Goal: Task Accomplishment & Management: Manage account settings

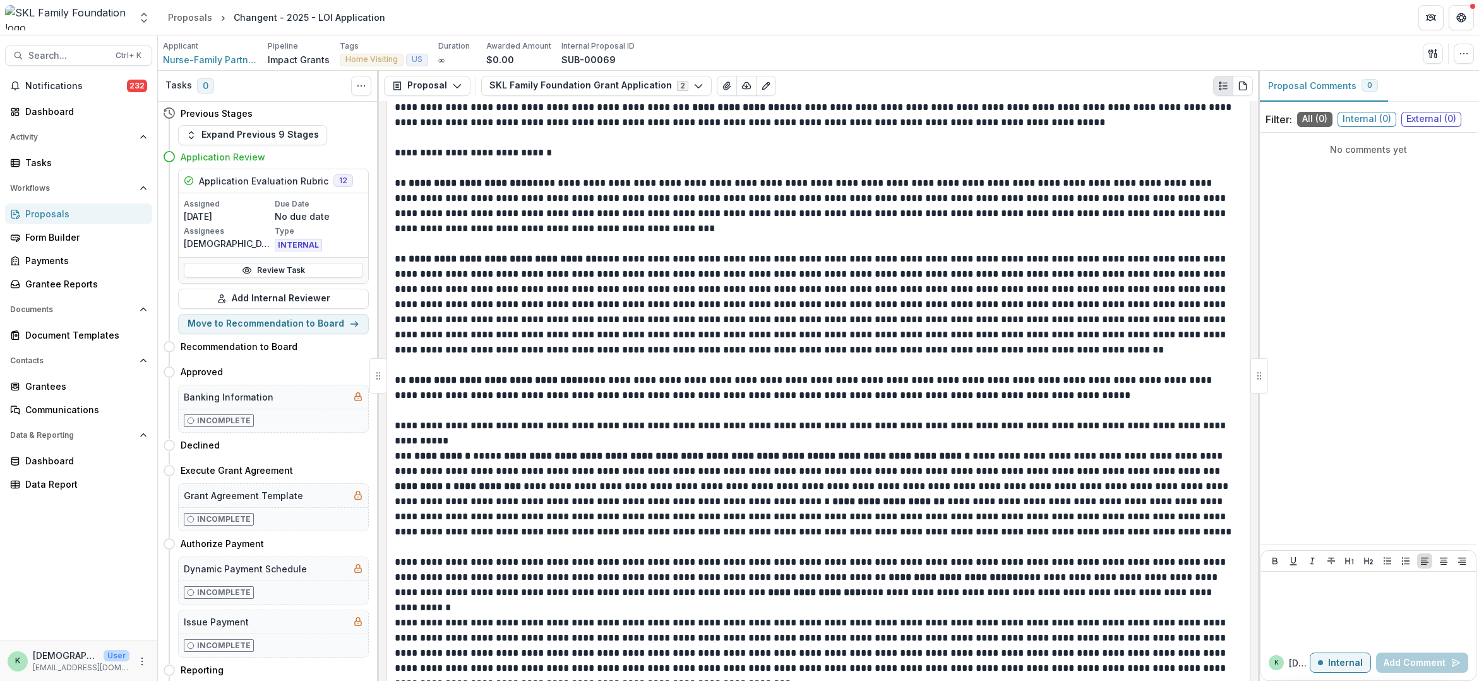
scroll to position [1452, 0]
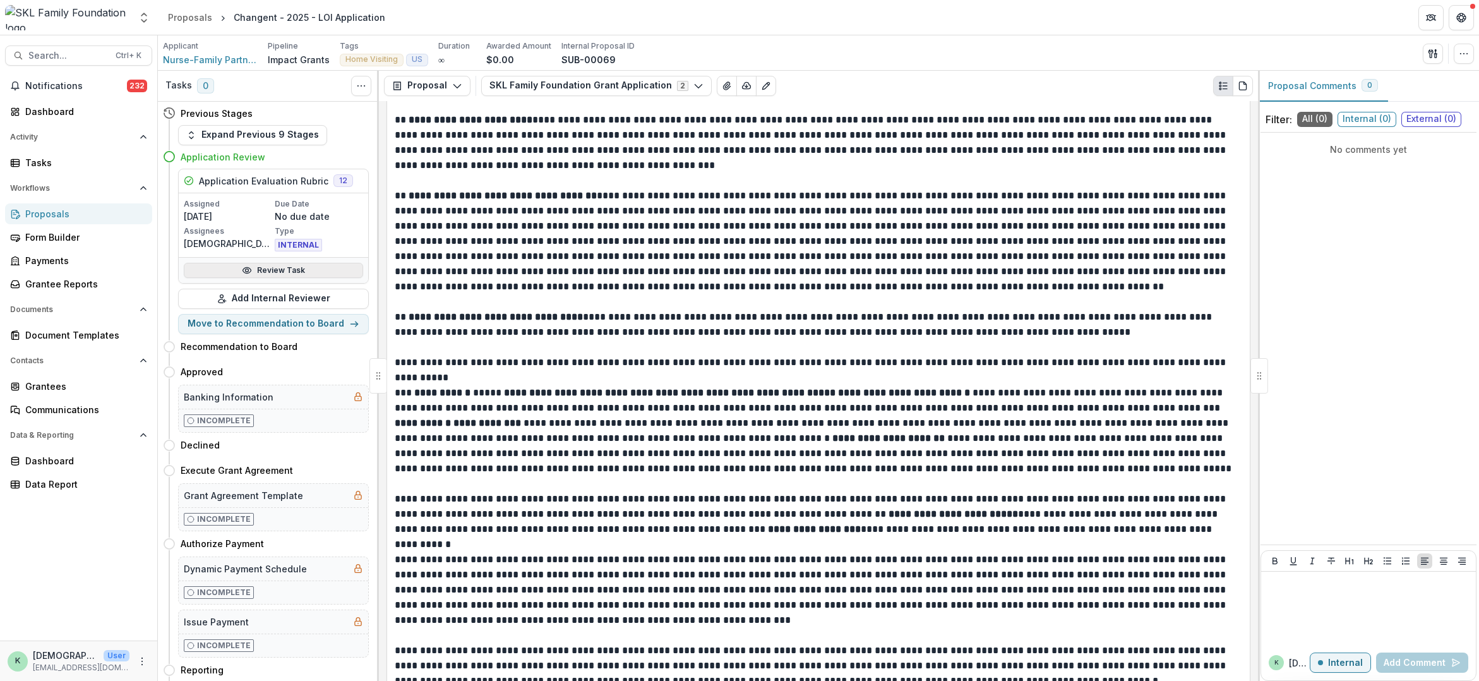
click at [254, 269] on link "Review Task" at bounding box center [273, 270] width 179 height 15
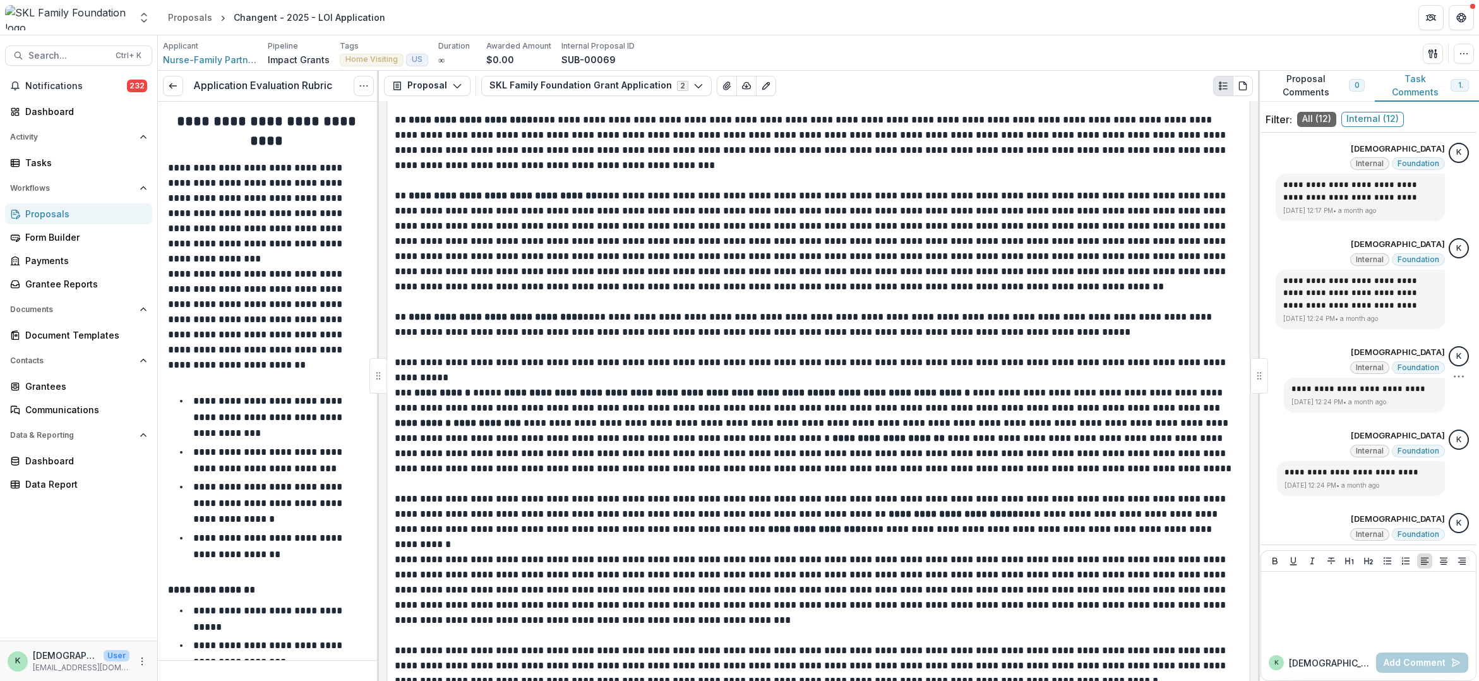
scroll to position [63, 0]
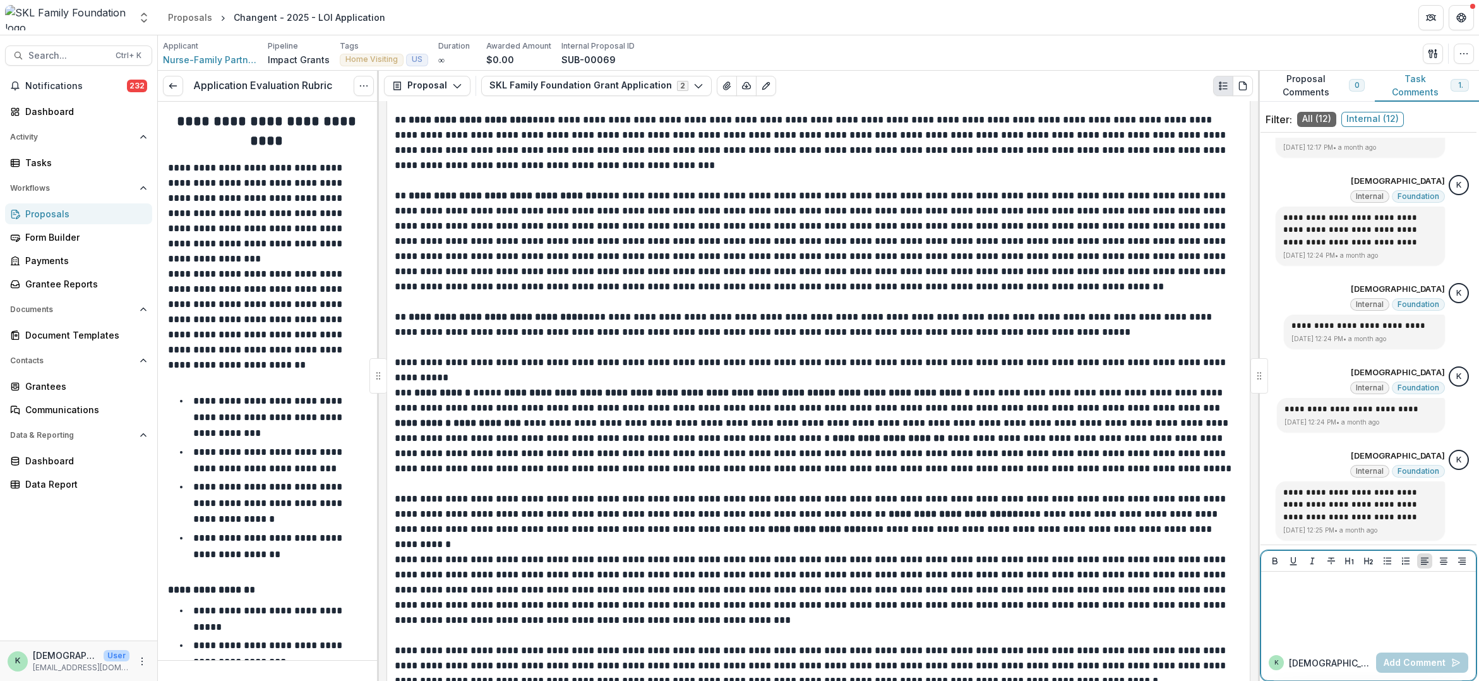
click at [1354, 603] on div at bounding box center [1368, 607] width 205 height 63
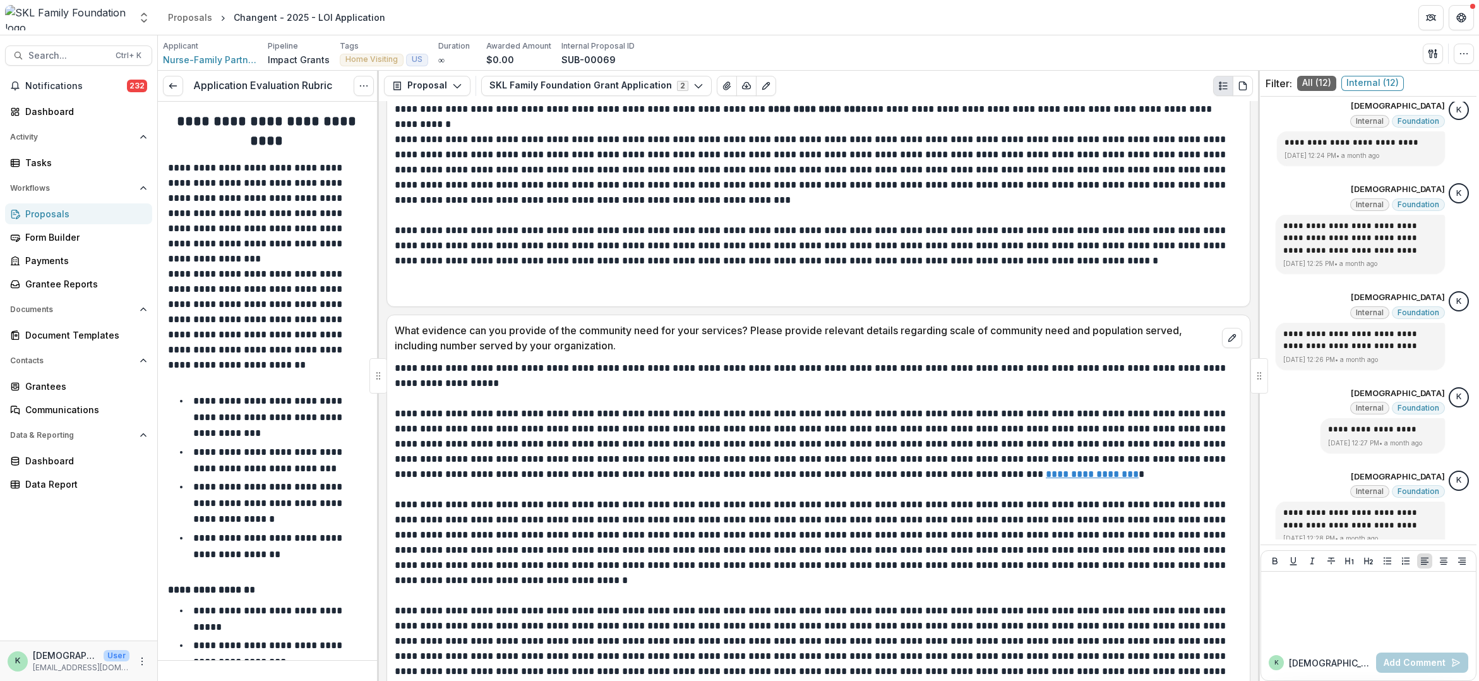
scroll to position [1894, 0]
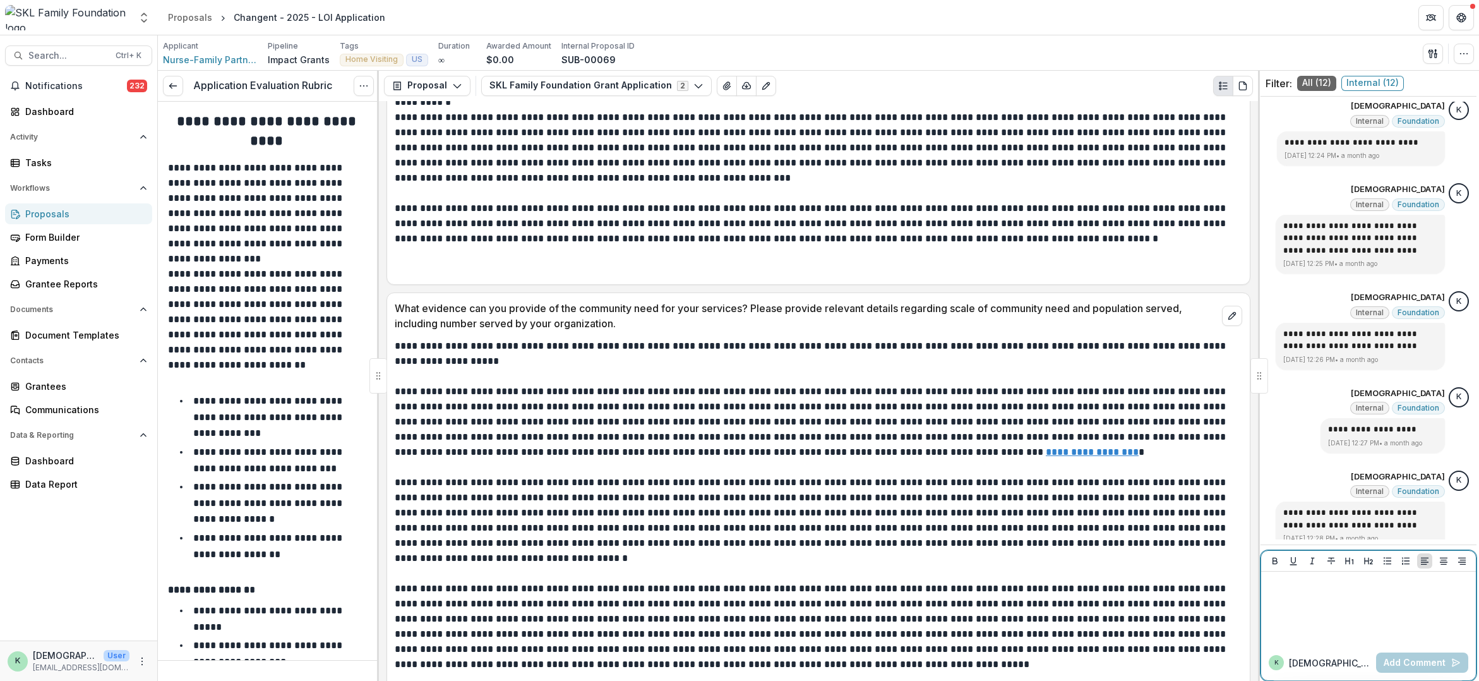
click at [1340, 597] on div at bounding box center [1368, 607] width 205 height 63
click at [1422, 663] on button "Add Comment" at bounding box center [1422, 662] width 92 height 20
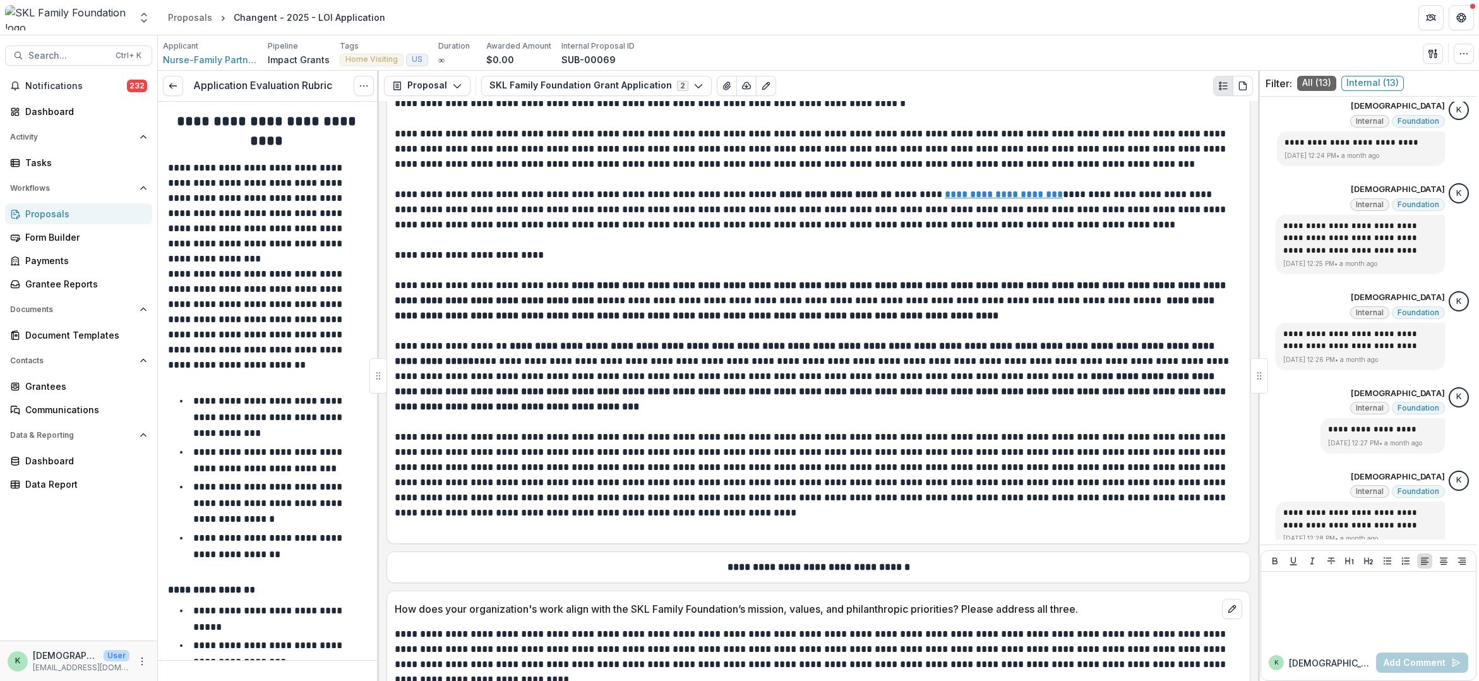
scroll to position [3094, 0]
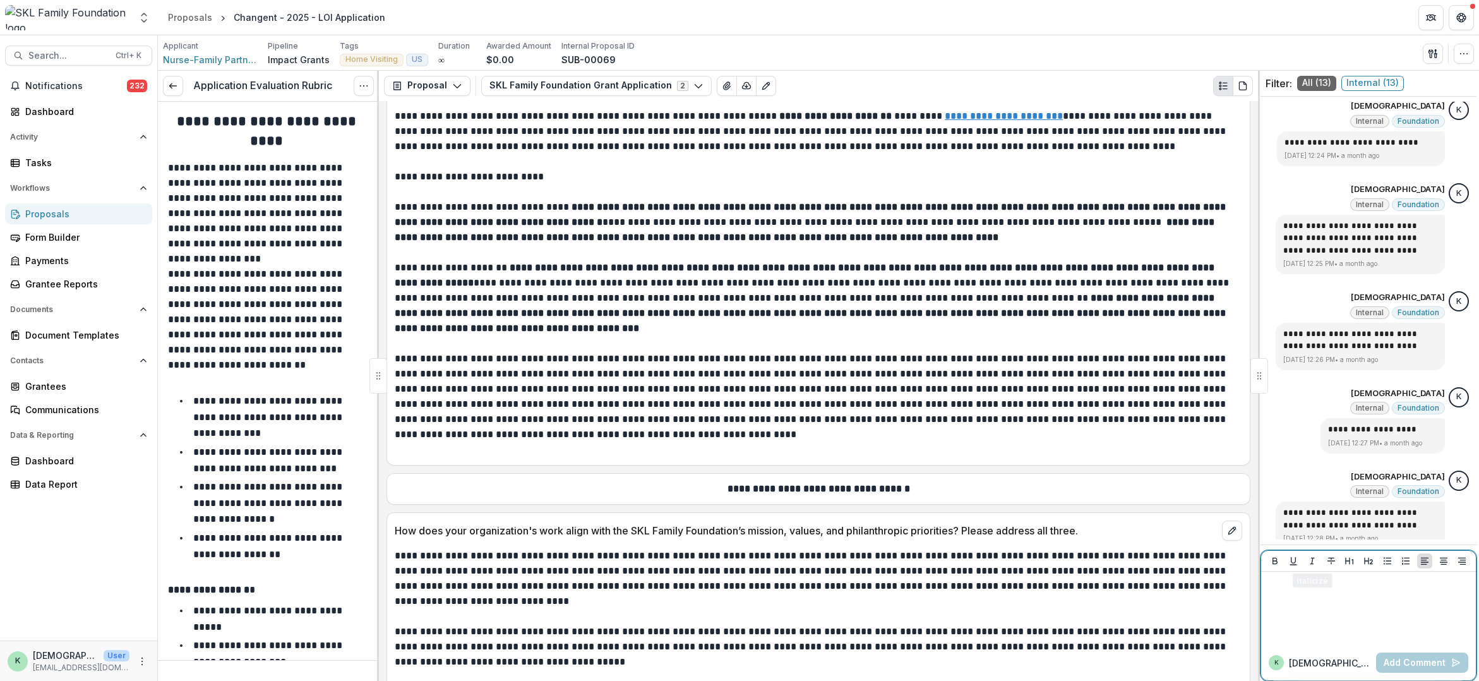
click at [1353, 590] on p at bounding box center [1366, 583] width 201 height 14
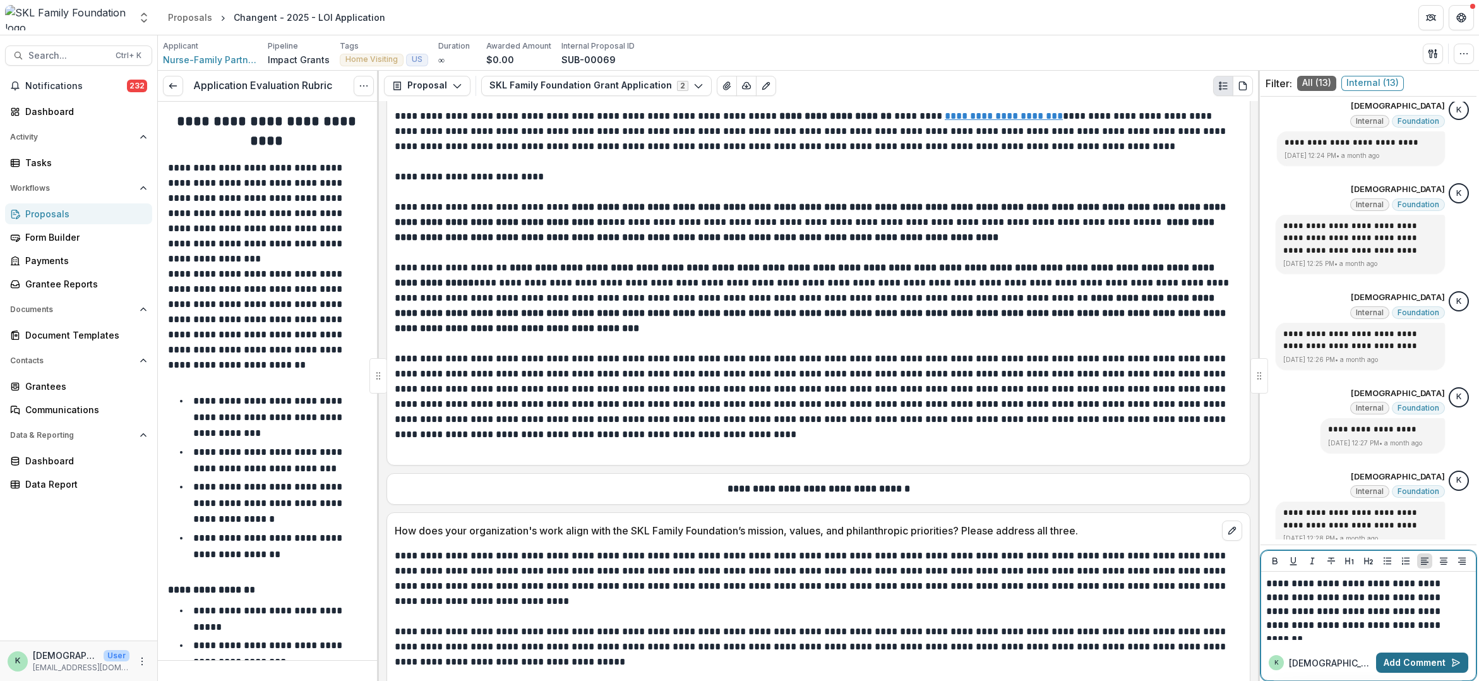
click at [1422, 659] on button "Add Comment" at bounding box center [1422, 662] width 92 height 20
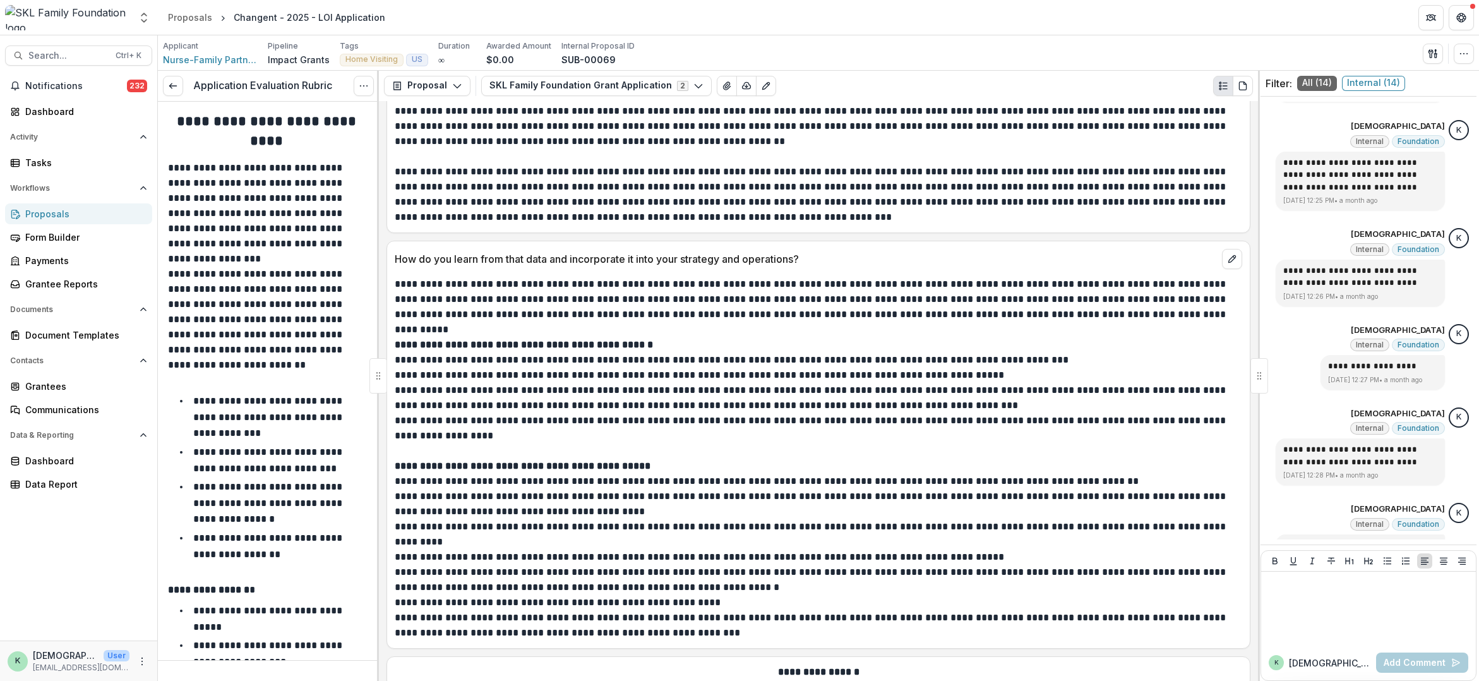
scroll to position [7956, 0]
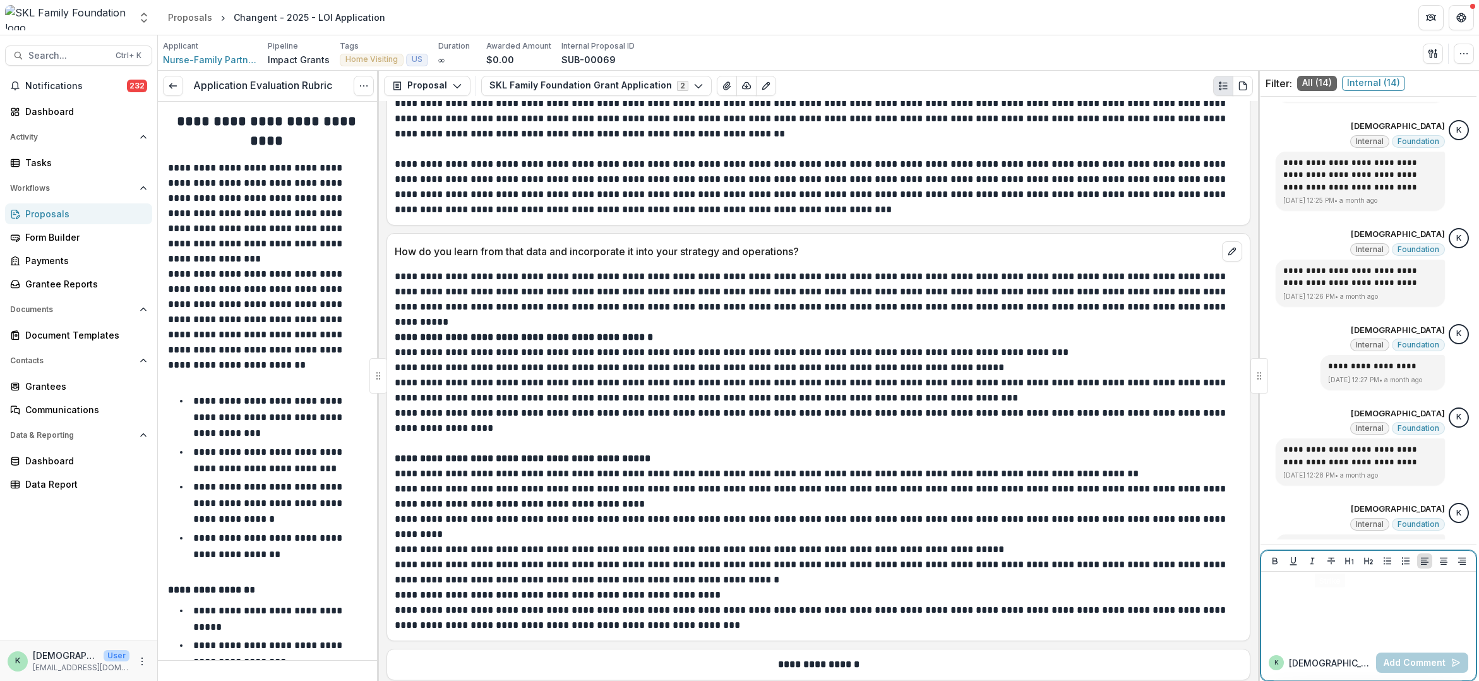
click at [1349, 596] on div at bounding box center [1368, 607] width 205 height 63
click at [1409, 662] on button "Add Comment" at bounding box center [1422, 662] width 92 height 20
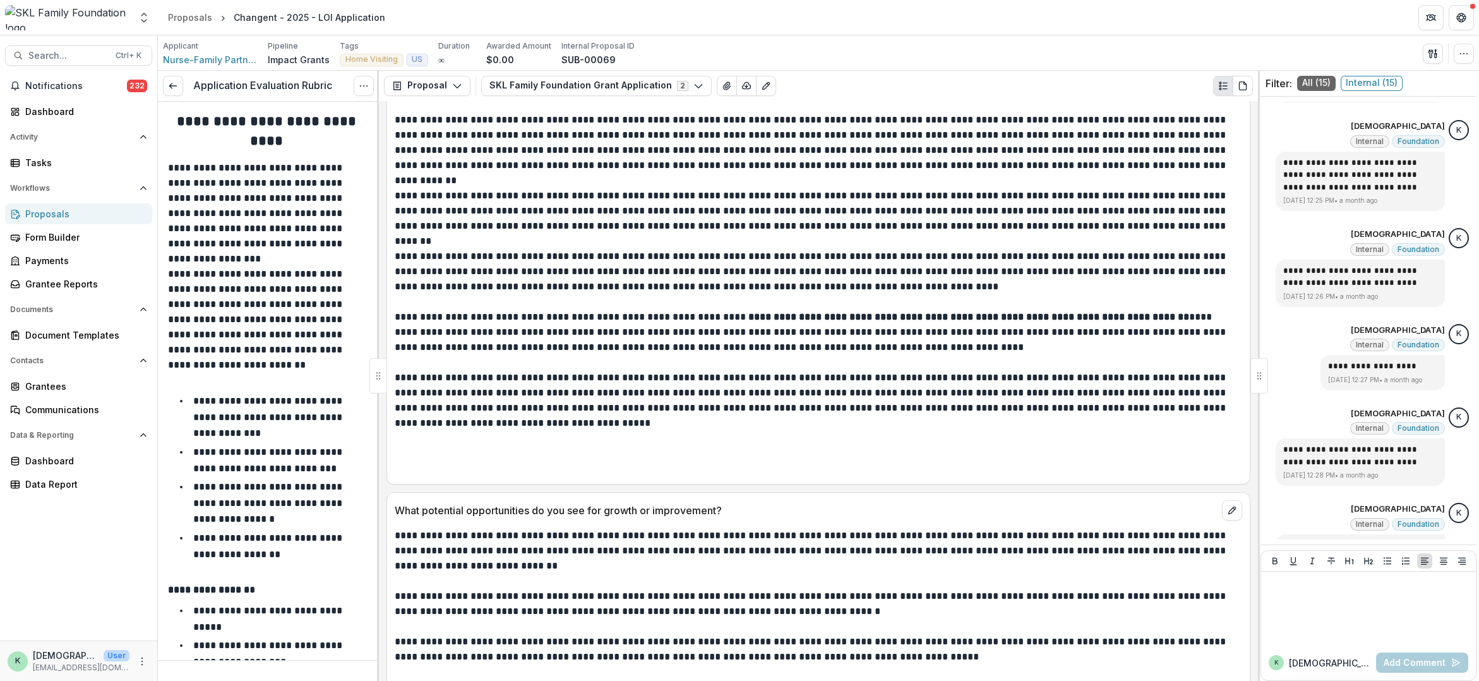
scroll to position [9597, 0]
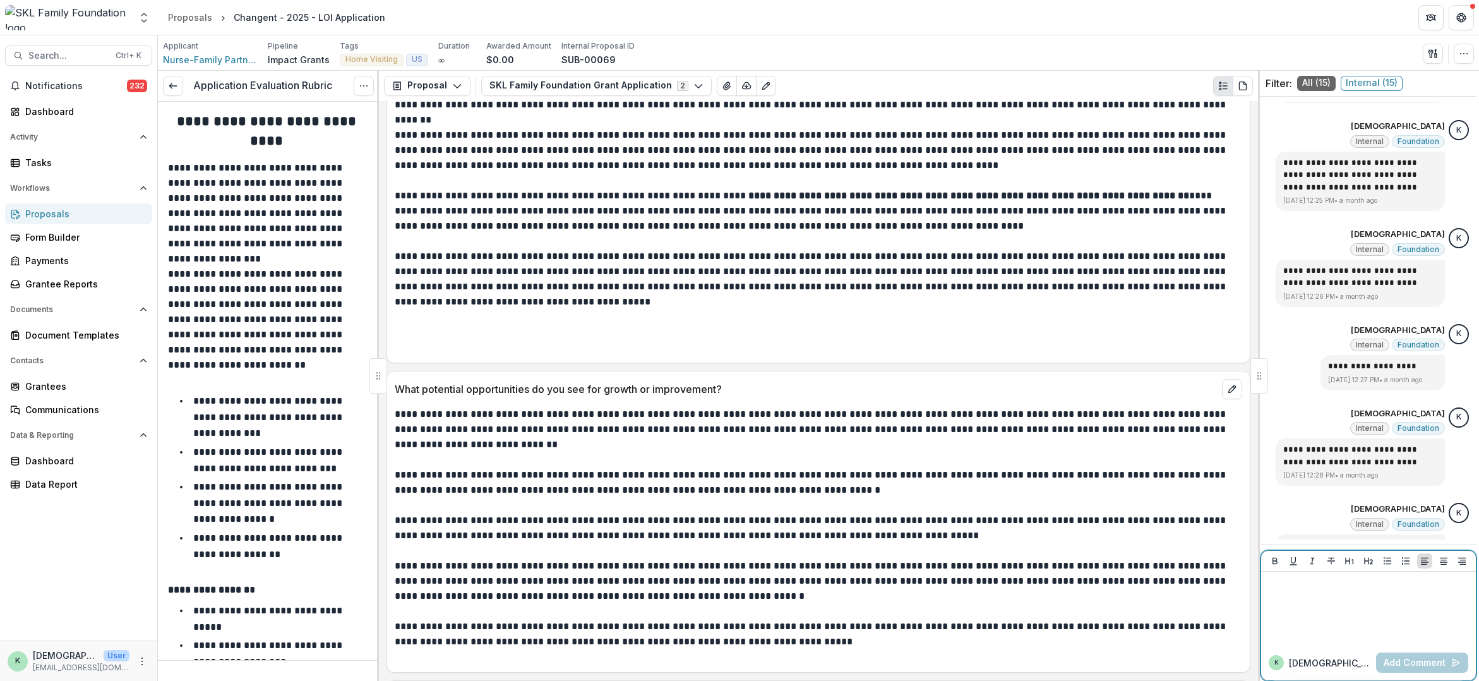
click at [1404, 602] on div at bounding box center [1368, 607] width 205 height 63
click at [1408, 660] on button "Add Comment" at bounding box center [1422, 662] width 92 height 20
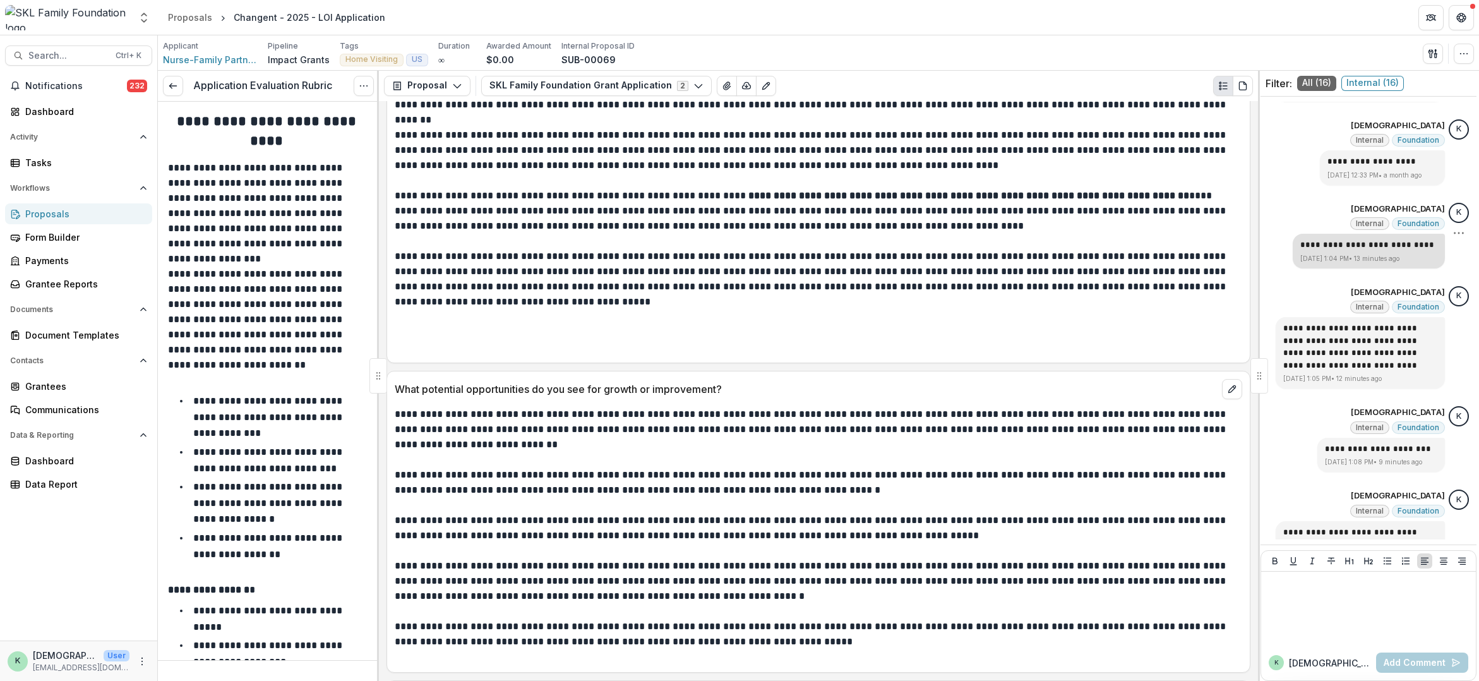
scroll to position [1130, 0]
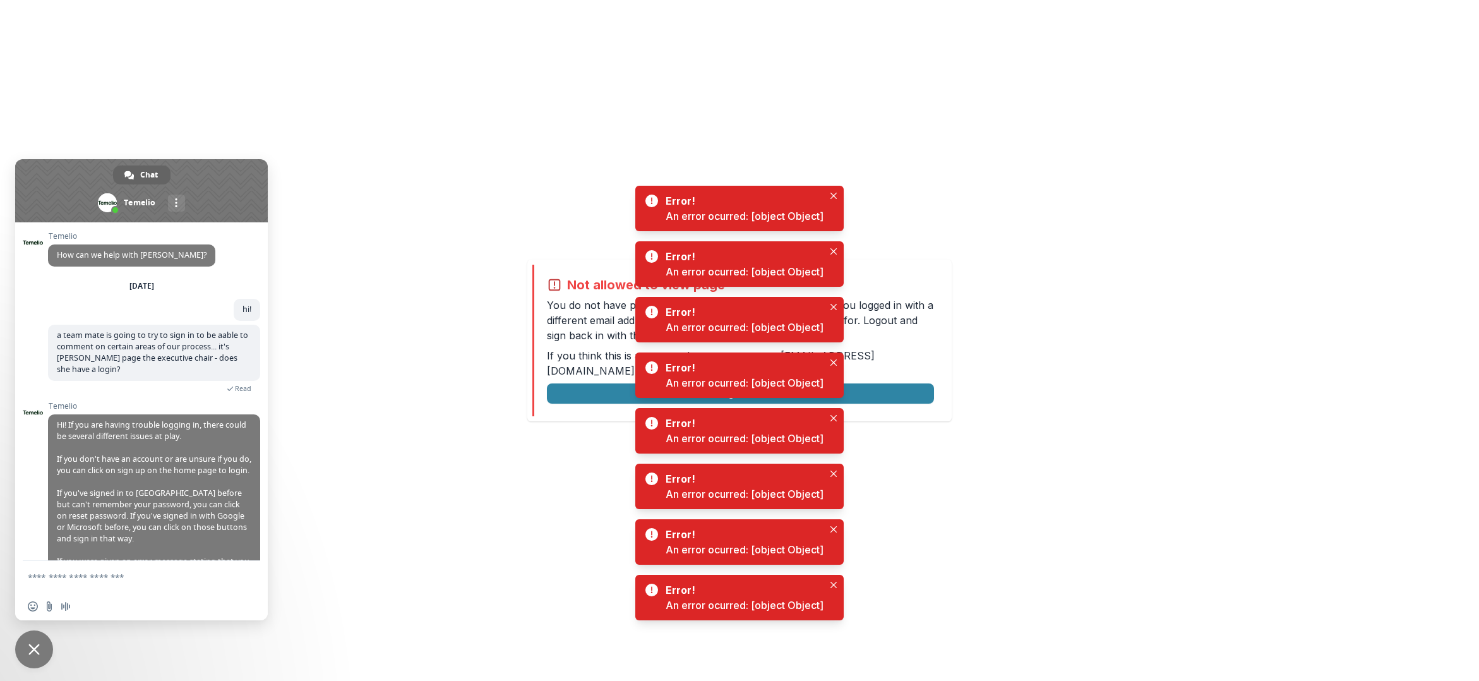
scroll to position [95, 0]
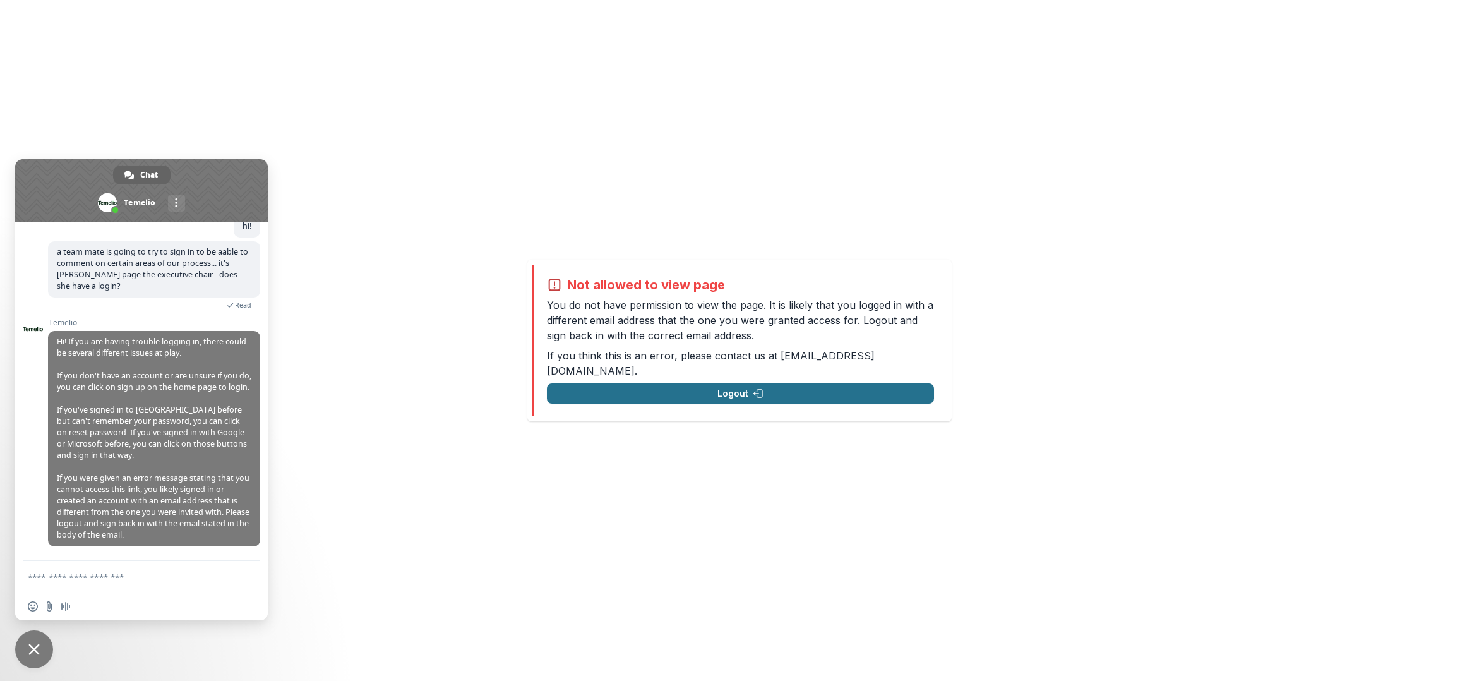
click at [772, 390] on button "Logout" at bounding box center [740, 393] width 387 height 20
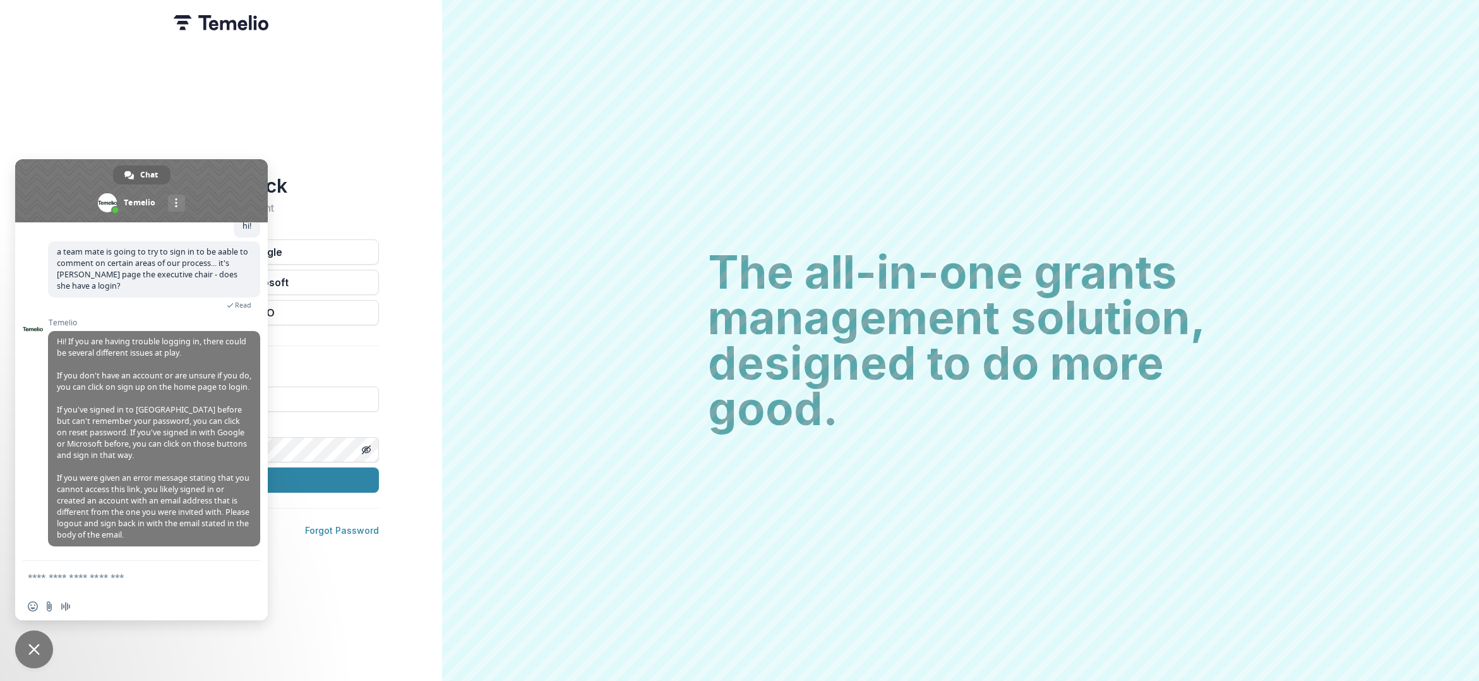
click at [248, 177] on span at bounding box center [141, 190] width 253 height 63
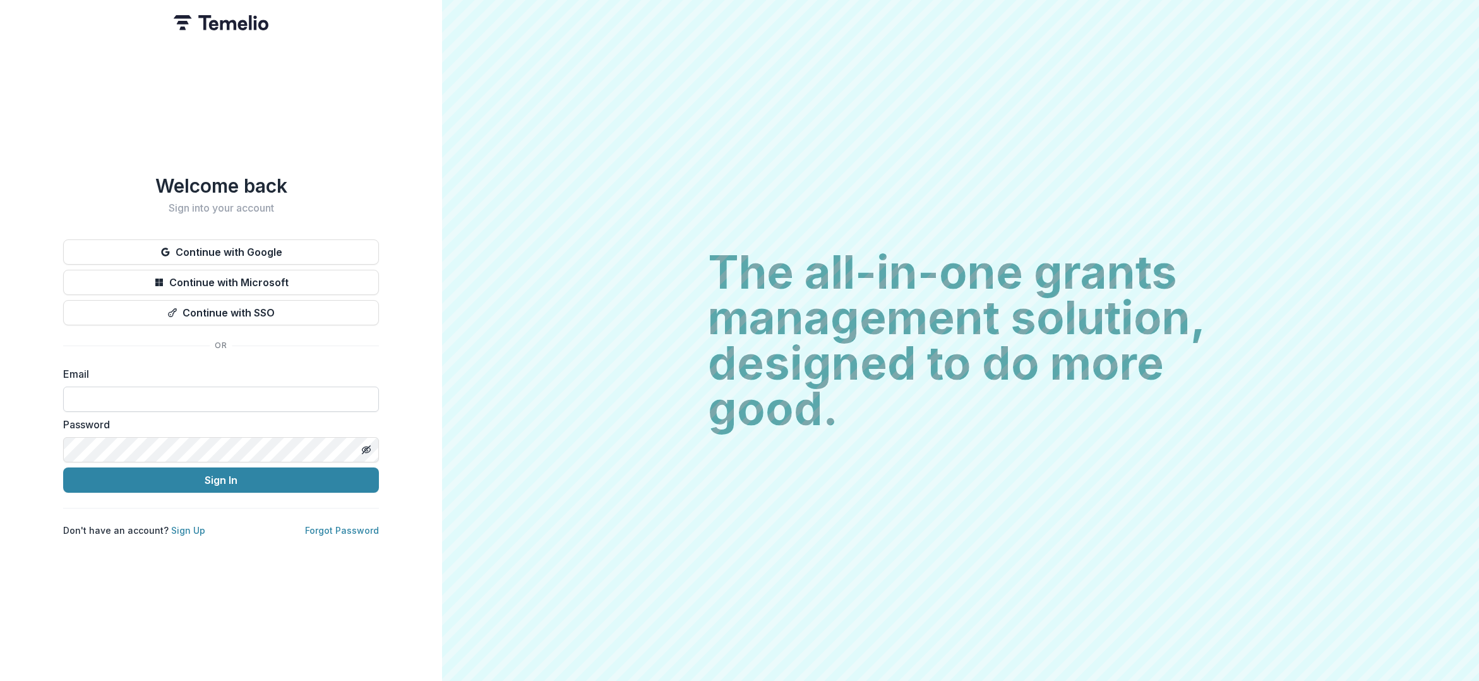
click at [253, 395] on input at bounding box center [221, 398] width 316 height 25
type input "**********"
click at [63, 467] on button "Sign In" at bounding box center [221, 479] width 316 height 25
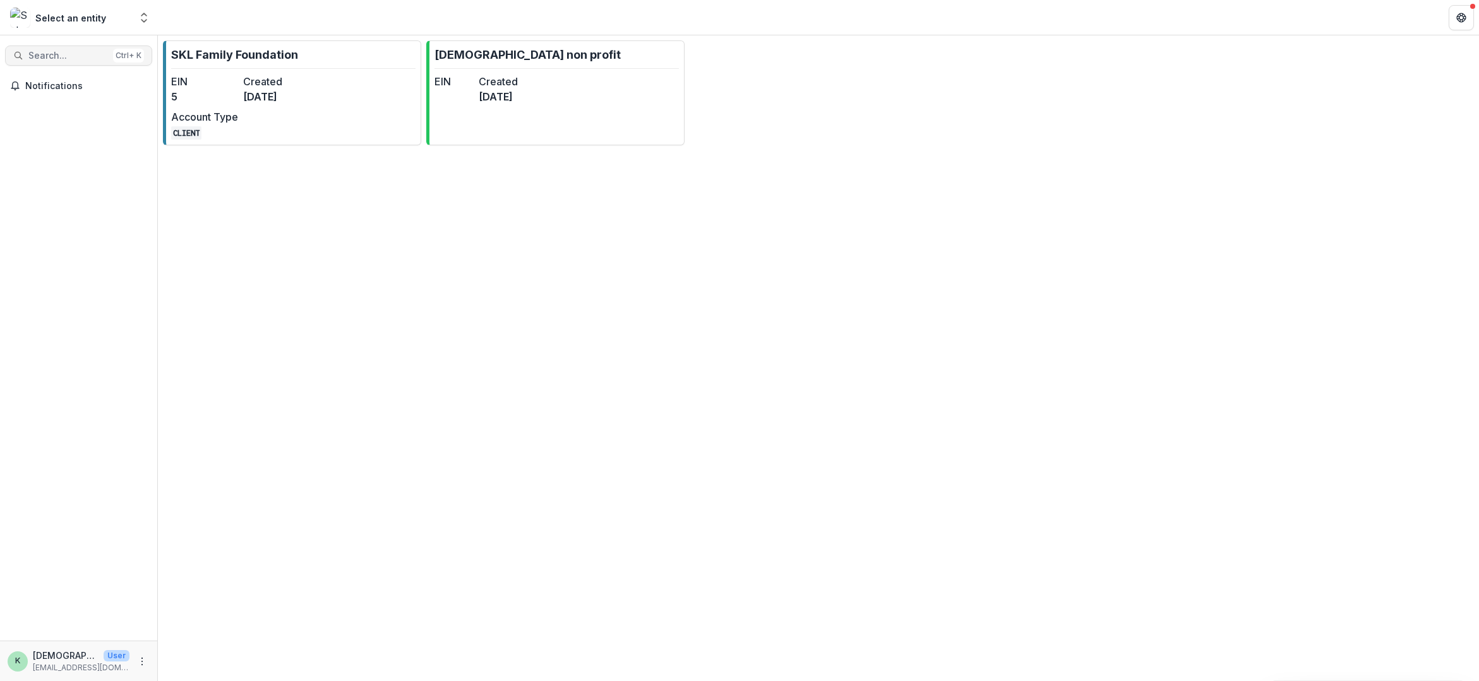
click at [70, 54] on span "Search..." at bounding box center [68, 56] width 80 height 11
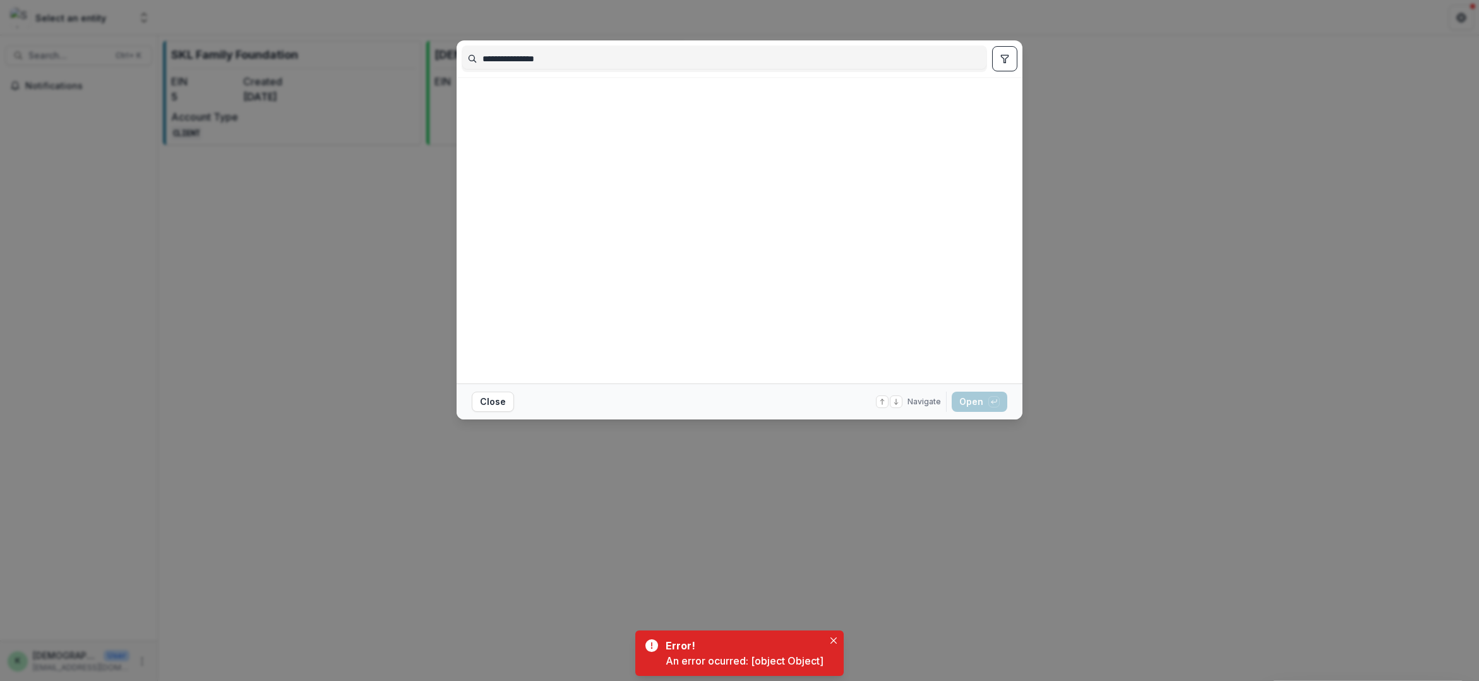
drag, startPoint x: 609, startPoint y: 58, endPoint x: 328, endPoint y: 51, distance: 281.1
click at [339, 51] on div "**********" at bounding box center [739, 340] width 1479 height 681
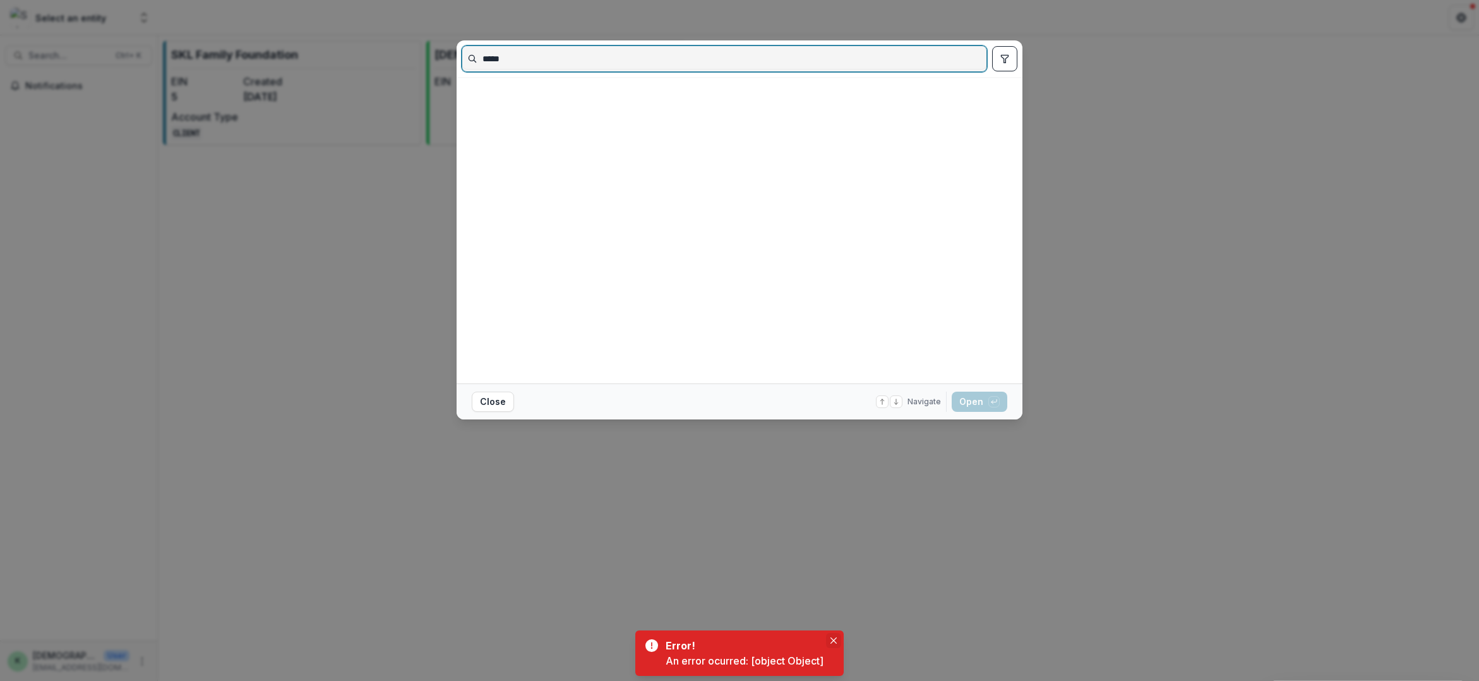
click at [837, 641] on icon "Close" at bounding box center [833, 640] width 6 height 6
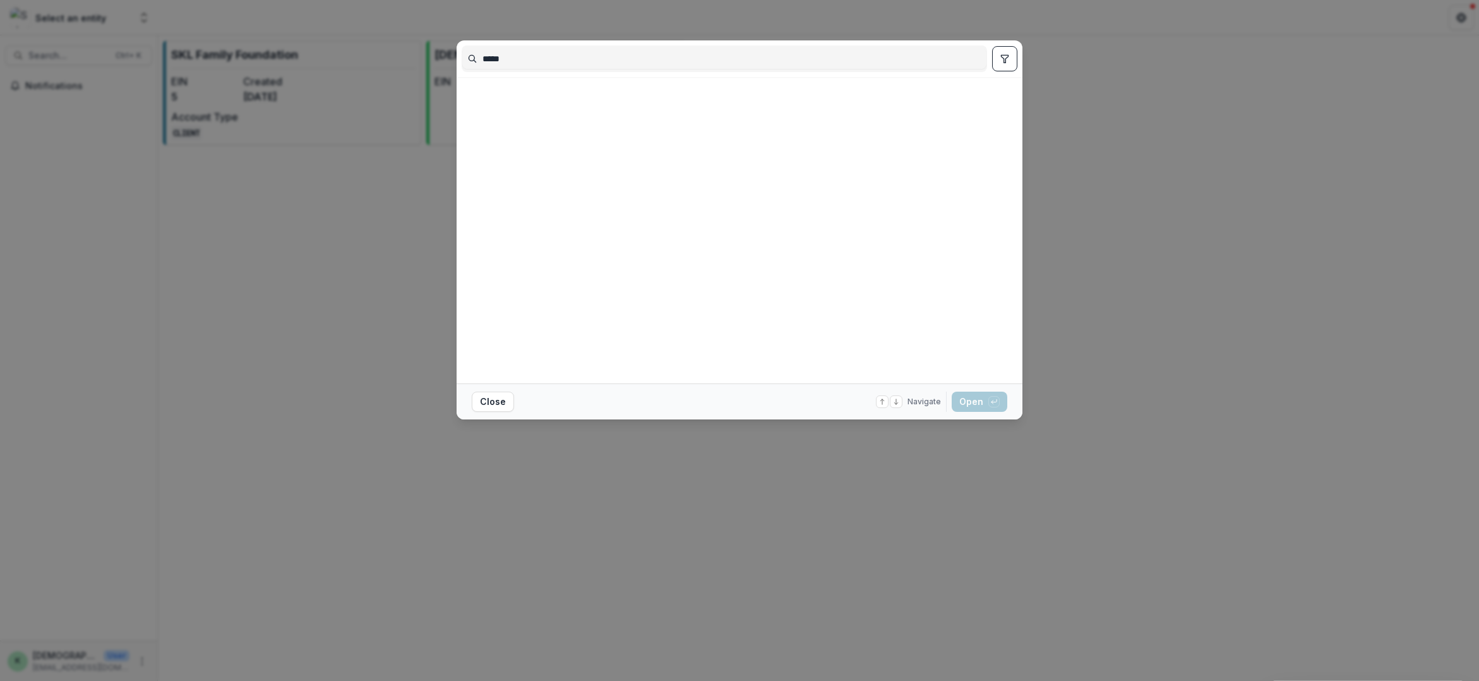
click at [777, 237] on div at bounding box center [737, 230] width 551 height 296
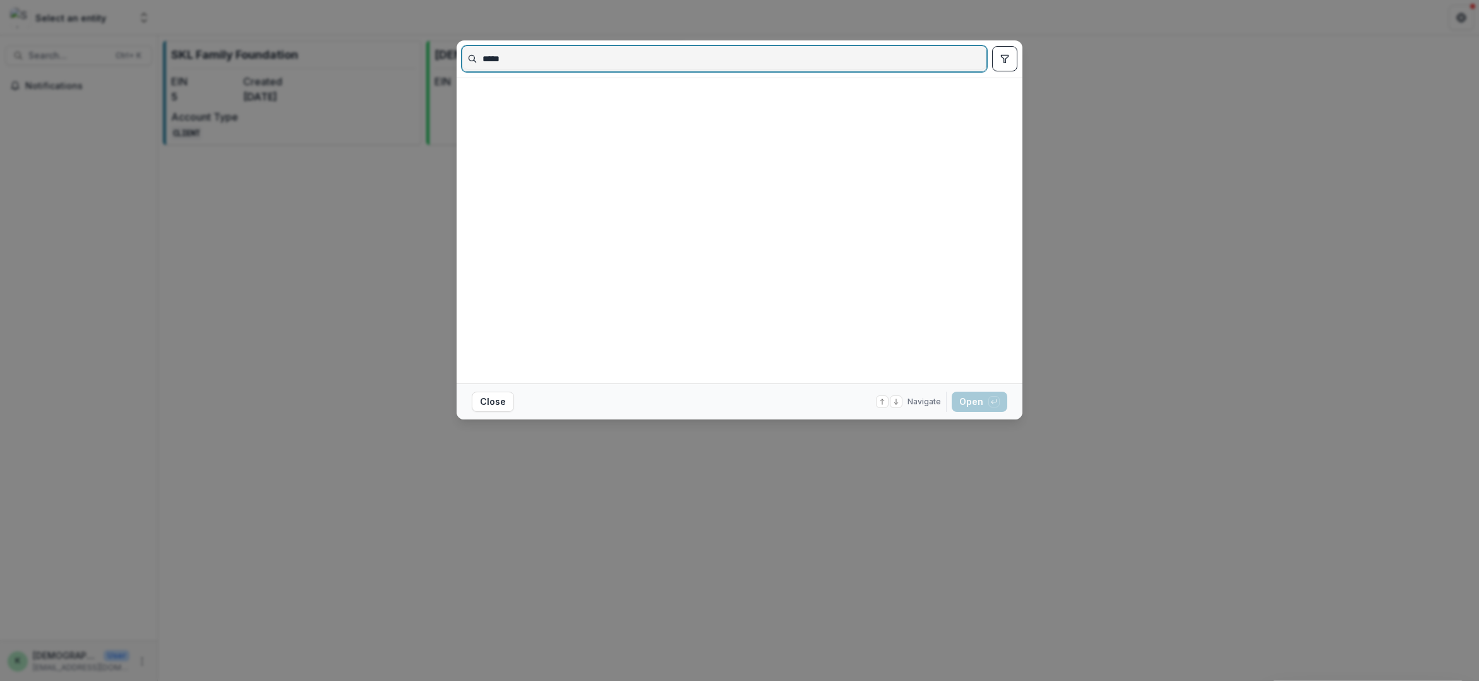
click at [524, 63] on input "*****" at bounding box center [724, 59] width 524 height 20
drag, startPoint x: 549, startPoint y: 60, endPoint x: 299, endPoint y: 37, distance: 251.1
click at [304, 37] on div "***** Close Navigate up and down with arrow keys Open with enter key" at bounding box center [739, 340] width 1479 height 681
type input "*"
type input "*****"
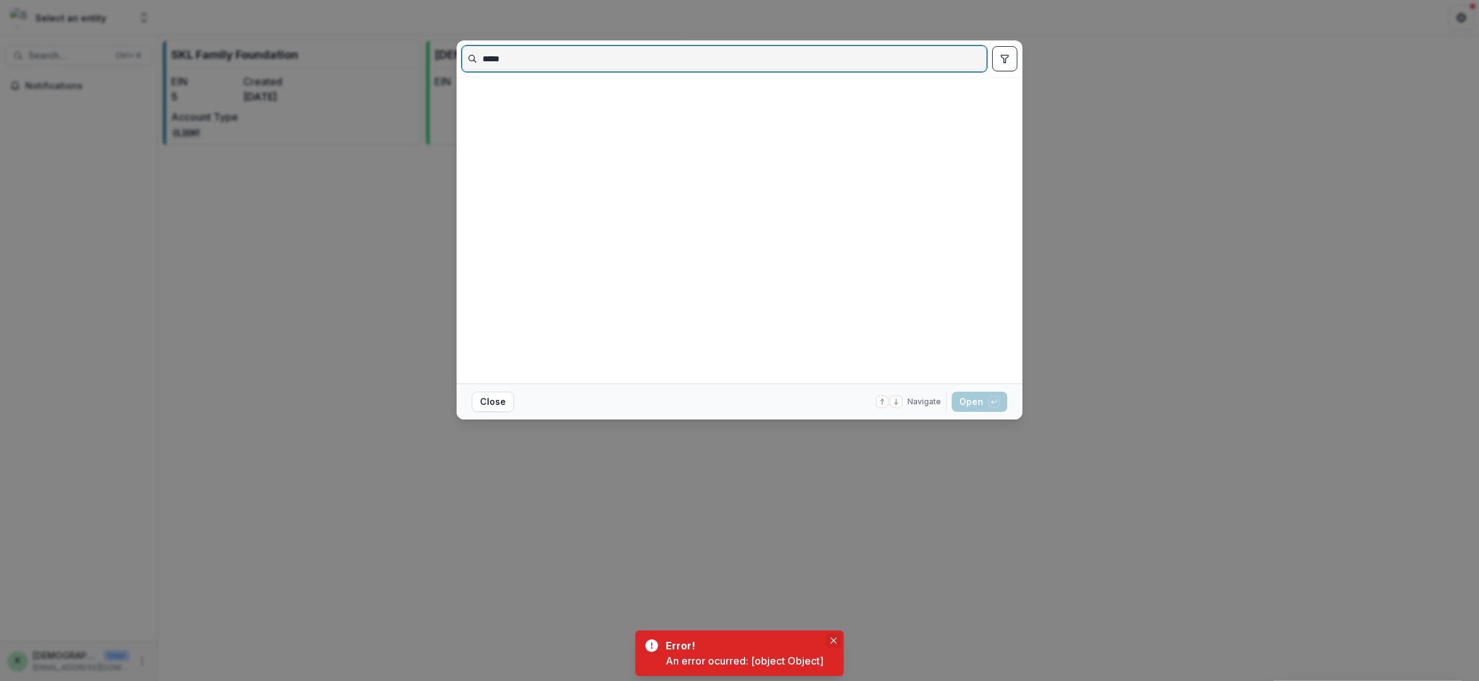
click at [829, 640] on button "Close" at bounding box center [833, 640] width 15 height 15
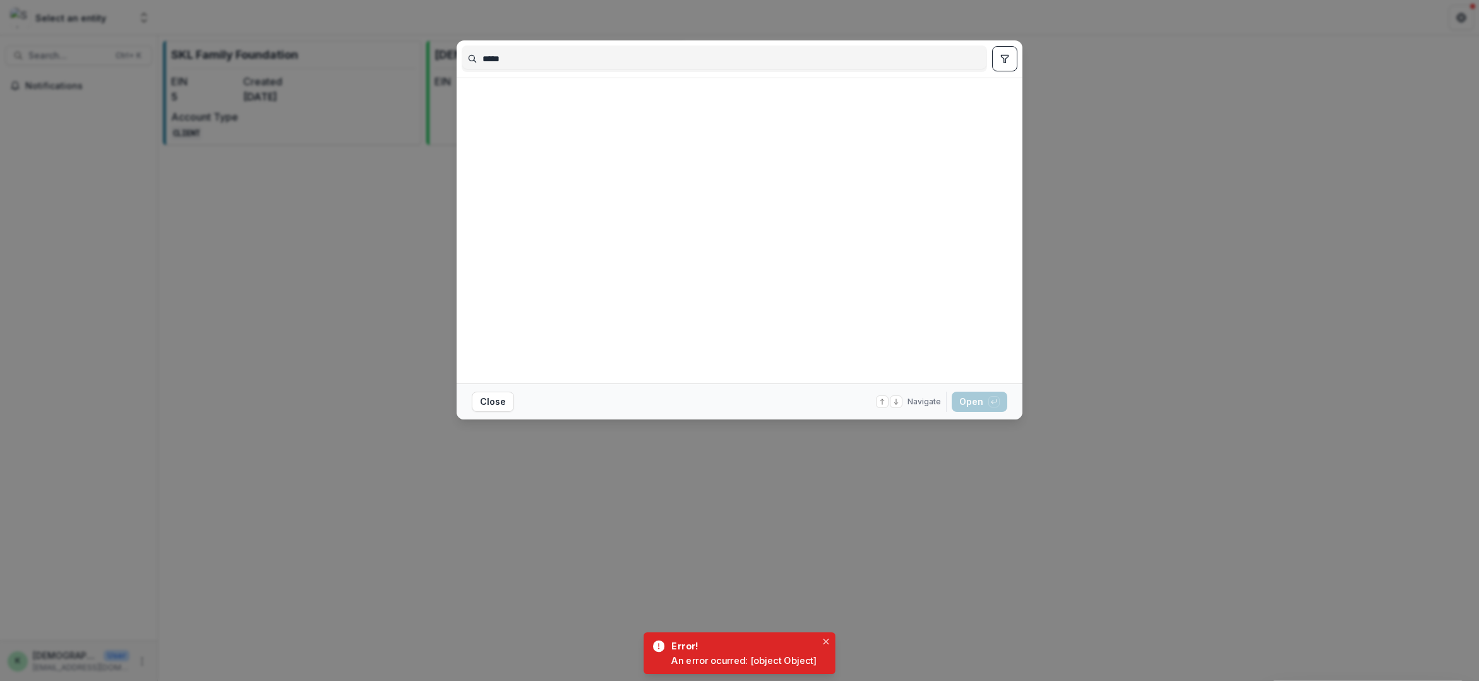
click at [972, 538] on div "***** Close Navigate up and down with arrow keys Open with enter key" at bounding box center [739, 340] width 1479 height 681
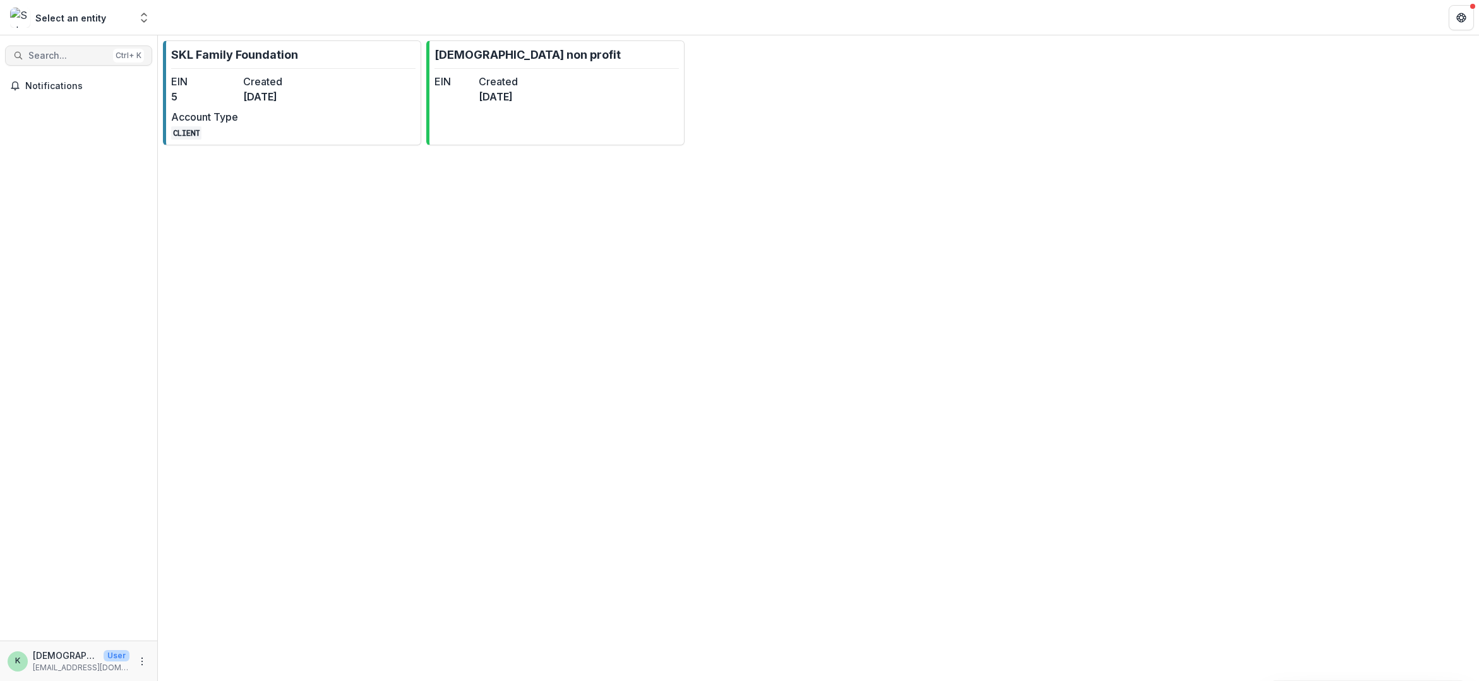
click at [52, 52] on span "Search..." at bounding box center [68, 56] width 80 height 11
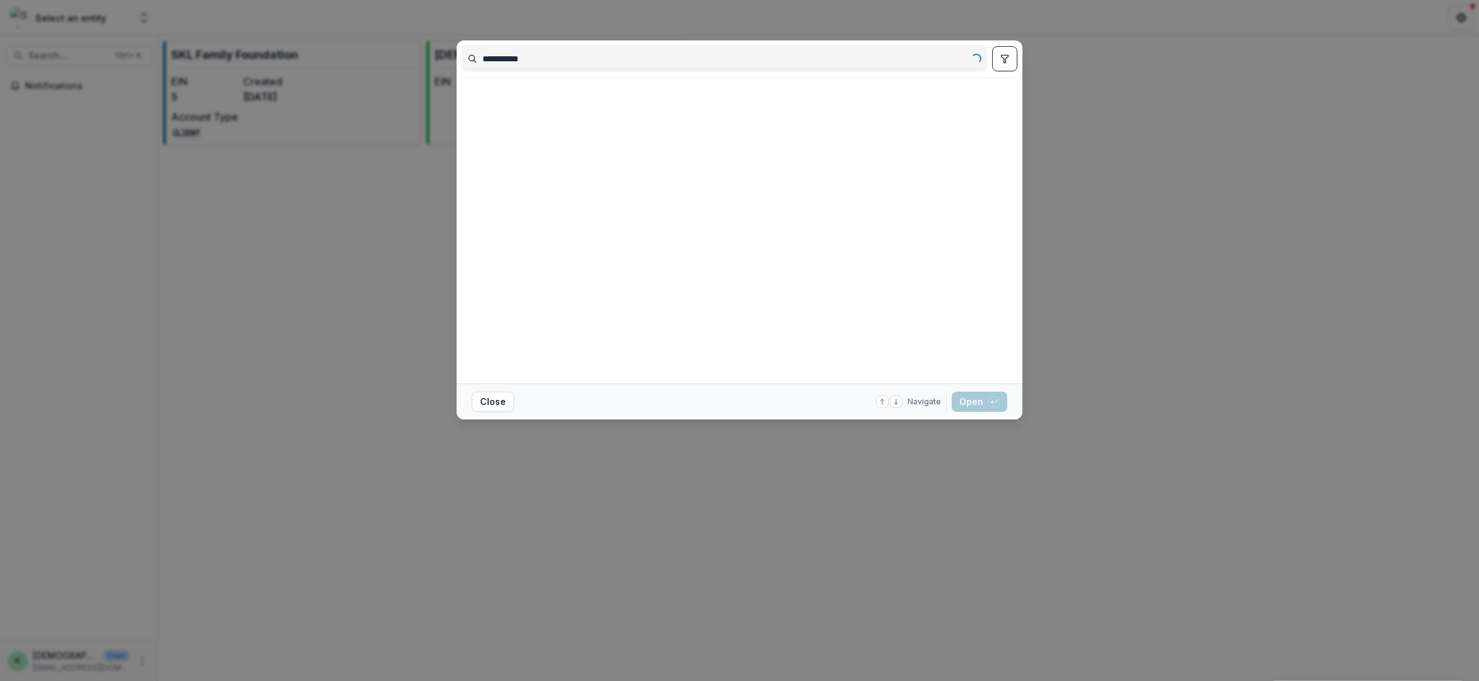
type input "**********"
click at [987, 568] on div "**********" at bounding box center [739, 340] width 1479 height 681
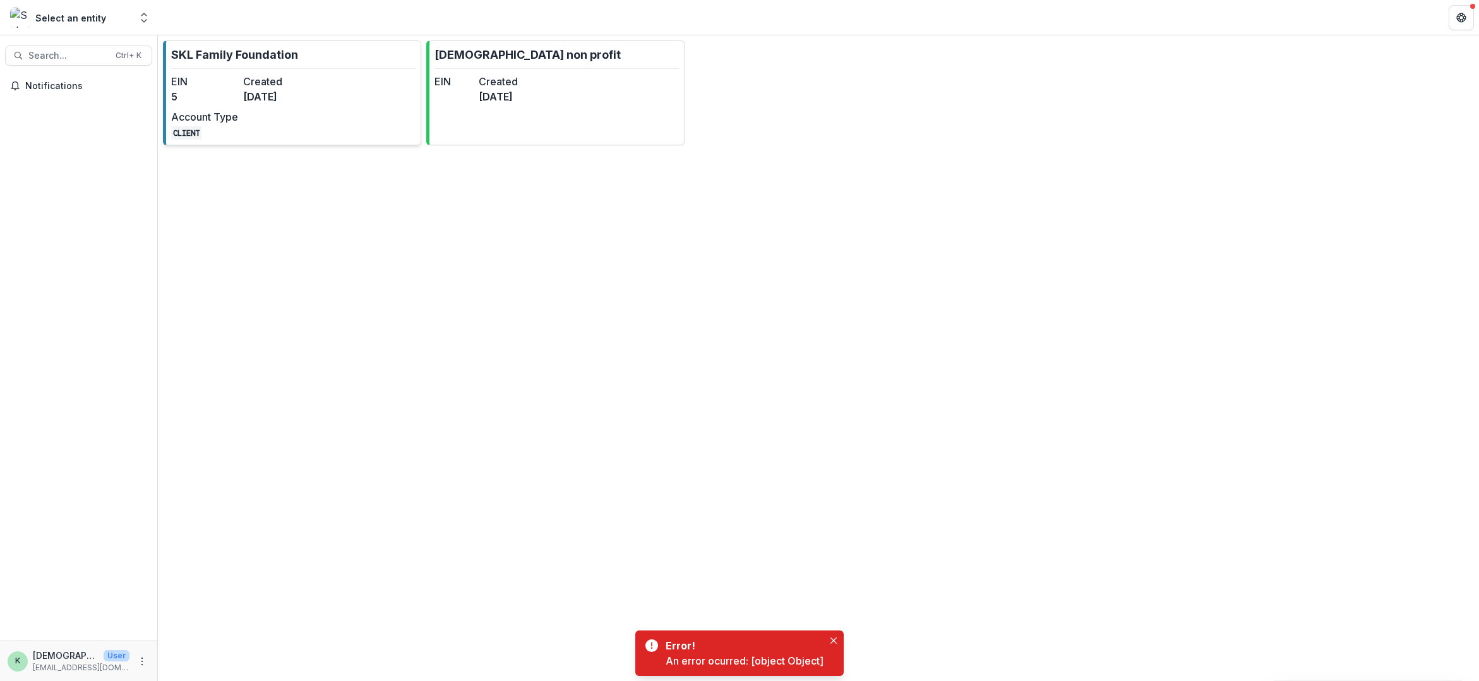
click at [236, 78] on dt "EIN" at bounding box center [204, 81] width 67 height 15
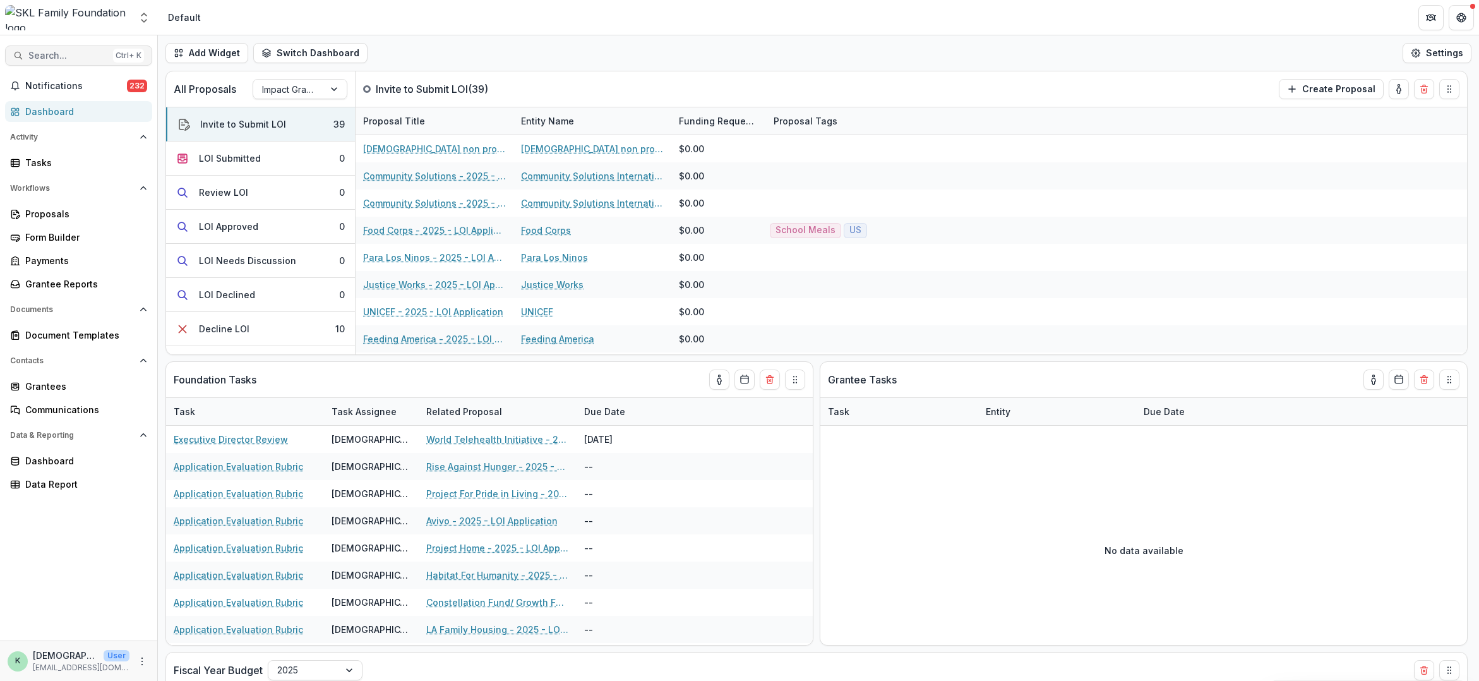
click at [62, 56] on span "Search..." at bounding box center [68, 56] width 80 height 11
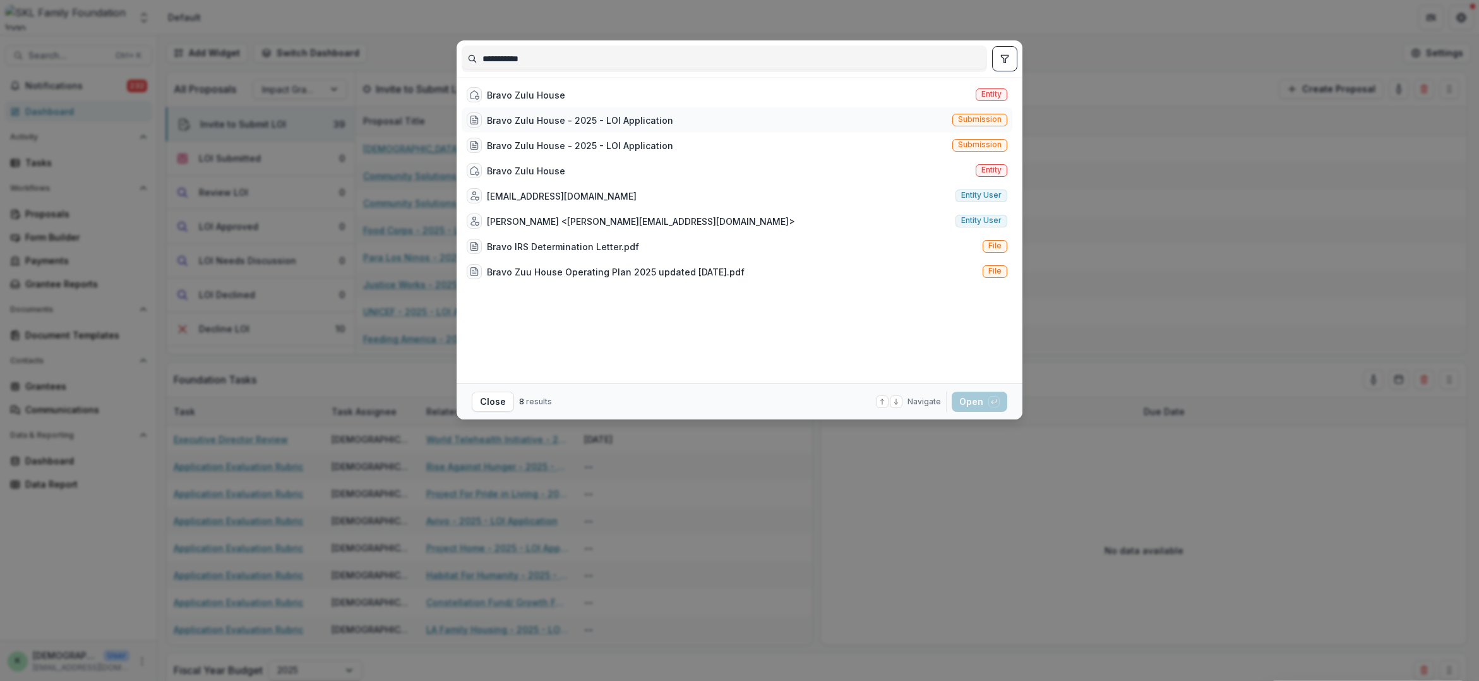
click at [549, 114] on div "Bravo Zulu House - 2025 - LOI Application" at bounding box center [580, 120] width 186 height 13
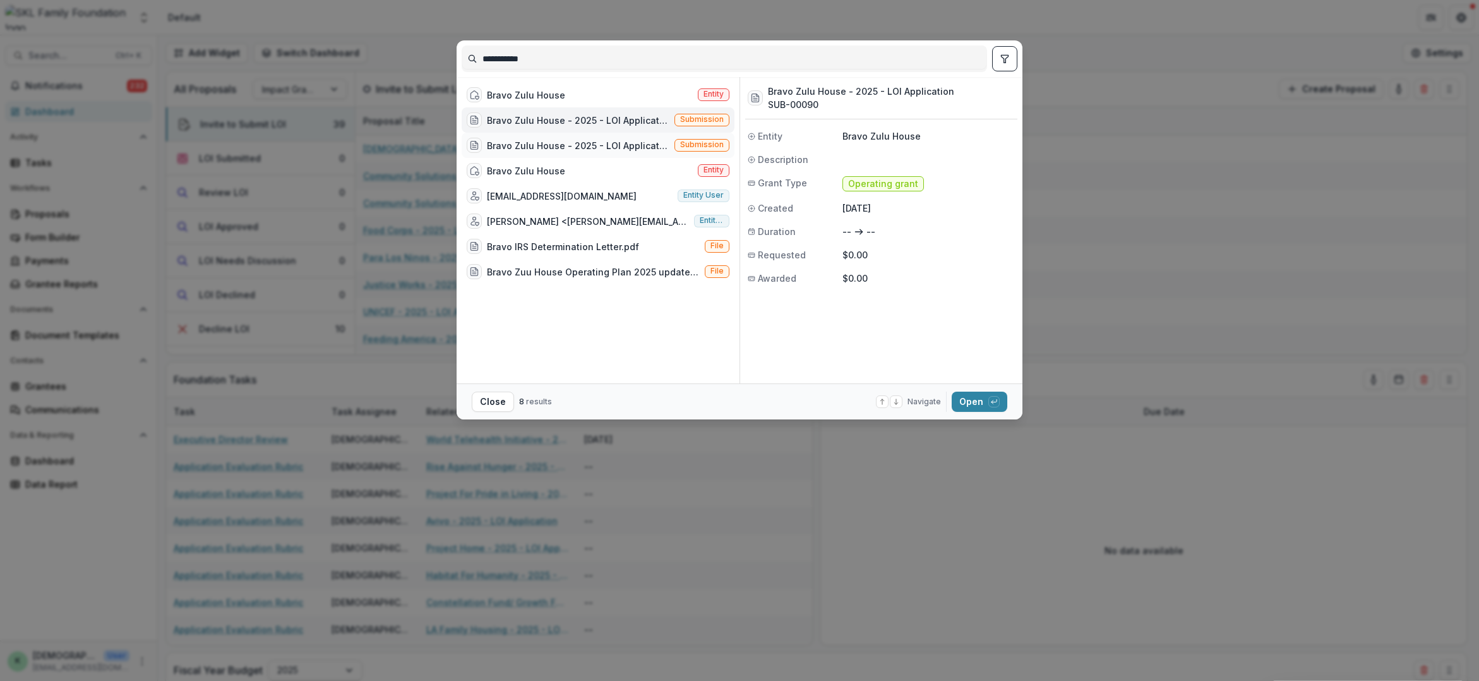
click at [557, 145] on div "Bravo Zulu House - 2025 - LOI Application" at bounding box center [578, 145] width 182 height 13
click at [987, 402] on button "Open with enter key" at bounding box center [980, 401] width 56 height 20
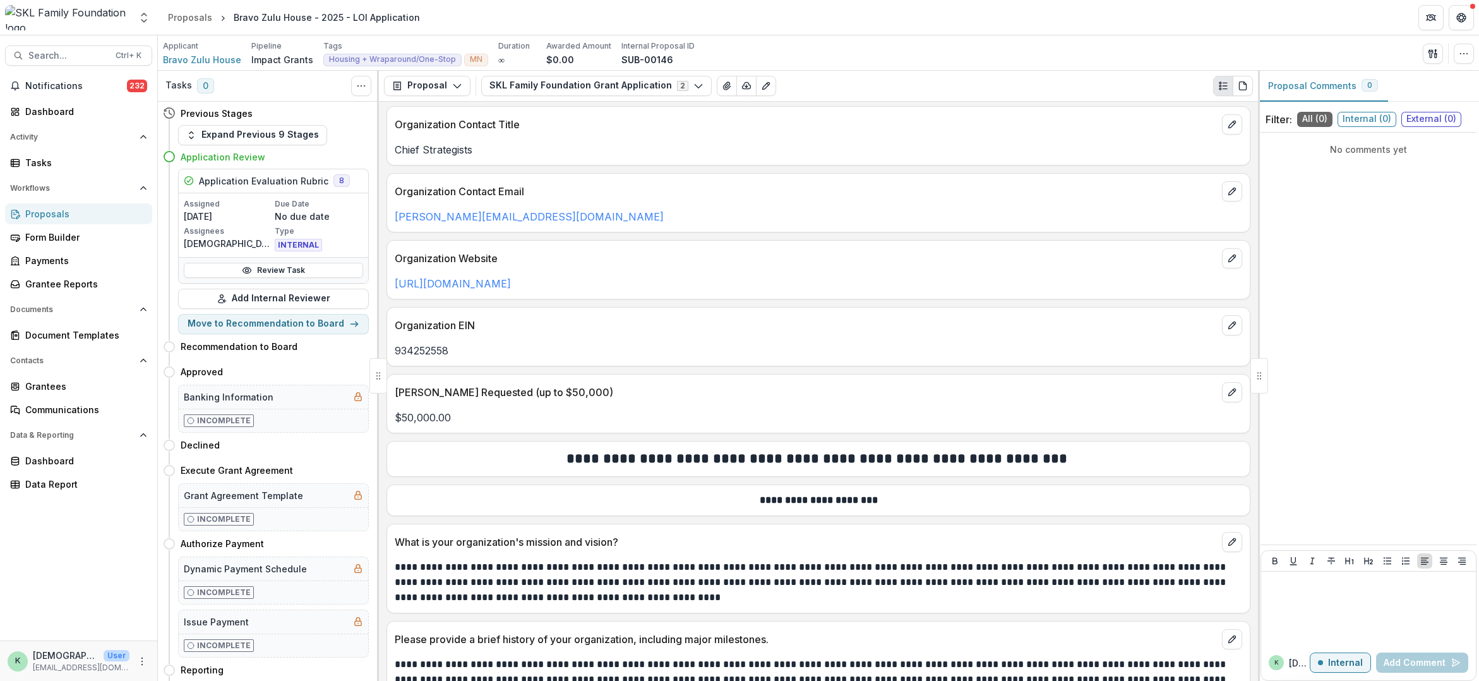
scroll to position [379, 0]
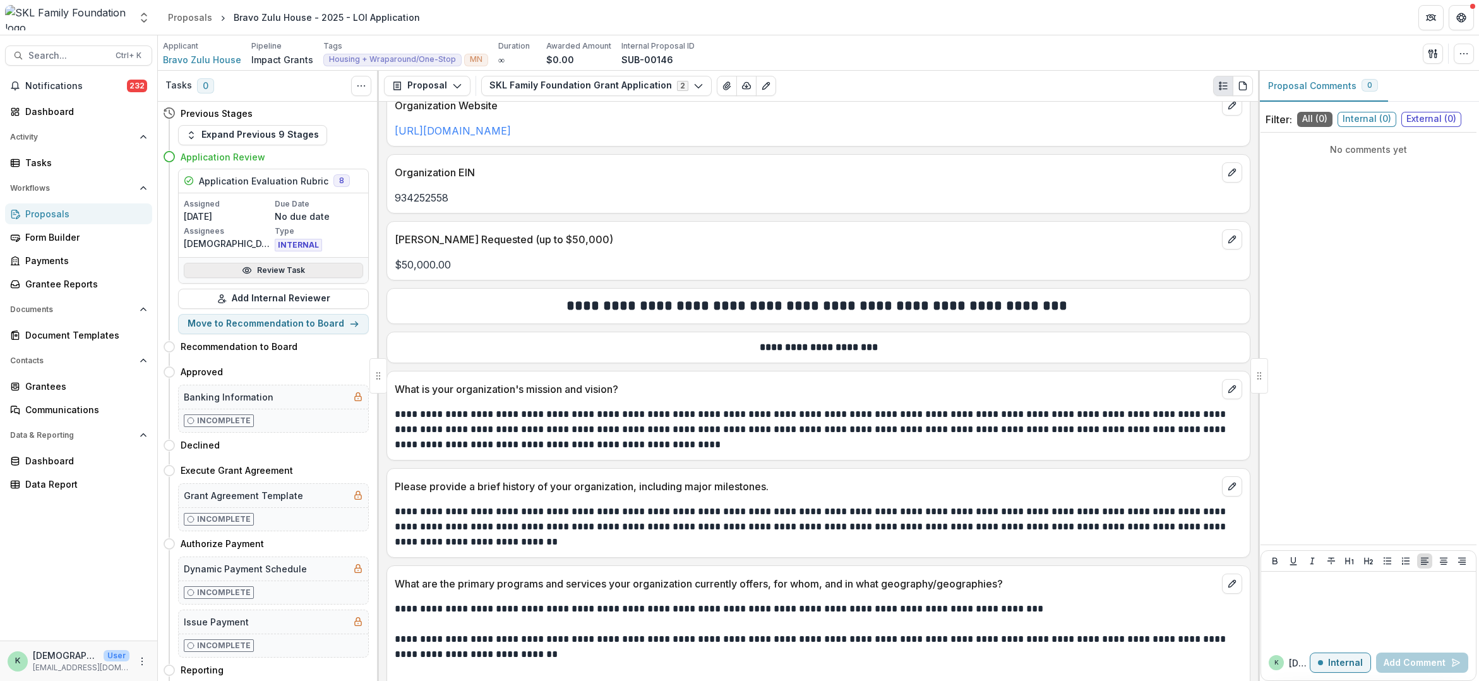
click at [286, 270] on link "Review Task" at bounding box center [273, 270] width 179 height 15
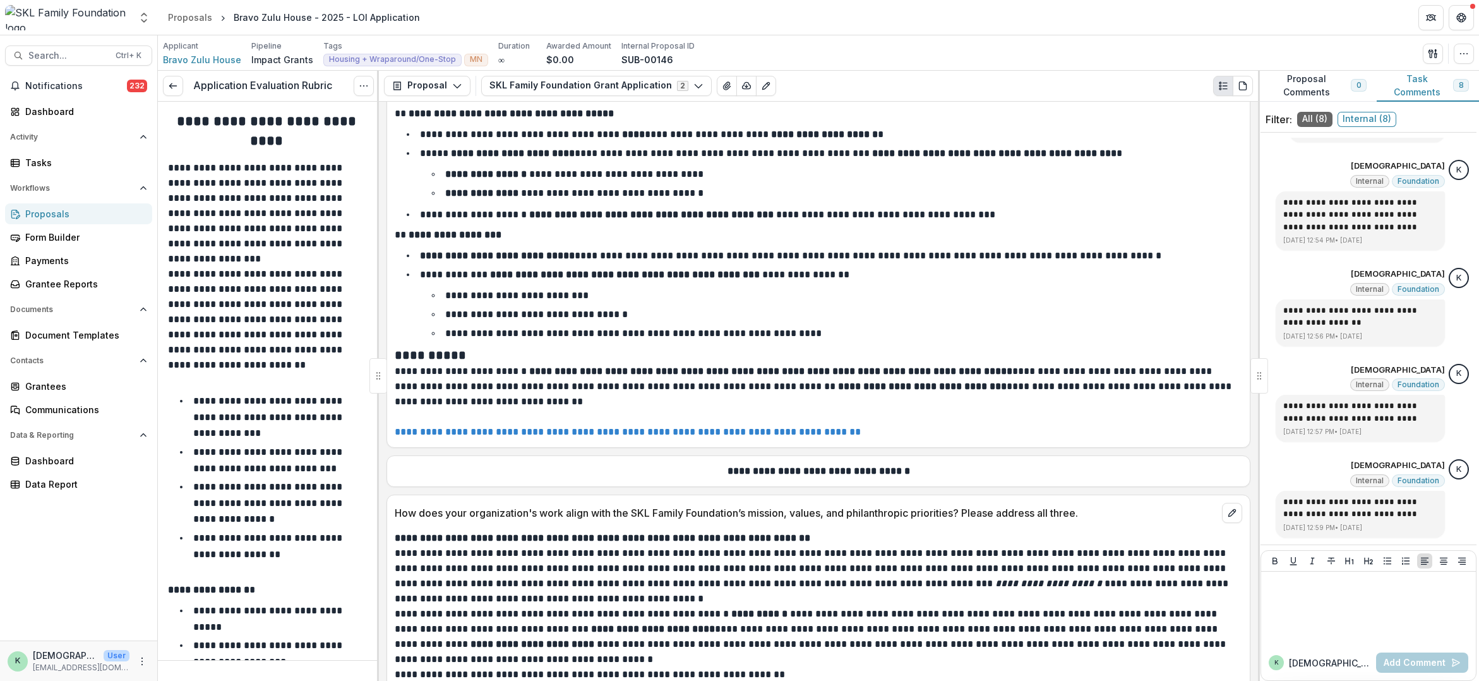
scroll to position [1452, 0]
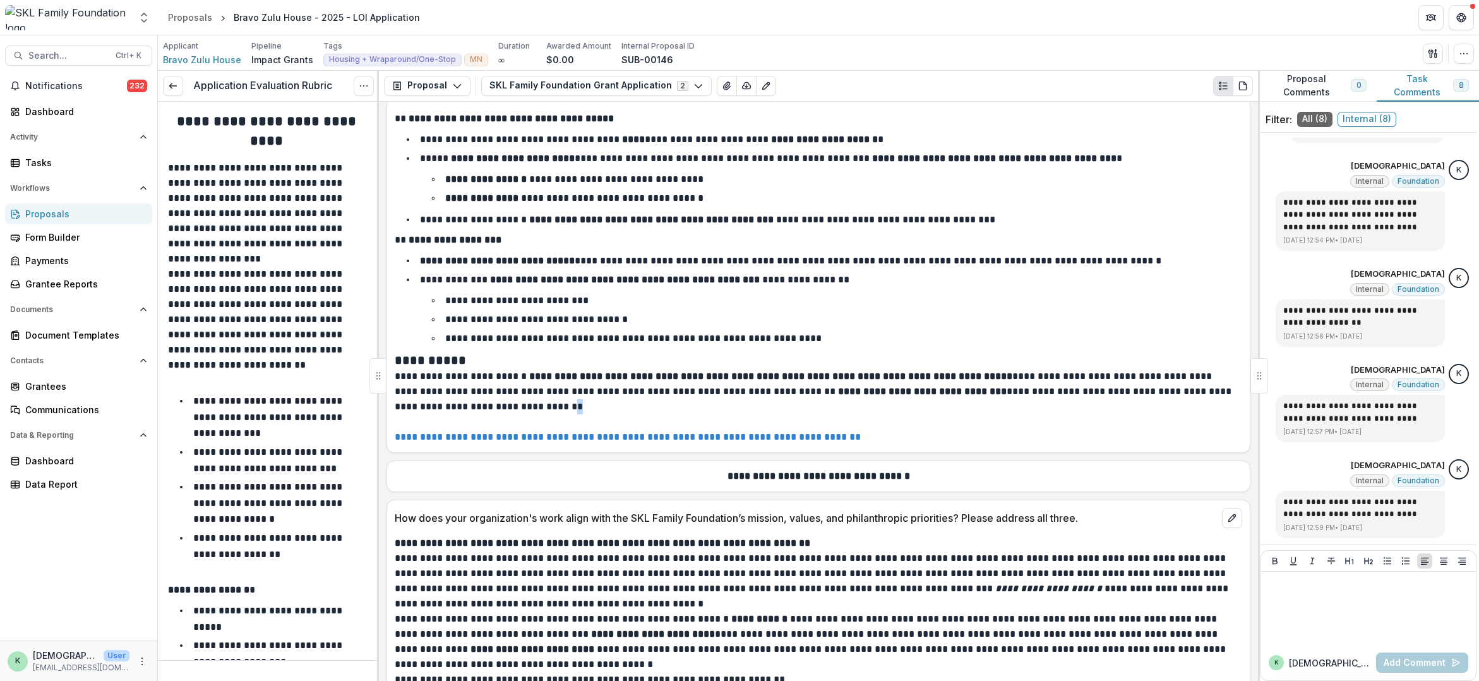
drag, startPoint x: 522, startPoint y: 392, endPoint x: 485, endPoint y: 388, distance: 37.5
click at [485, 388] on p "**********" at bounding box center [817, 391] width 844 height 45
click at [993, 414] on p at bounding box center [818, 421] width 847 height 15
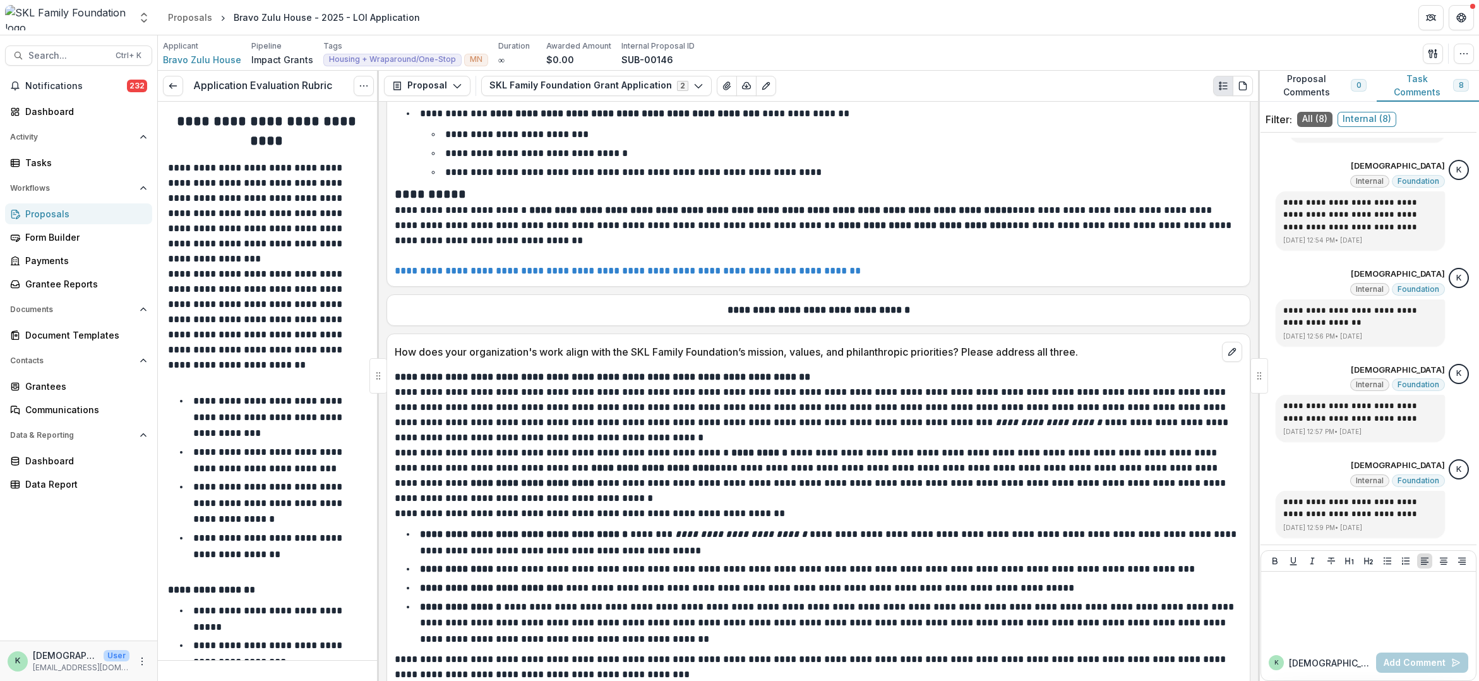
scroll to position [1642, 0]
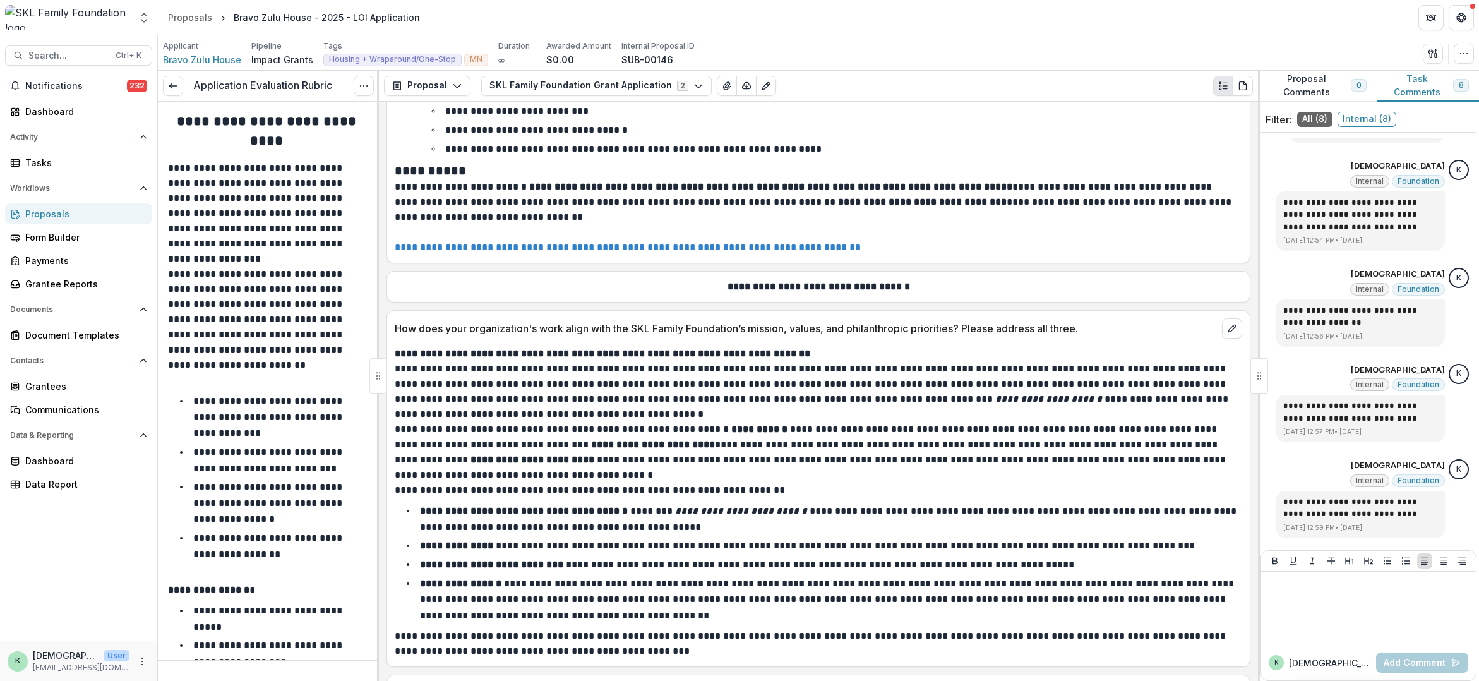
click at [654, 600] on li "**********" at bounding box center [826, 599] width 832 height 49
drag, startPoint x: 664, startPoint y: 597, endPoint x: 685, endPoint y: 602, distance: 21.3
click at [685, 602] on li "**********" at bounding box center [826, 599] width 832 height 49
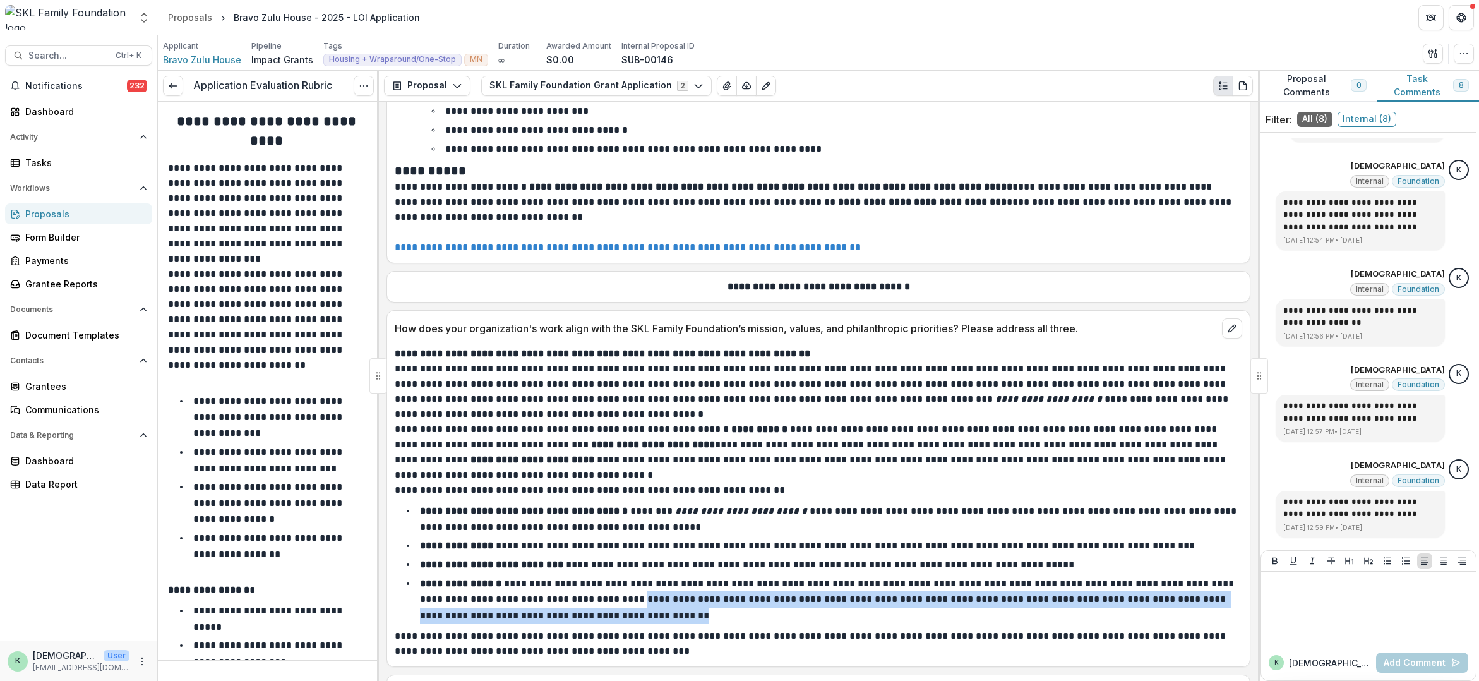
drag, startPoint x: 667, startPoint y: 602, endPoint x: 631, endPoint y: 590, distance: 37.7
click at [631, 590] on li "**********" at bounding box center [826, 599] width 832 height 49
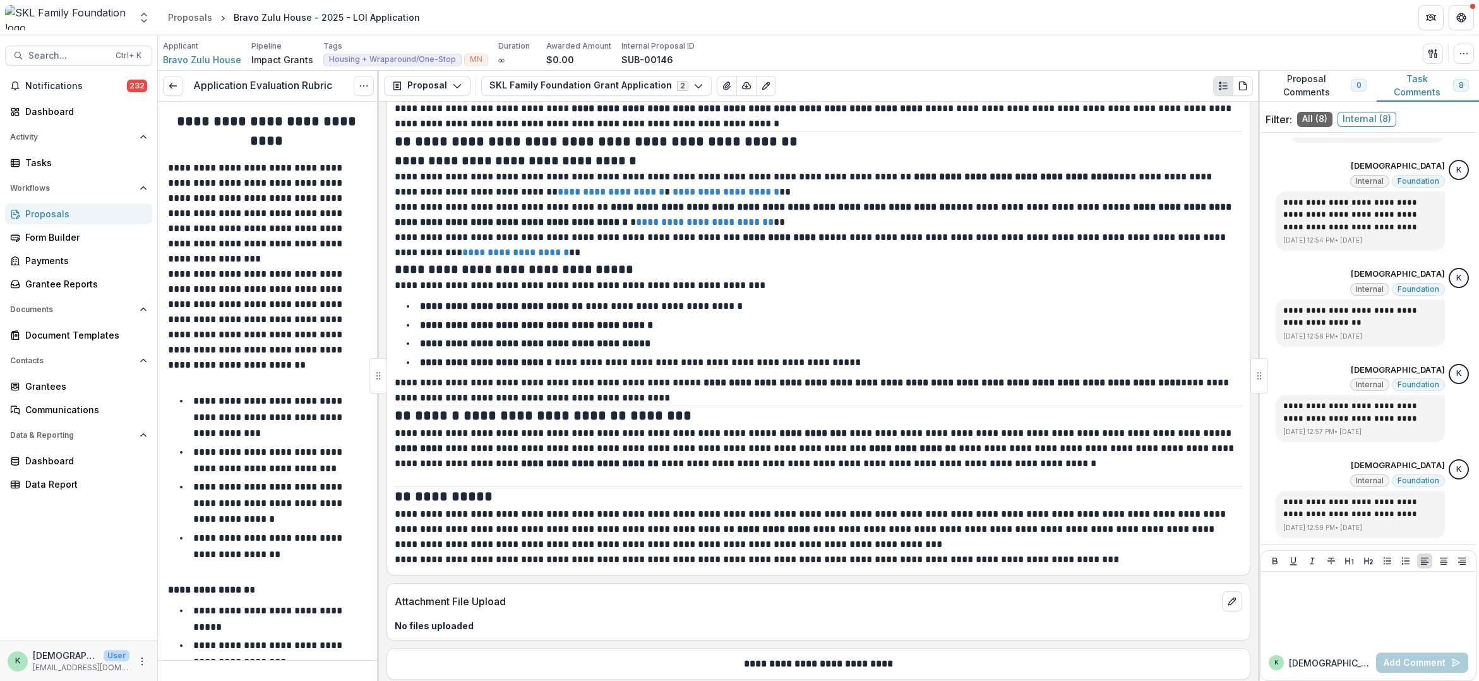
scroll to position [3031, 0]
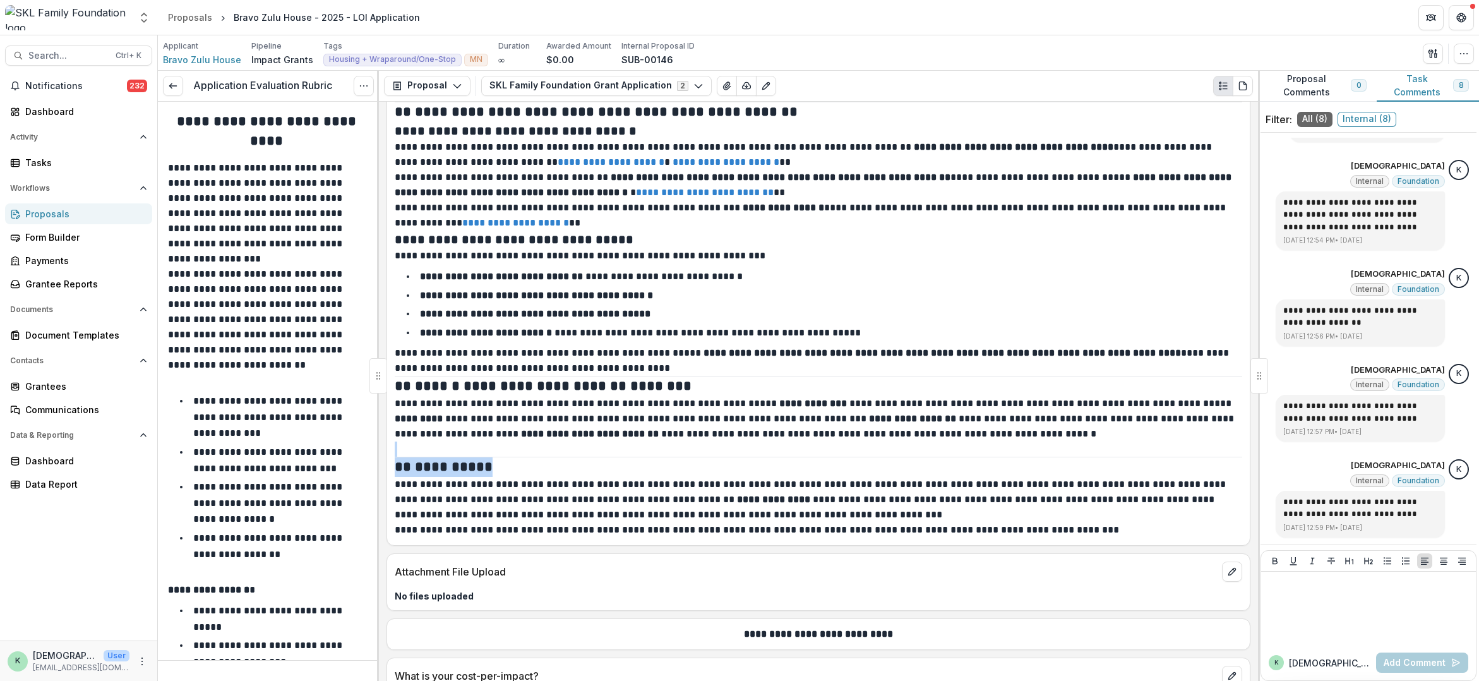
drag, startPoint x: 1041, startPoint y: 421, endPoint x: 1025, endPoint y: 444, distance: 28.4
click at [1025, 444] on div "**********" at bounding box center [818, 223] width 847 height 627
click at [1063, 419] on p "**********" at bounding box center [817, 418] width 844 height 45
drag, startPoint x: 1063, startPoint y: 419, endPoint x: 963, endPoint y: 450, distance: 104.4
click at [963, 450] on div "**********" at bounding box center [818, 223] width 847 height 627
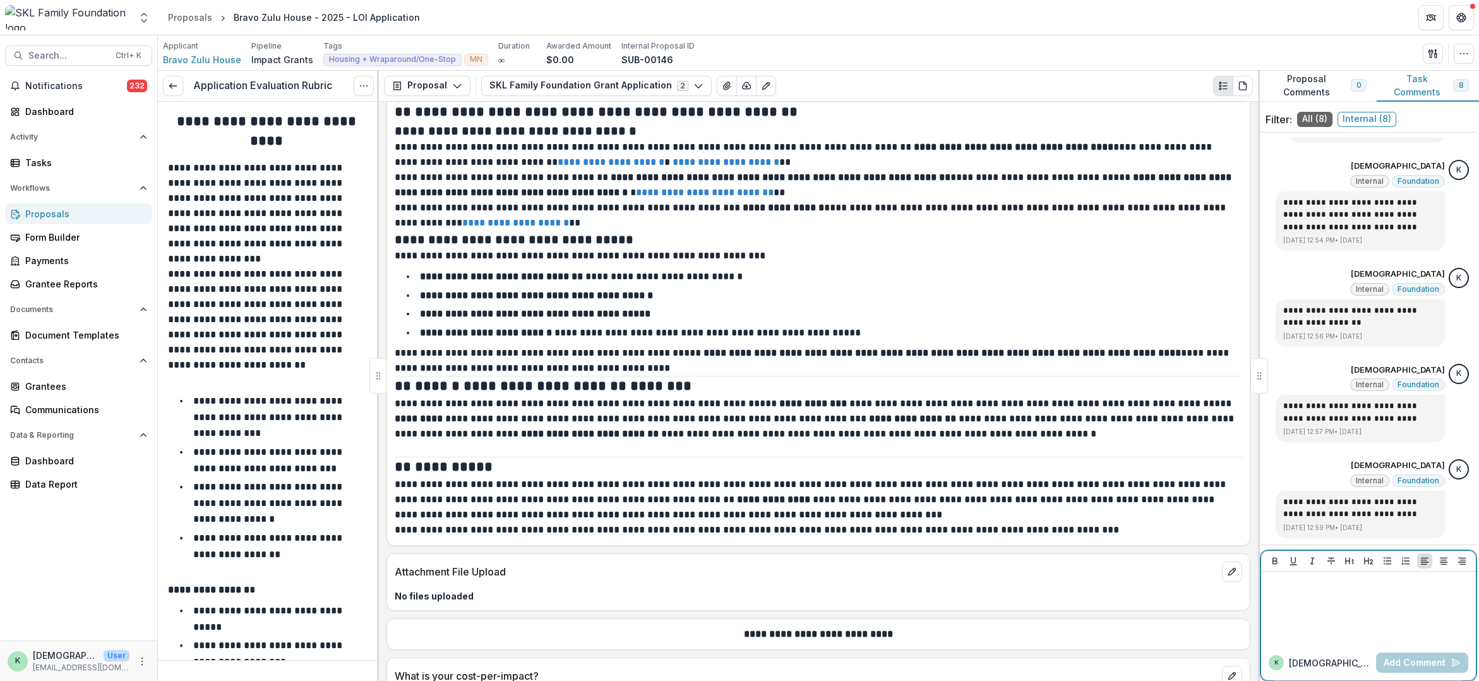
click at [1357, 618] on div at bounding box center [1368, 607] width 205 height 63
click at [1411, 667] on button "Add Comment" at bounding box center [1422, 662] width 92 height 20
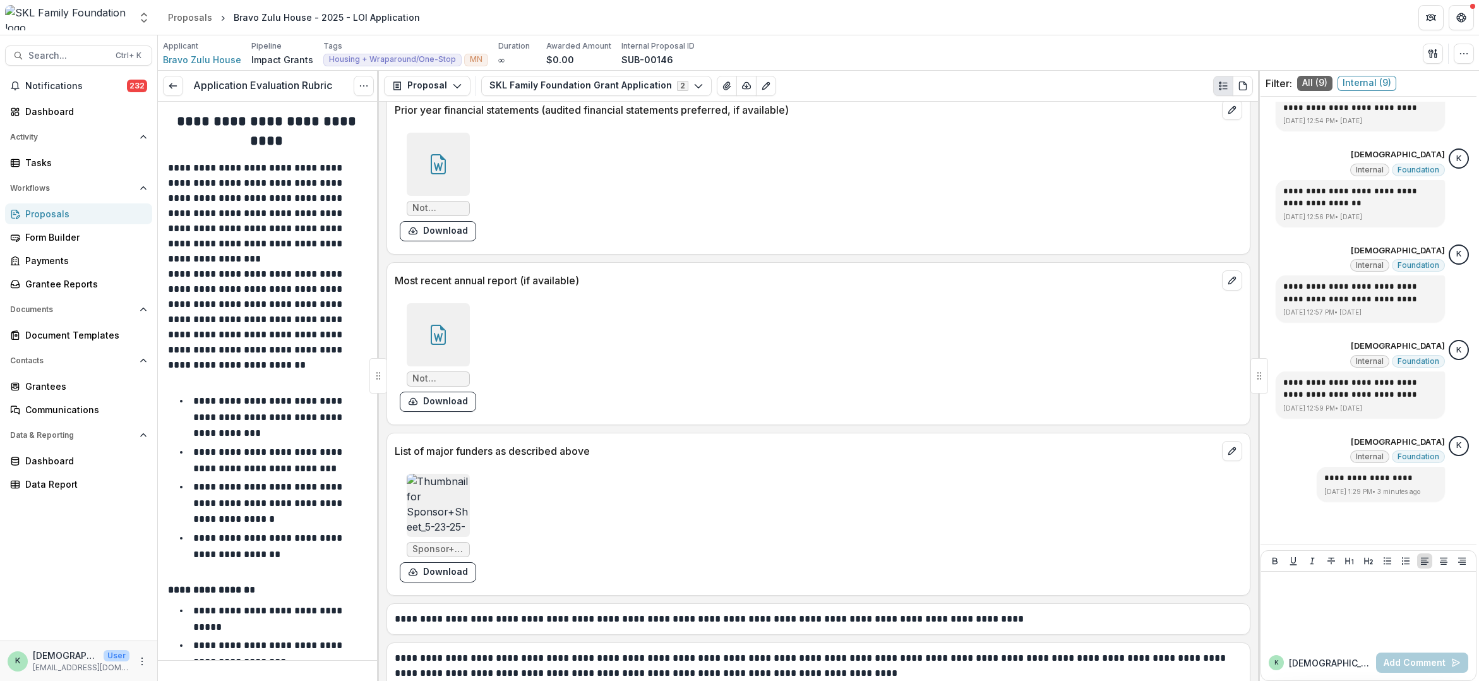
scroll to position [7795, 0]
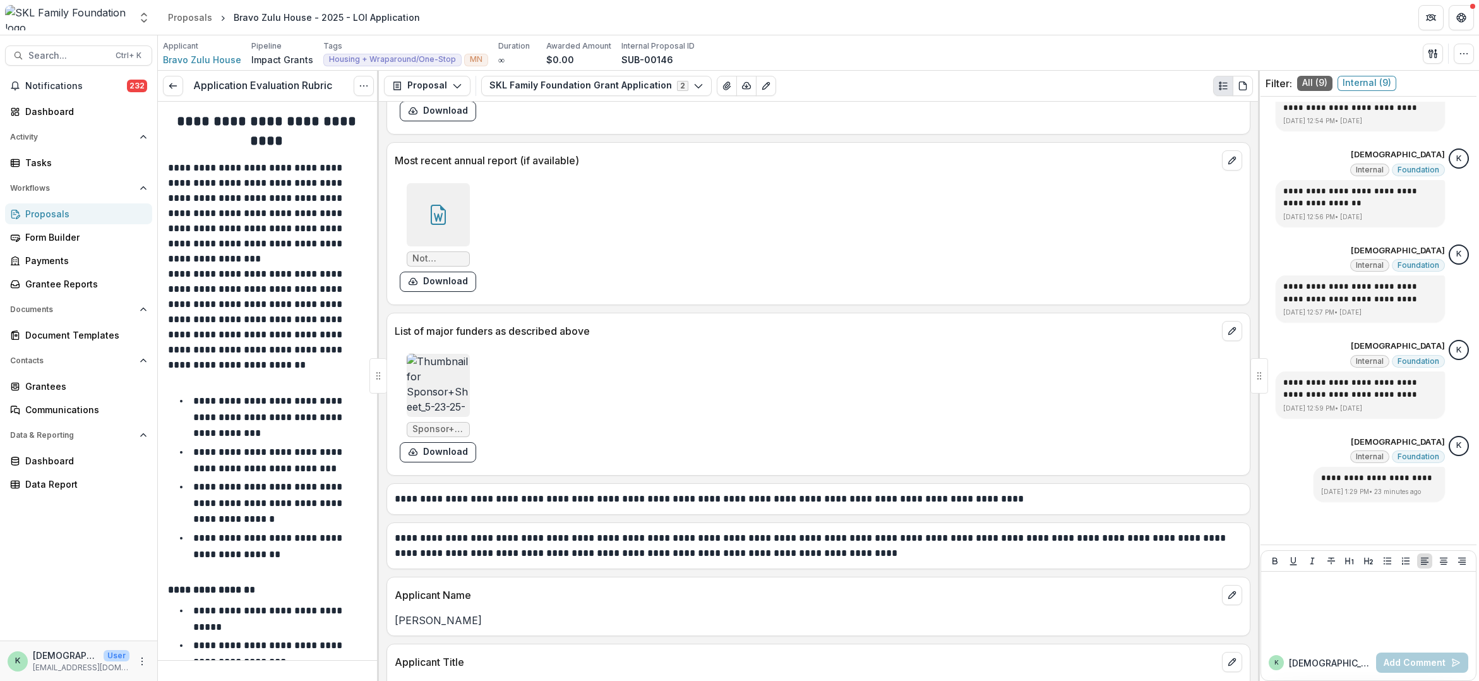
click at [72, 212] on div "Proposals" at bounding box center [83, 213] width 117 height 13
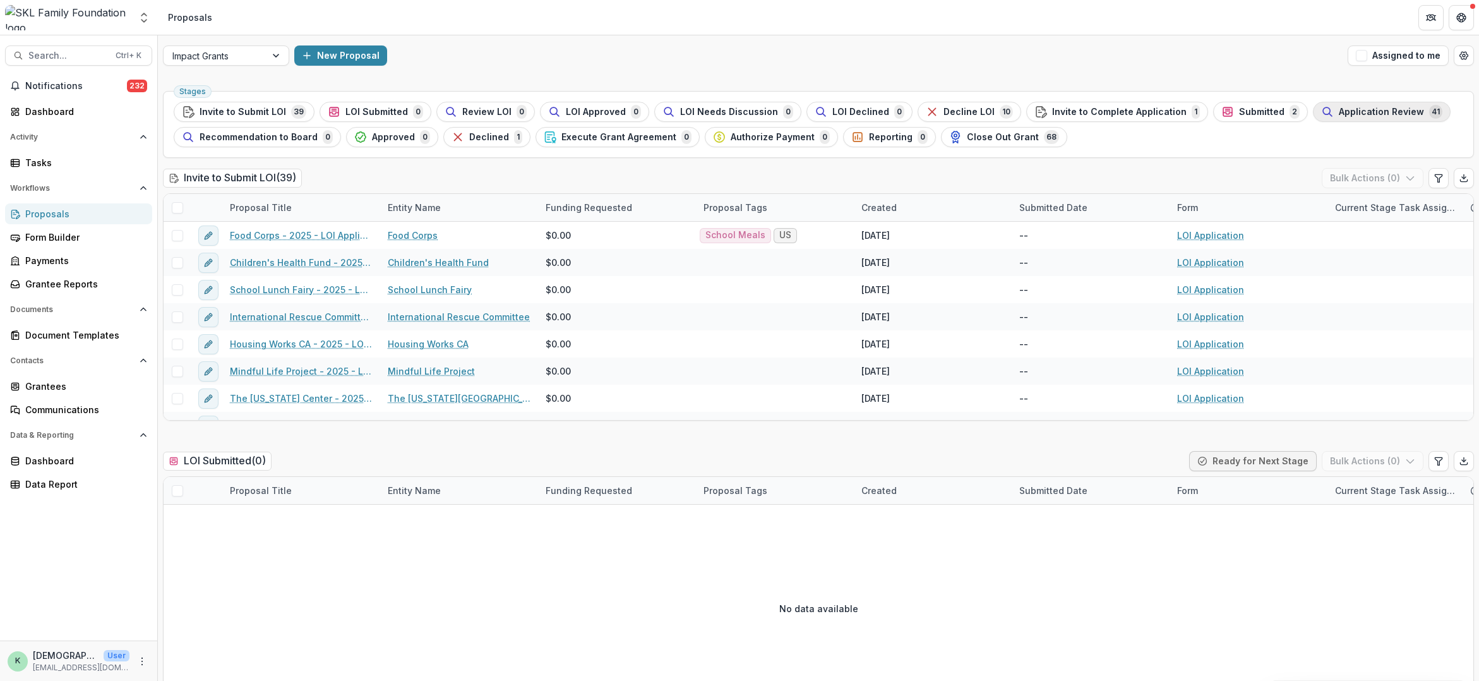
click at [1352, 119] on div "Application Review 41" at bounding box center [1381, 112] width 121 height 14
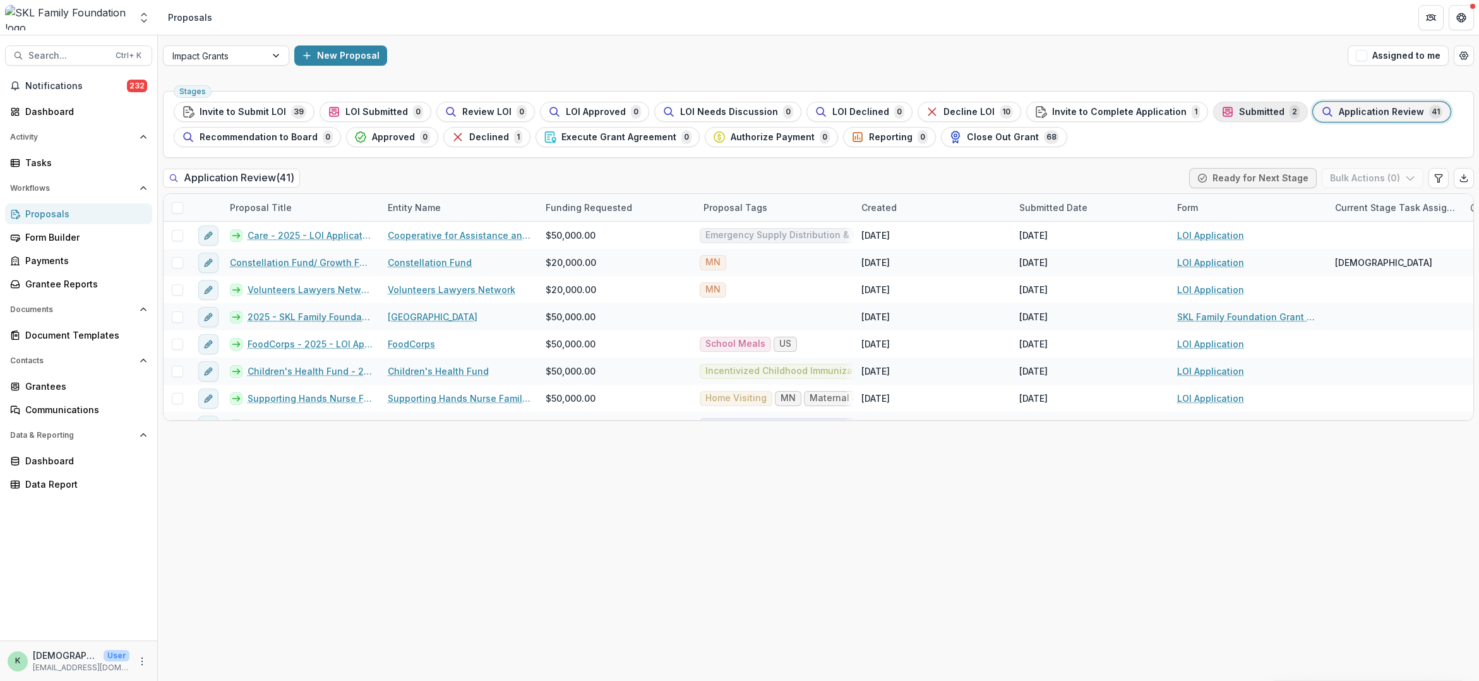
click at [1239, 113] on span "Submitted" at bounding box center [1261, 112] width 45 height 11
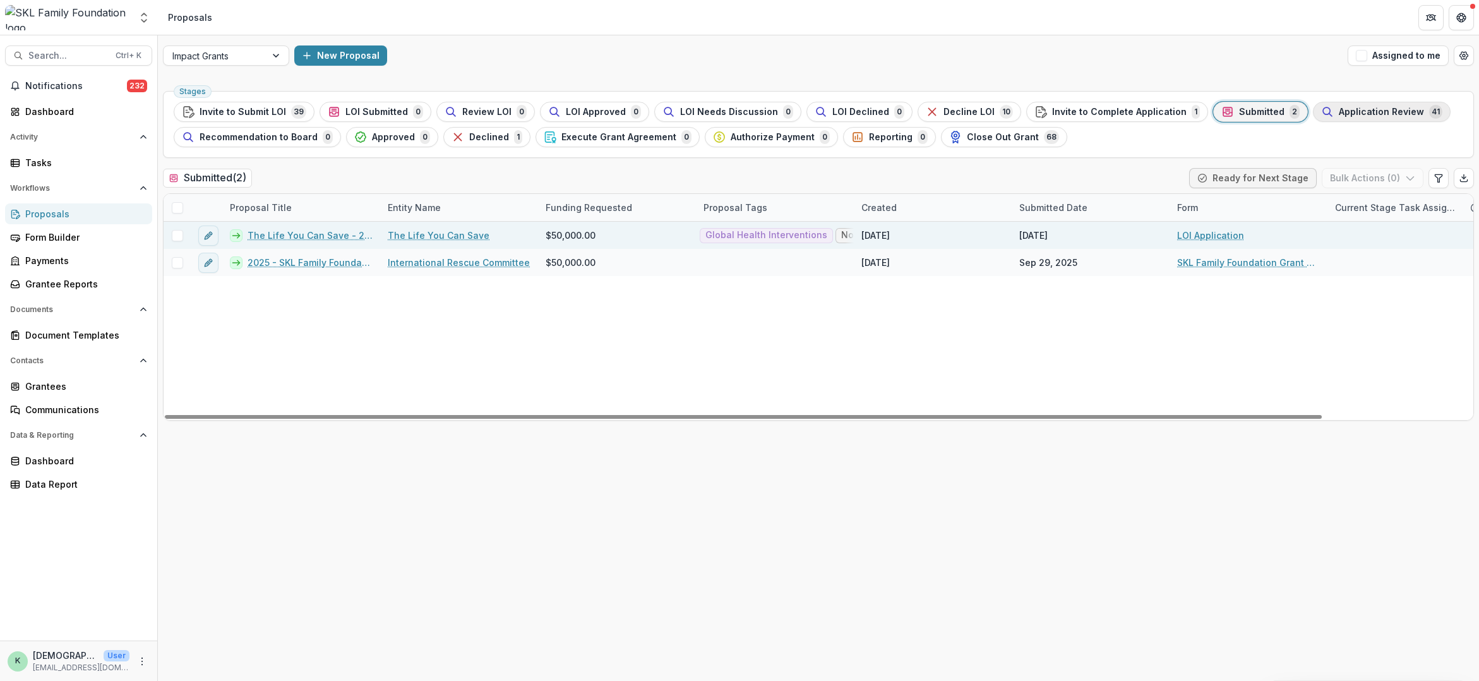
click at [1351, 115] on span "Application Review" at bounding box center [1381, 112] width 85 height 11
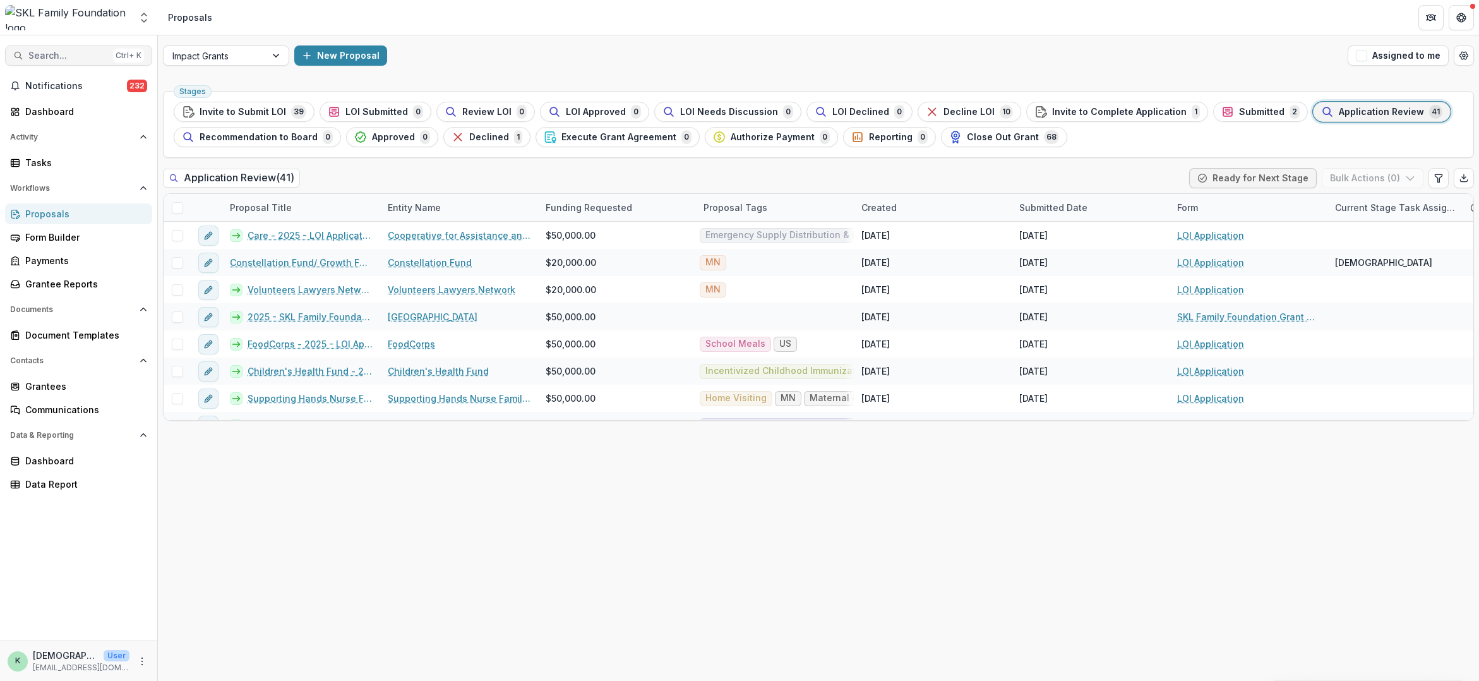
click at [57, 56] on span "Search..." at bounding box center [68, 56] width 80 height 11
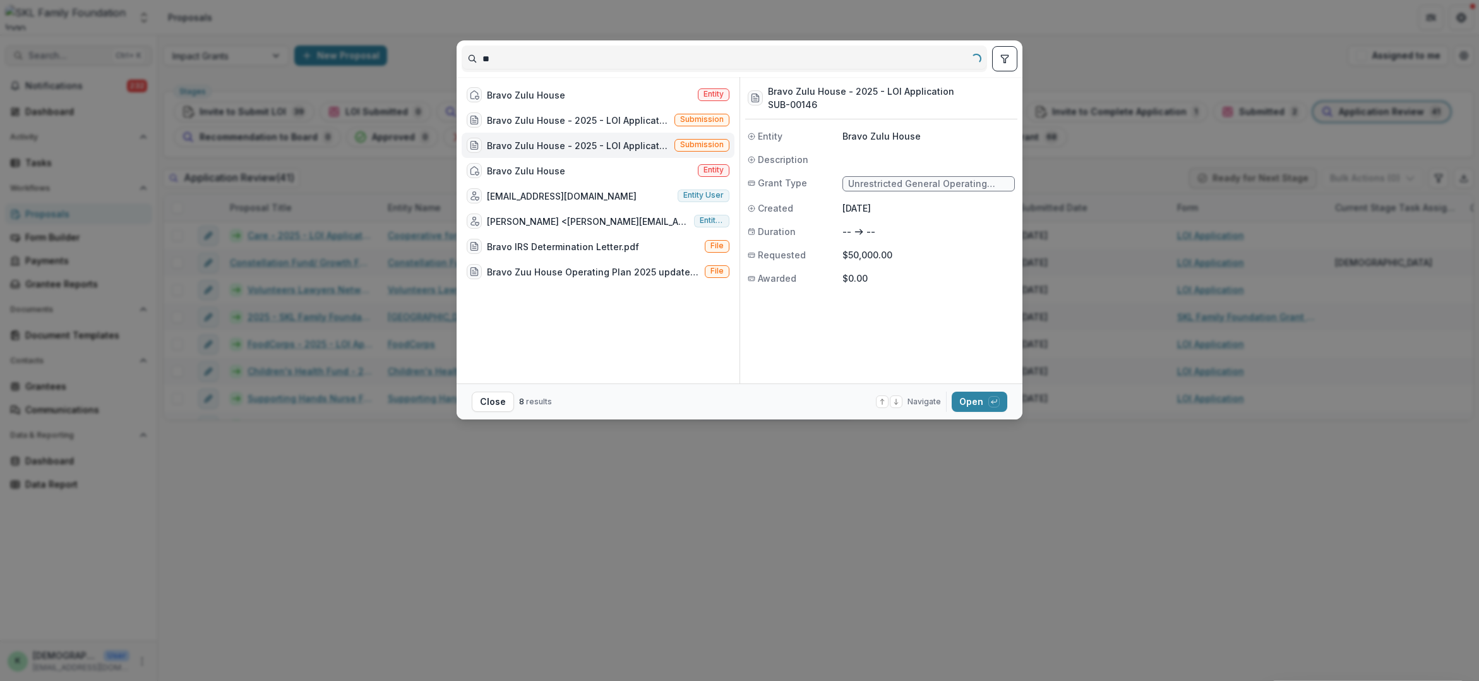
type input "*"
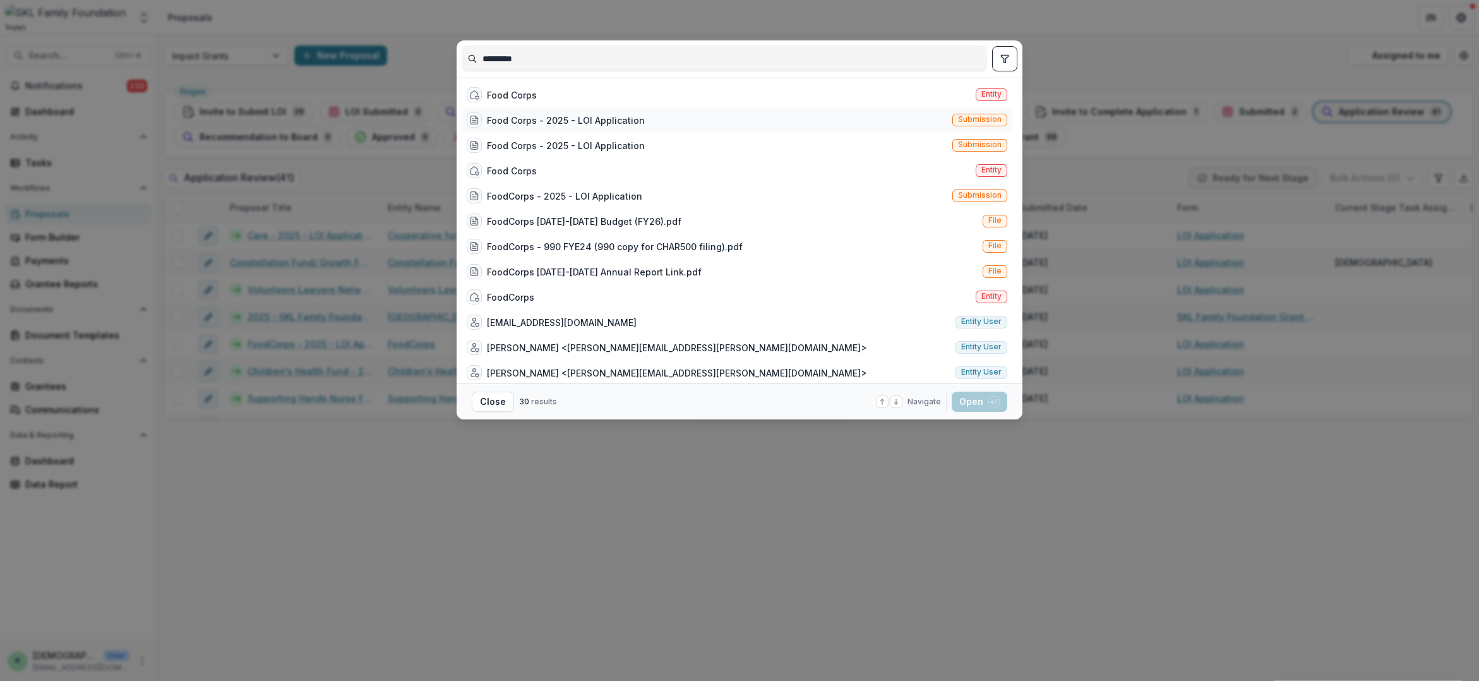
type input "*********"
click at [515, 119] on div "Food Corps - 2025 - LOI Application" at bounding box center [566, 120] width 158 height 13
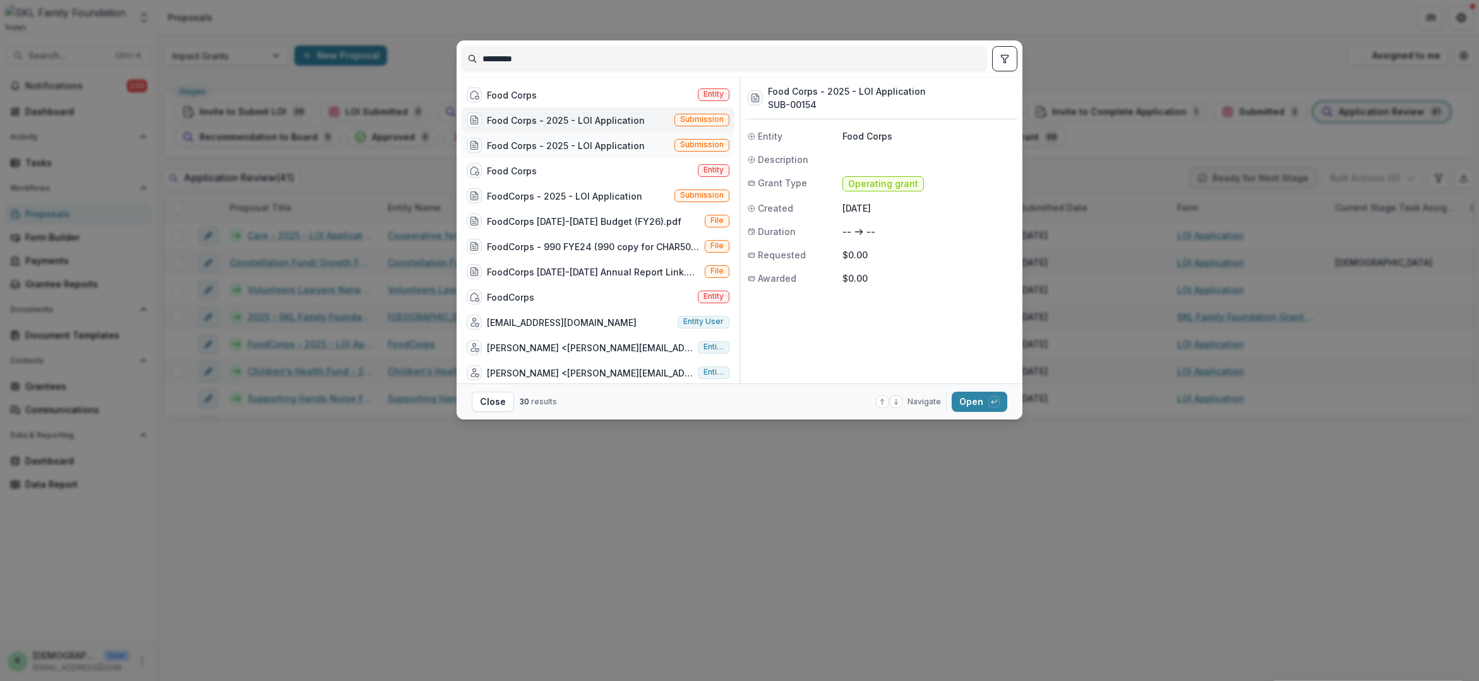
click at [532, 148] on div "Food Corps - 2025 - LOI Application" at bounding box center [566, 145] width 158 height 13
click at [552, 199] on div "FoodCorps - 2025 - LOI Application" at bounding box center [564, 195] width 155 height 13
click at [982, 399] on button "Open with enter key" at bounding box center [980, 401] width 56 height 20
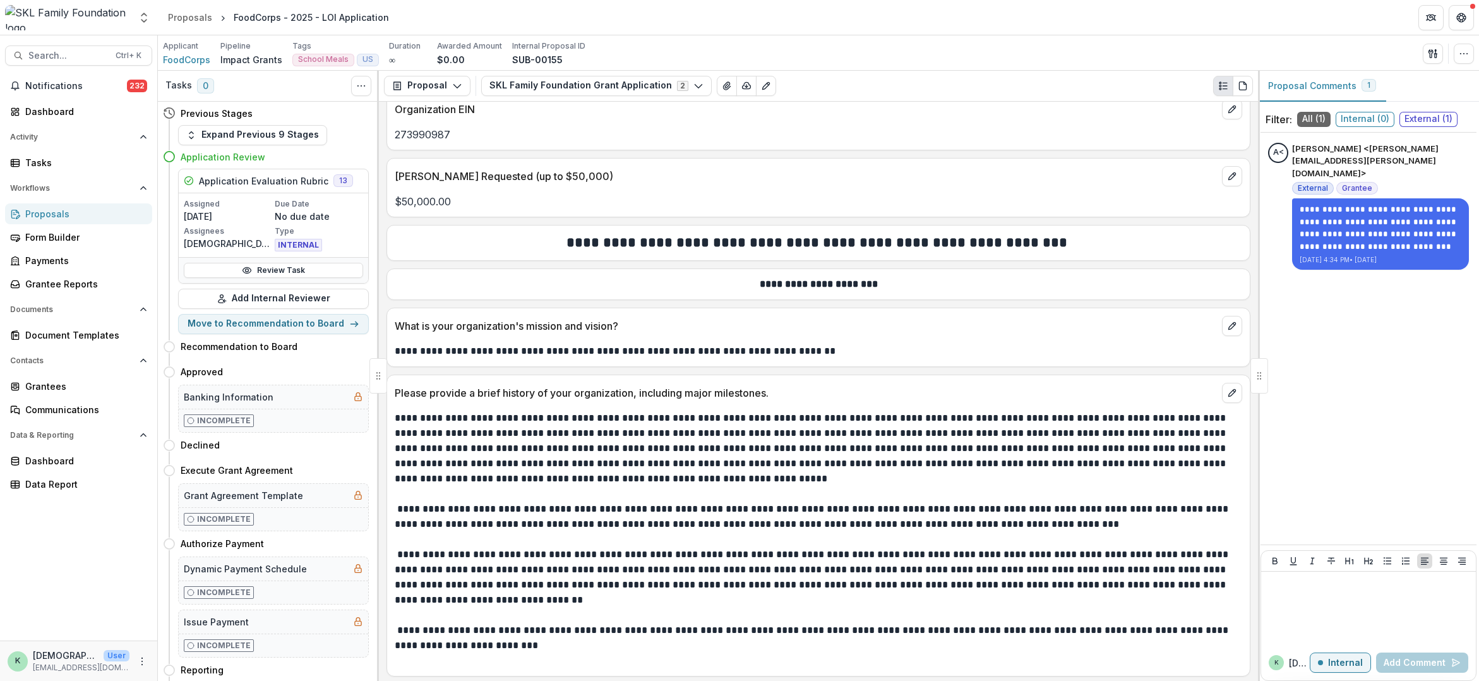
scroll to position [505, 0]
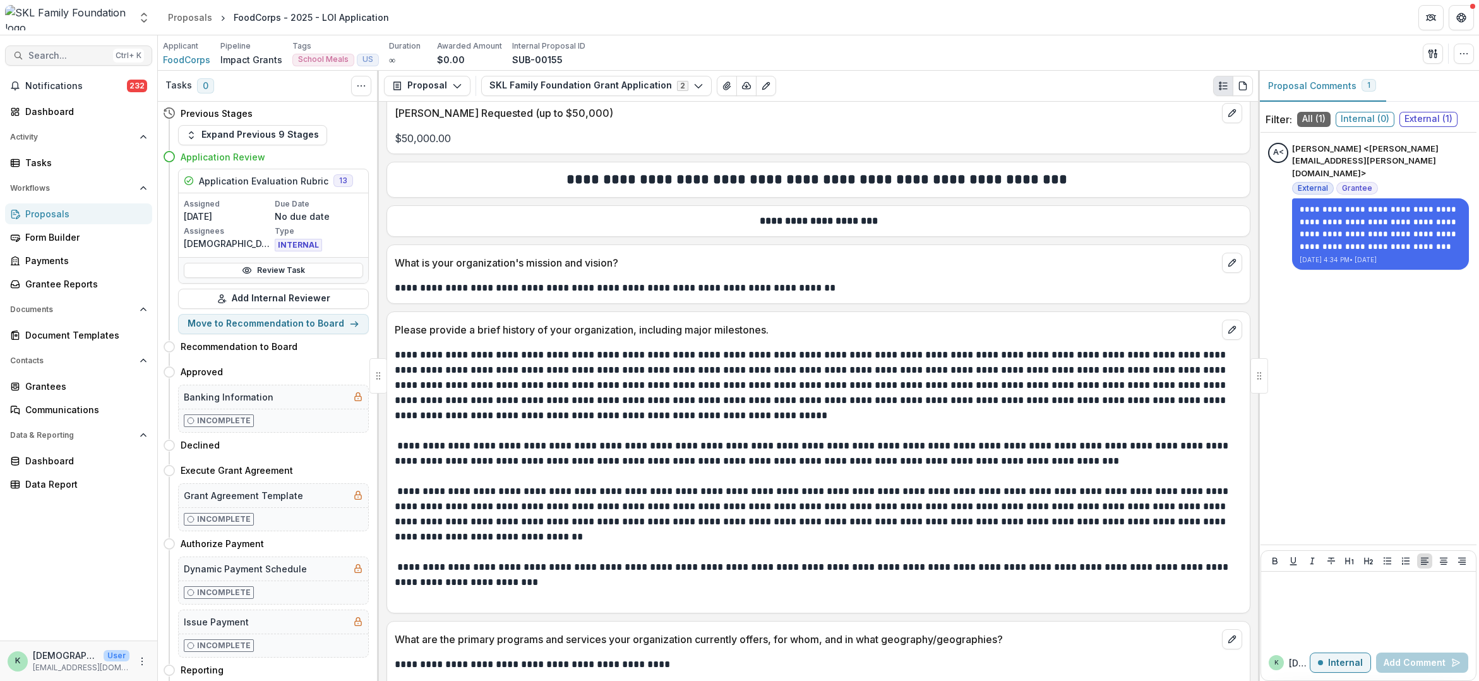
click at [87, 49] on button "Search... Ctrl + K" at bounding box center [78, 55] width 147 height 20
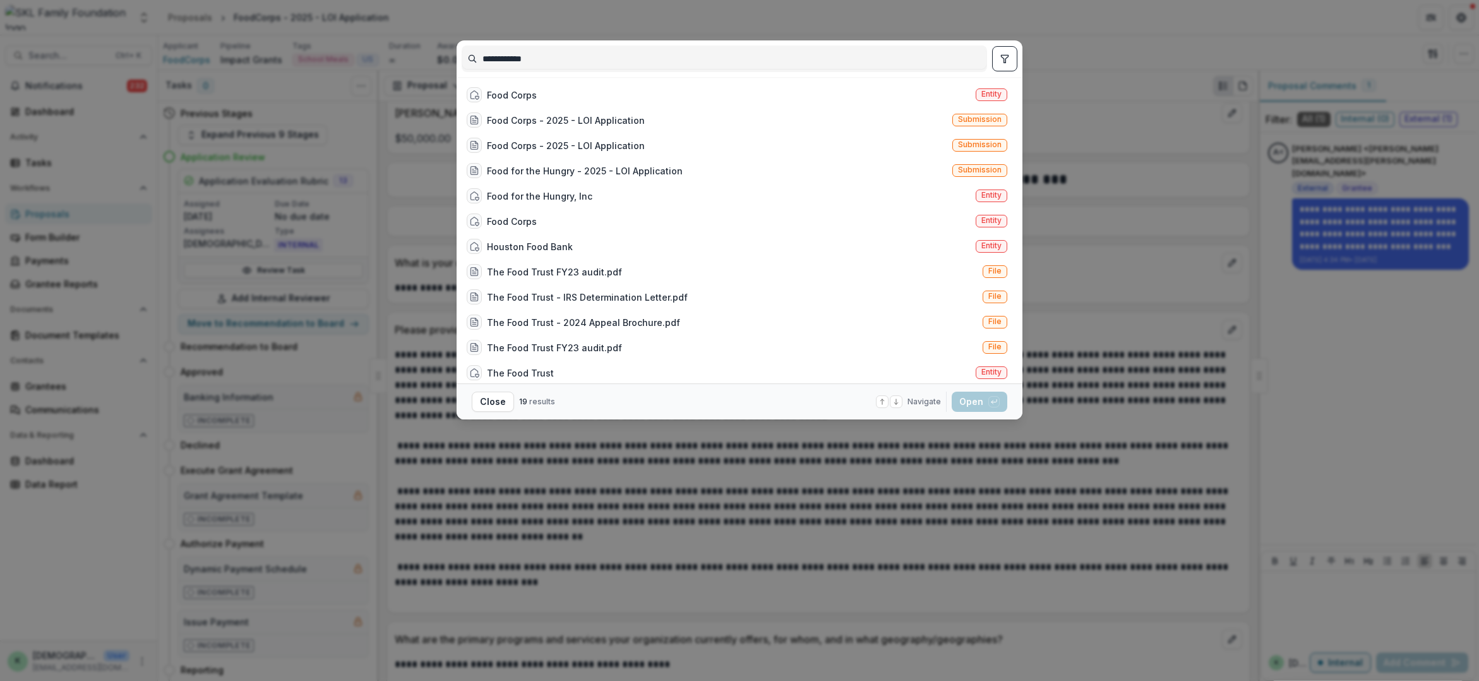
drag, startPoint x: 604, startPoint y: 61, endPoint x: 302, endPoint y: 40, distance: 302.5
click at [302, 40] on div "**********" at bounding box center [739, 340] width 1479 height 681
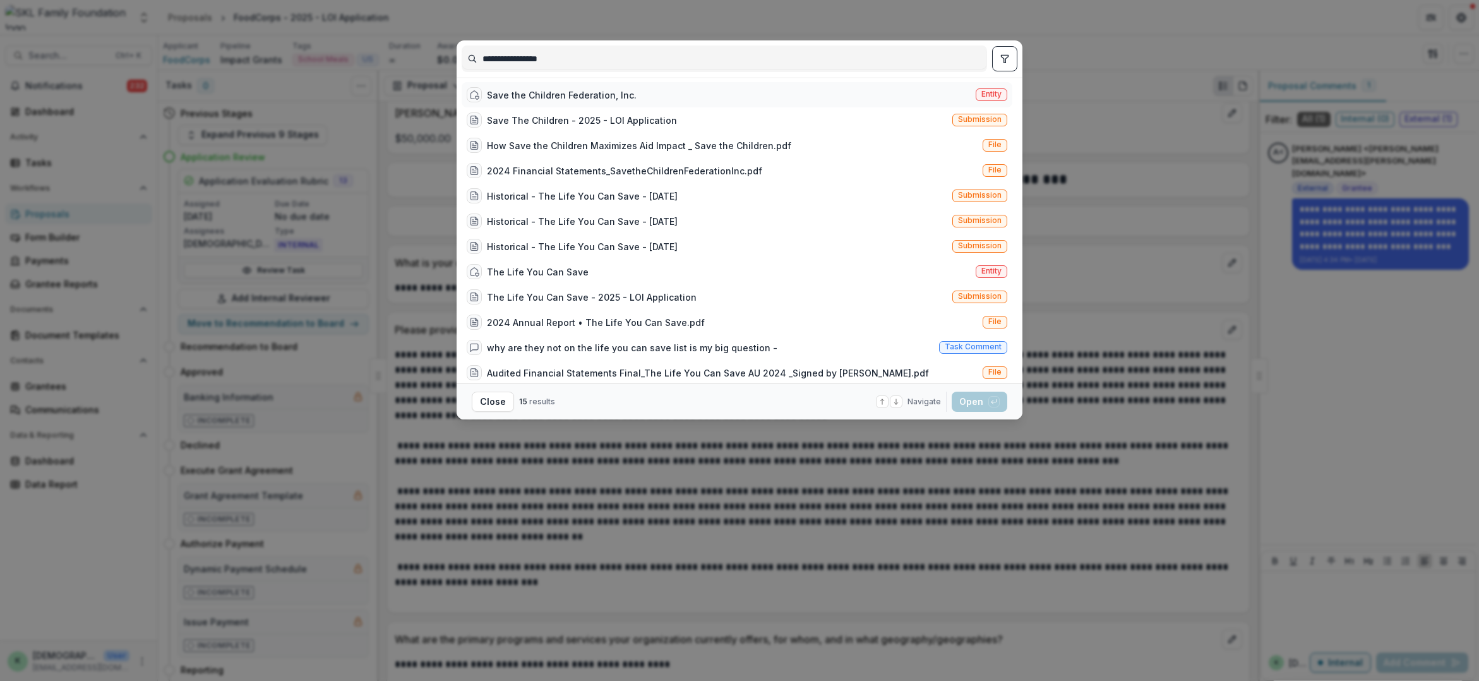
type input "**********"
click at [515, 92] on div "Save the Children Federation, Inc." at bounding box center [562, 94] width 150 height 13
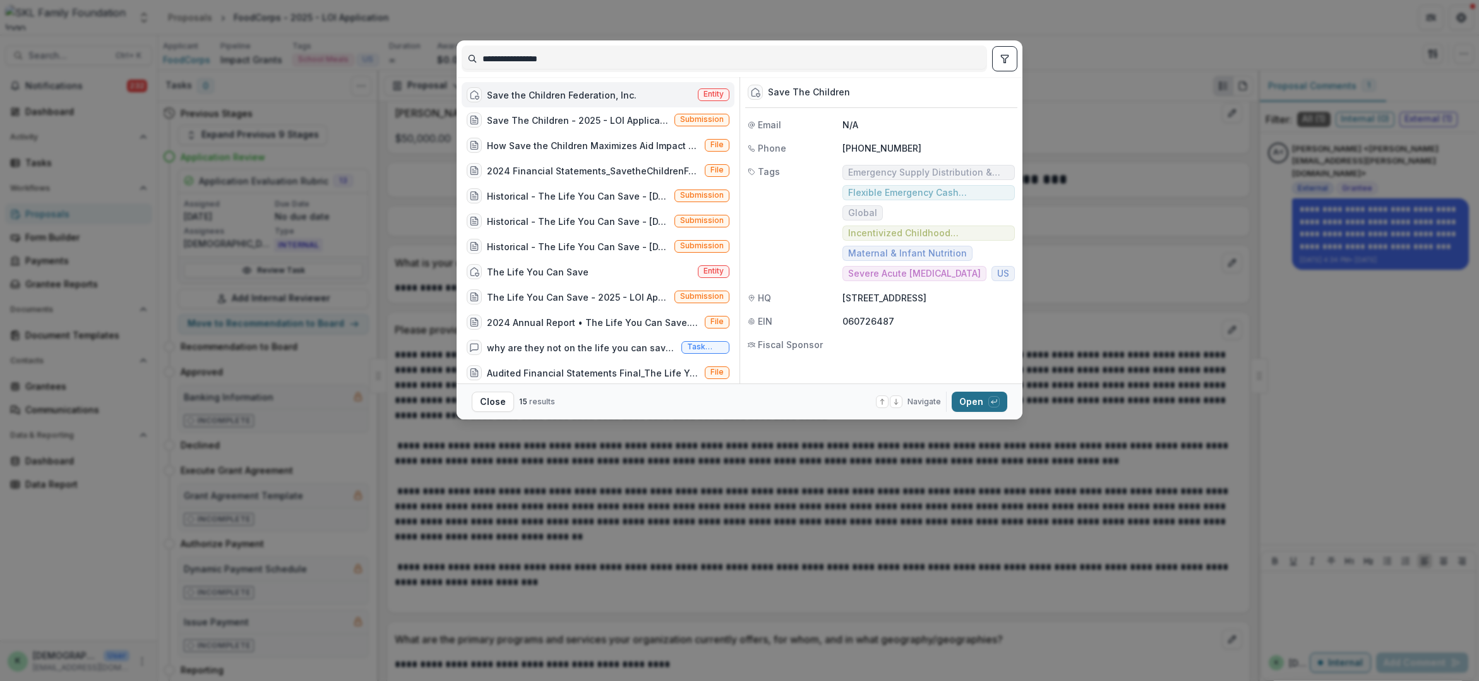
click at [981, 409] on button "Open with enter key" at bounding box center [980, 401] width 56 height 20
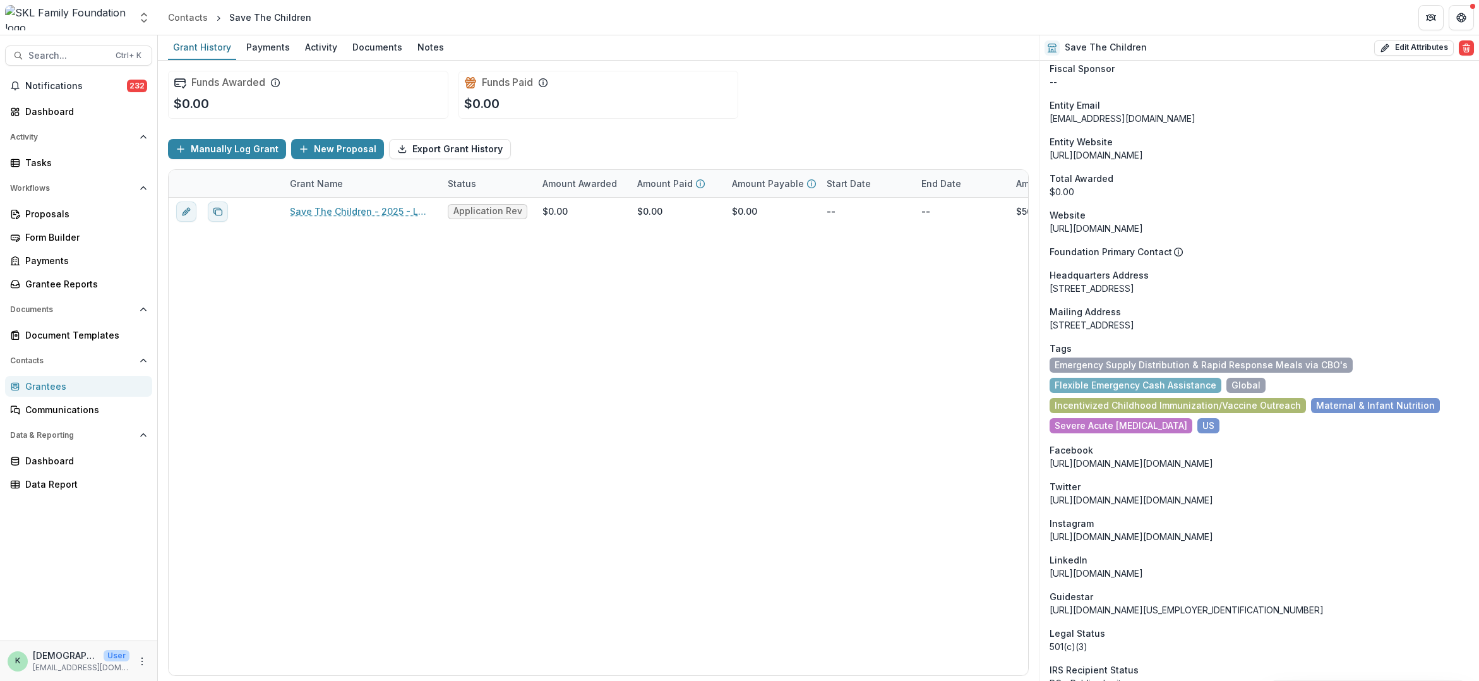
scroll to position [624, 0]
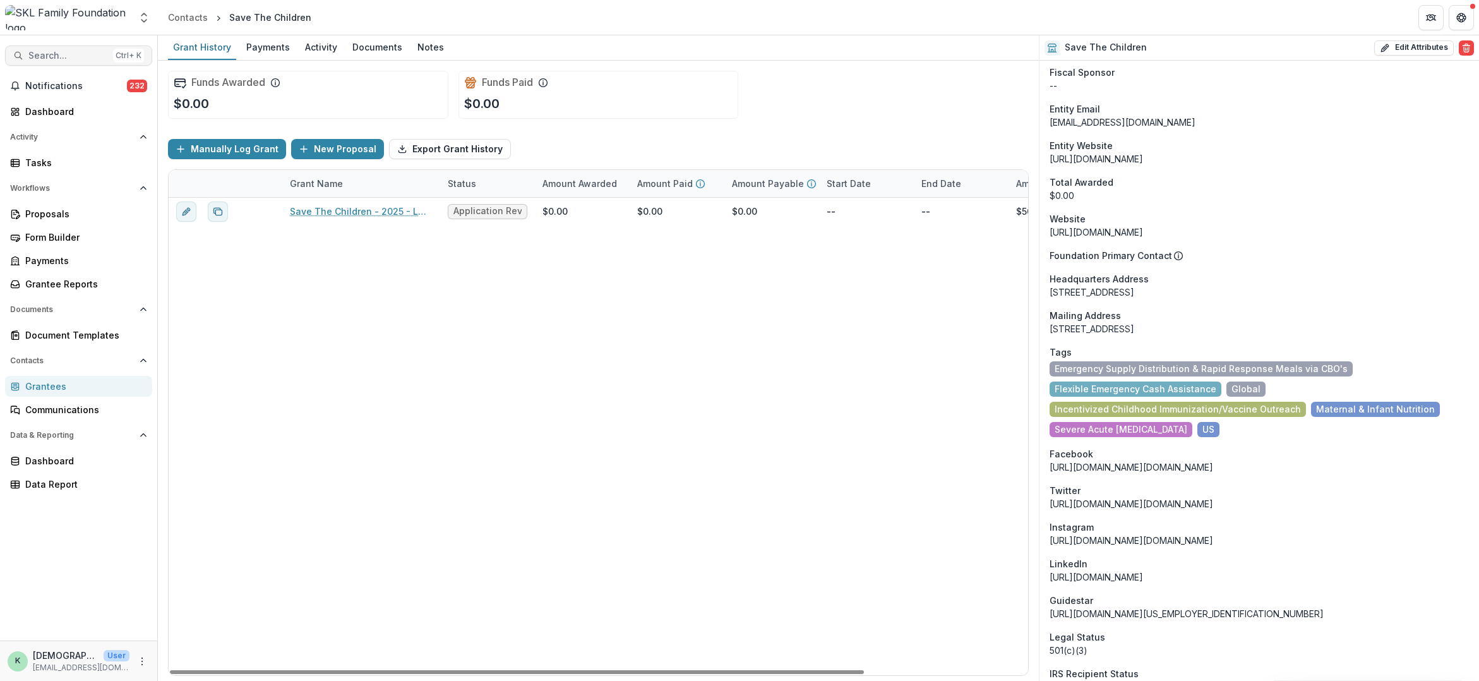
click at [78, 56] on span "Search..." at bounding box center [68, 56] width 80 height 11
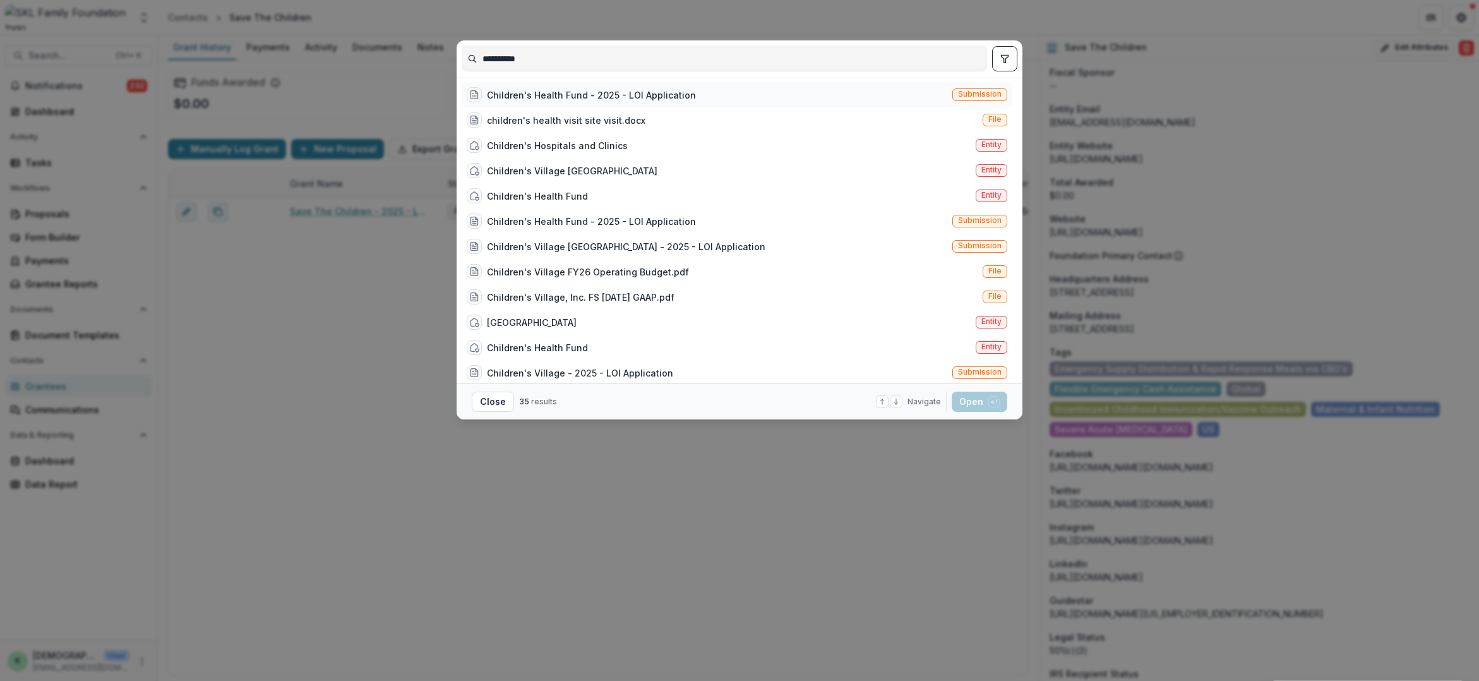
type input "*********"
click at [564, 92] on div "Children's Health Fund - 2025 - LOI Application" at bounding box center [591, 94] width 209 height 13
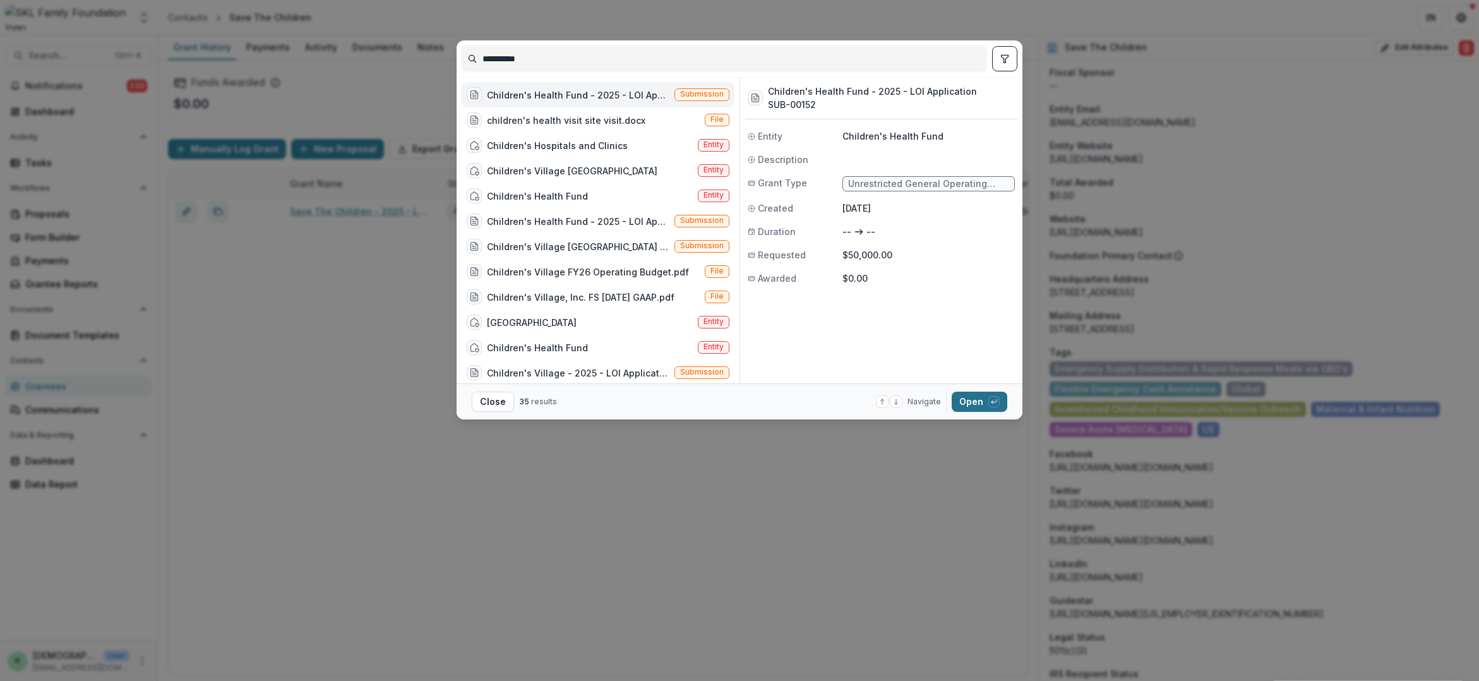
click at [973, 405] on button "Open with enter key" at bounding box center [980, 401] width 56 height 20
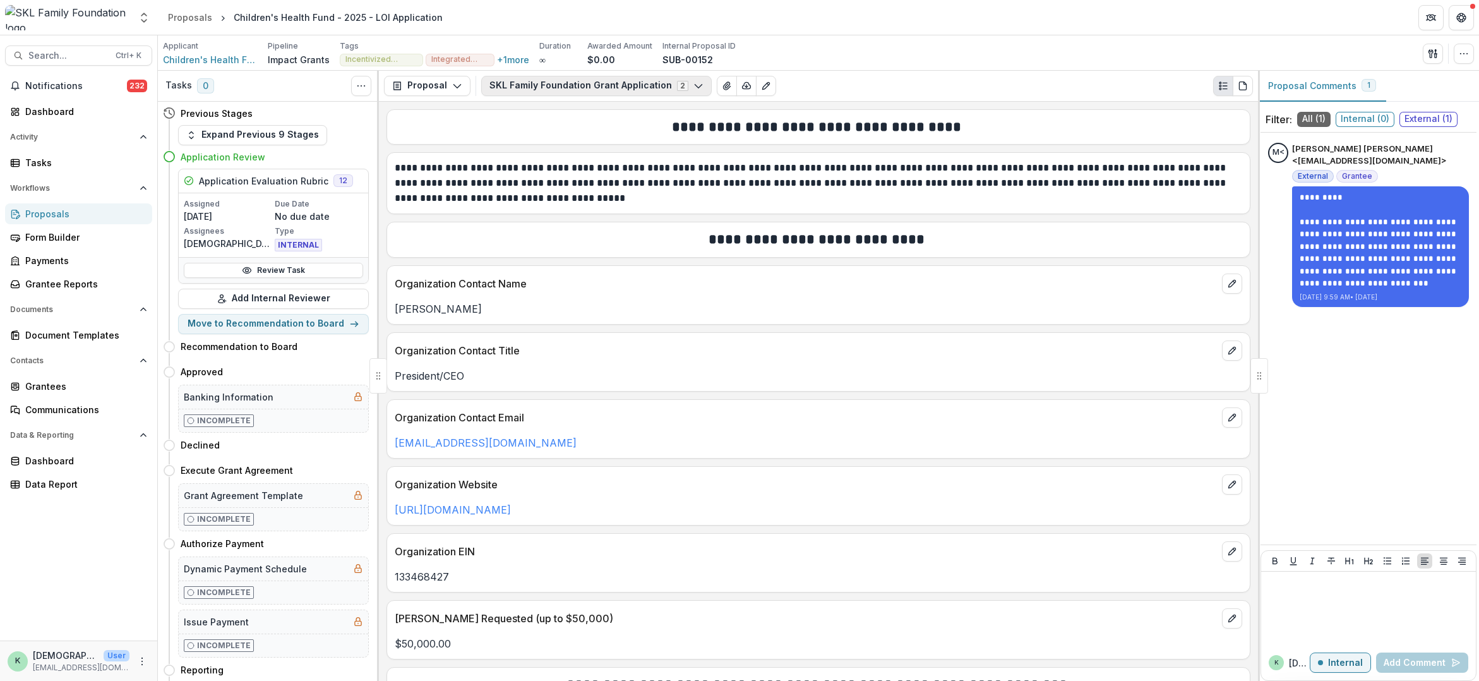
click at [695, 85] on polyline "button" at bounding box center [698, 87] width 7 height 4
click at [830, 64] on div "Applicant Children's Health Fund Pipeline Impact Grants Tags Incentivized Child…" at bounding box center [818, 53] width 1311 height 26
click at [456, 60] on span "Integrated Health & Mental Health in Schools" at bounding box center [459, 59] width 57 height 9
click at [511, 61] on button "+ 1 more" at bounding box center [513, 59] width 32 height 11
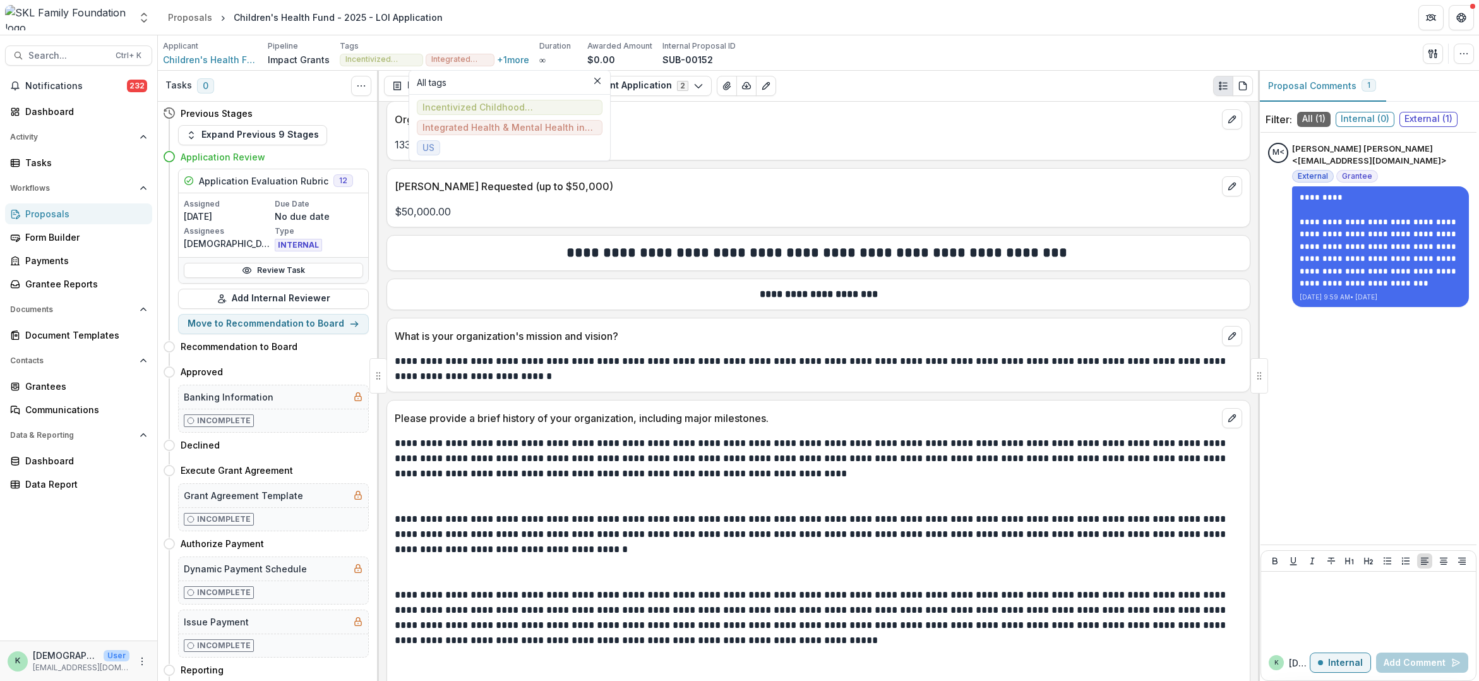
scroll to position [442, 0]
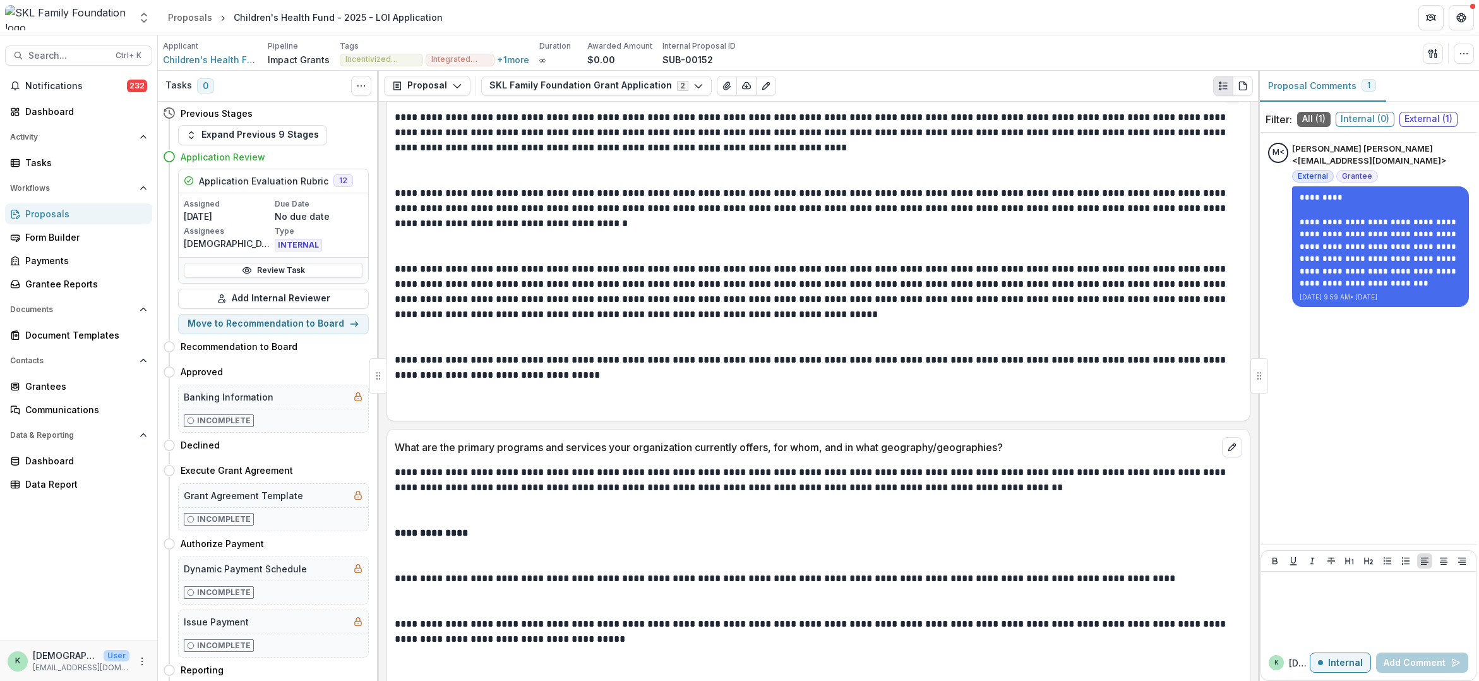
click at [582, 524] on p at bounding box center [818, 510] width 847 height 30
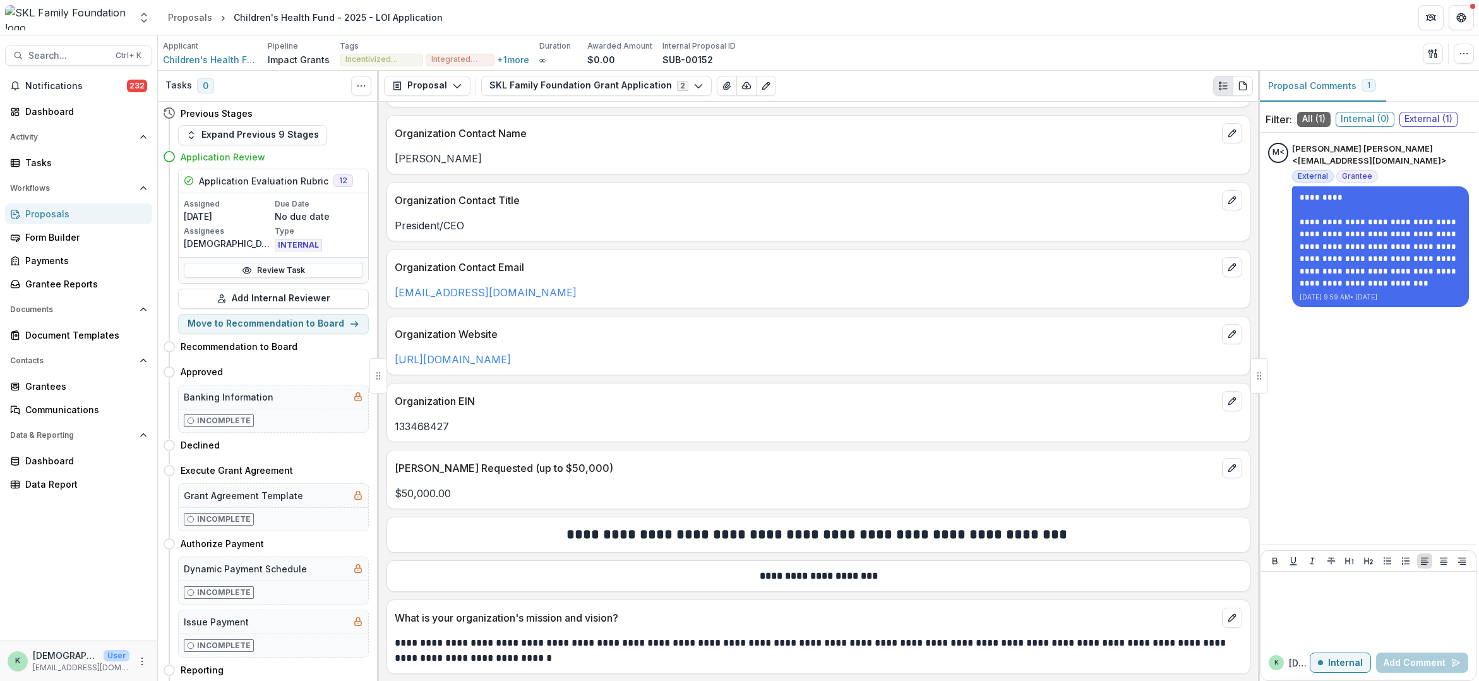
scroll to position [0, 0]
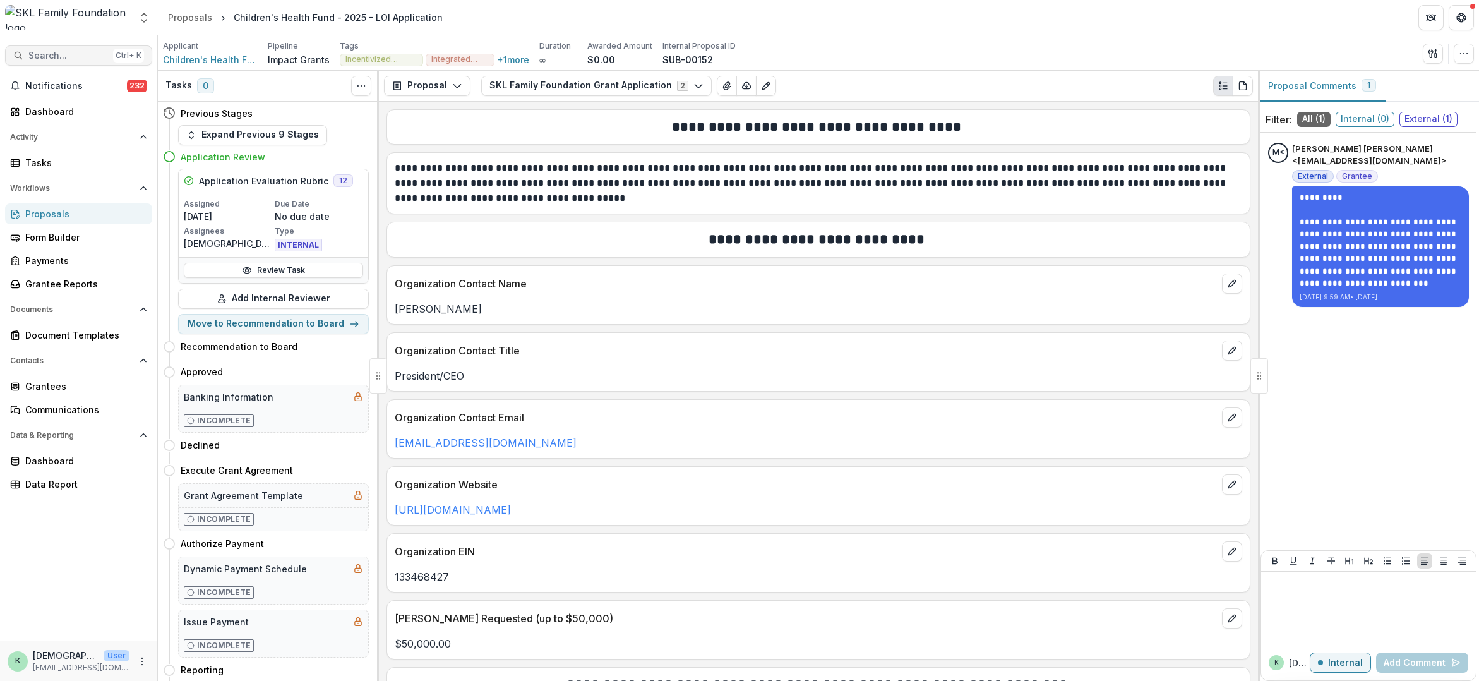
click at [77, 56] on span "Search..." at bounding box center [68, 56] width 80 height 11
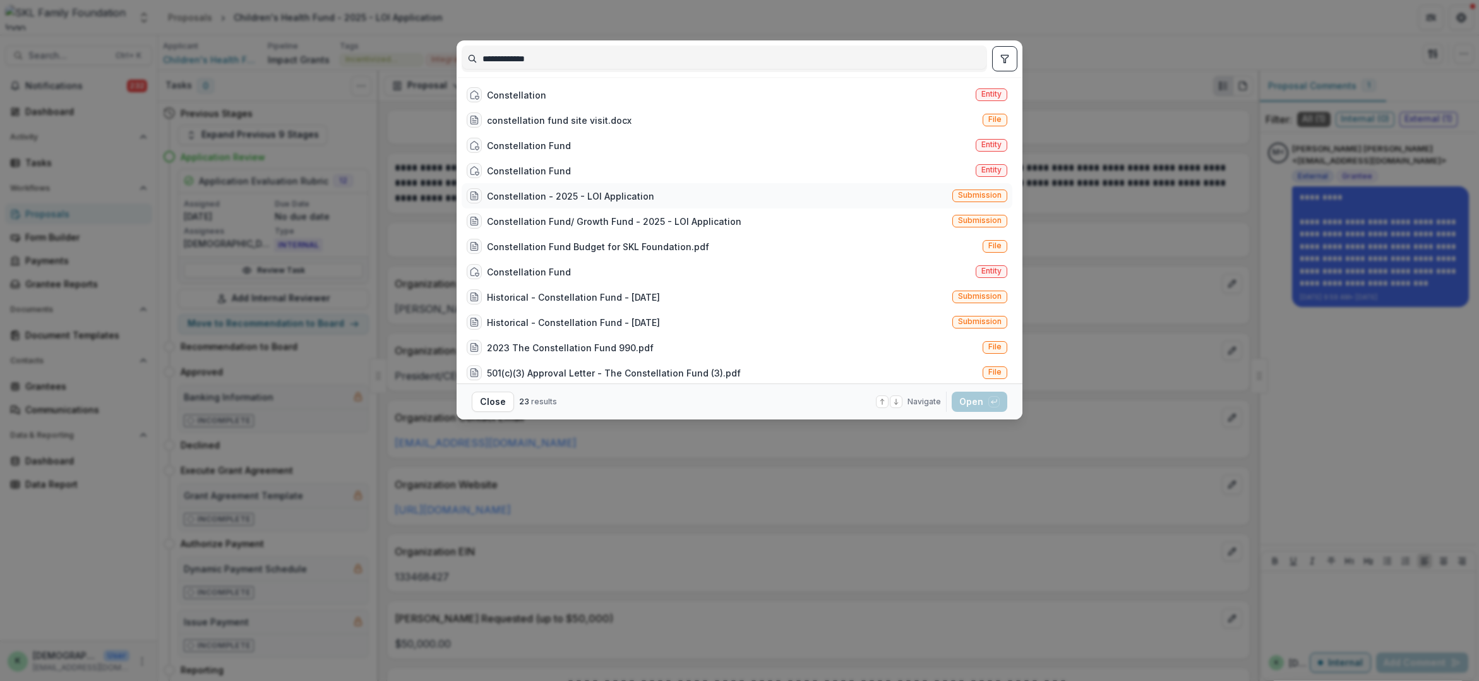
type input "**********"
click at [627, 196] on div "Constellation - 2025 - LOI Application" at bounding box center [570, 195] width 167 height 13
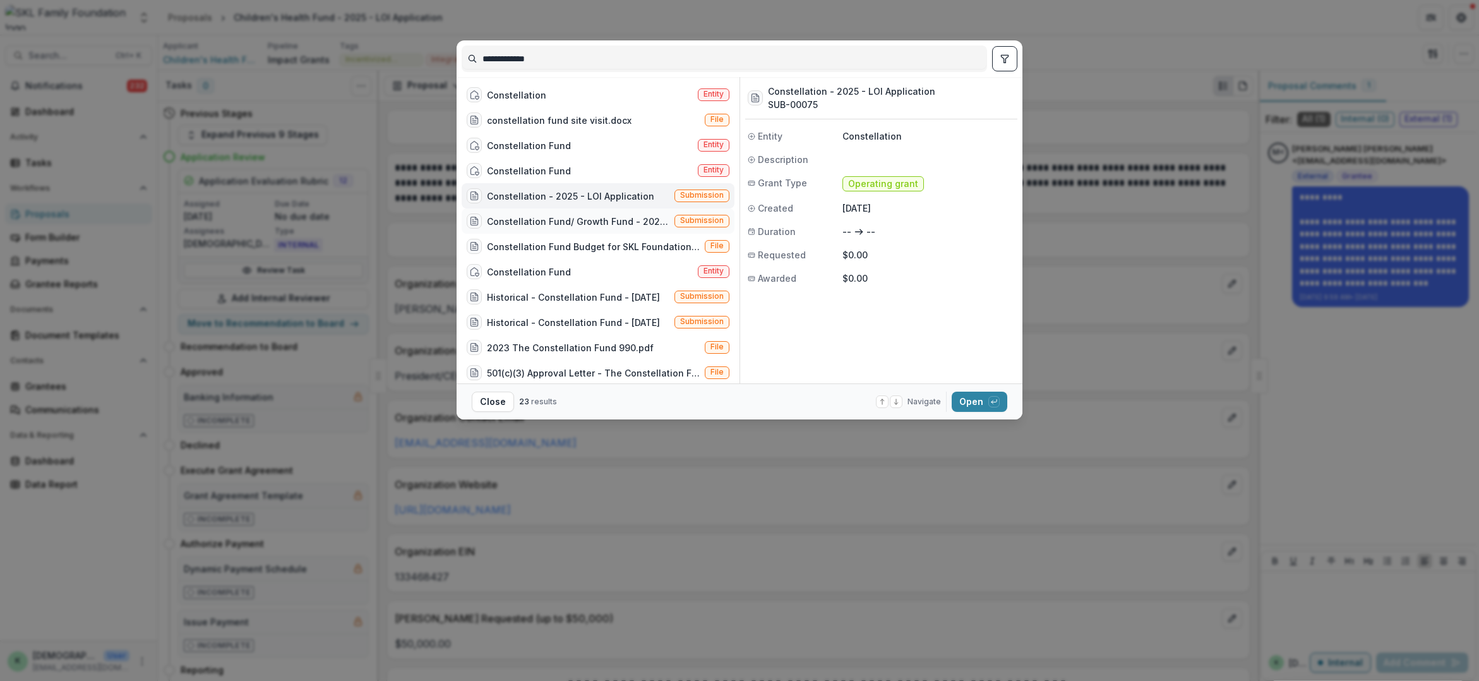
click at [626, 218] on div "Constellation Fund/ Growth Fund - 2025 - LOI Application" at bounding box center [578, 221] width 182 height 13
click at [566, 95] on div "Constellation Entity" at bounding box center [598, 94] width 273 height 25
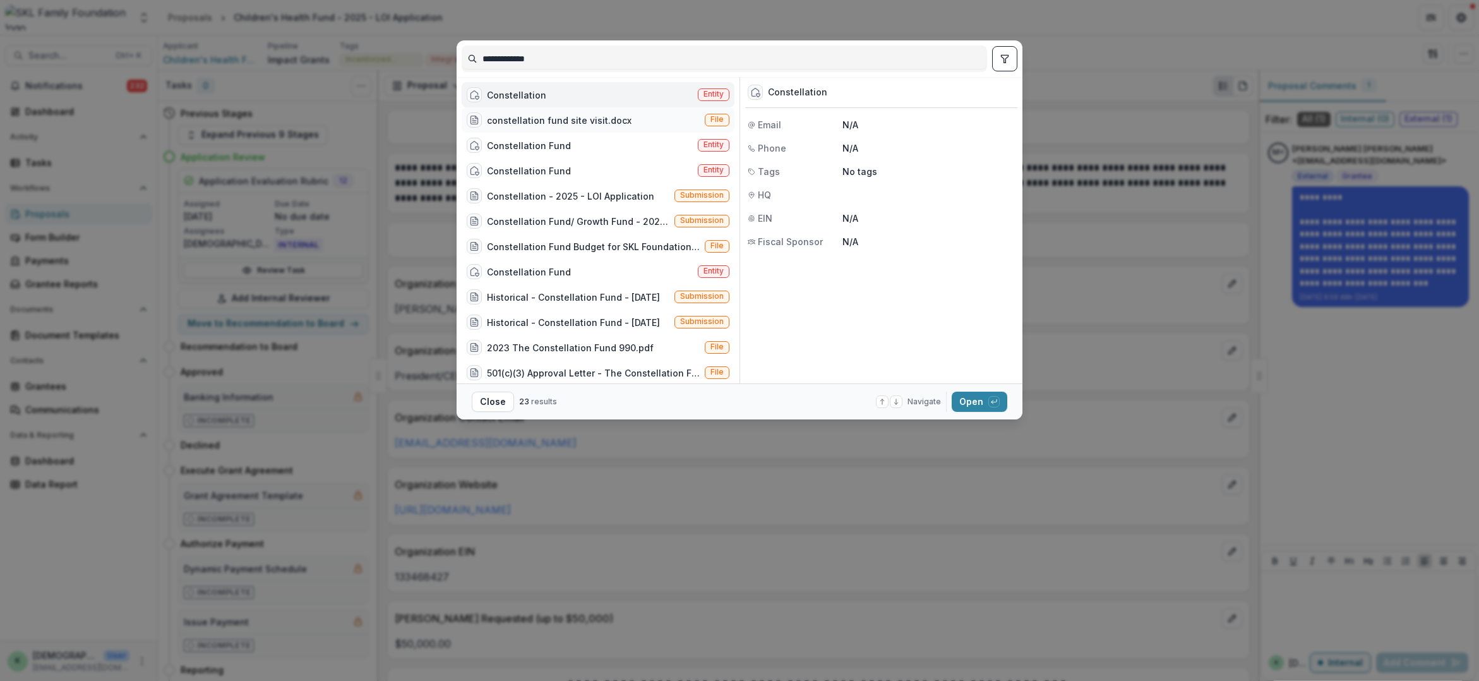
click at [570, 121] on div "constellation fund site visit.docx" at bounding box center [559, 120] width 145 height 13
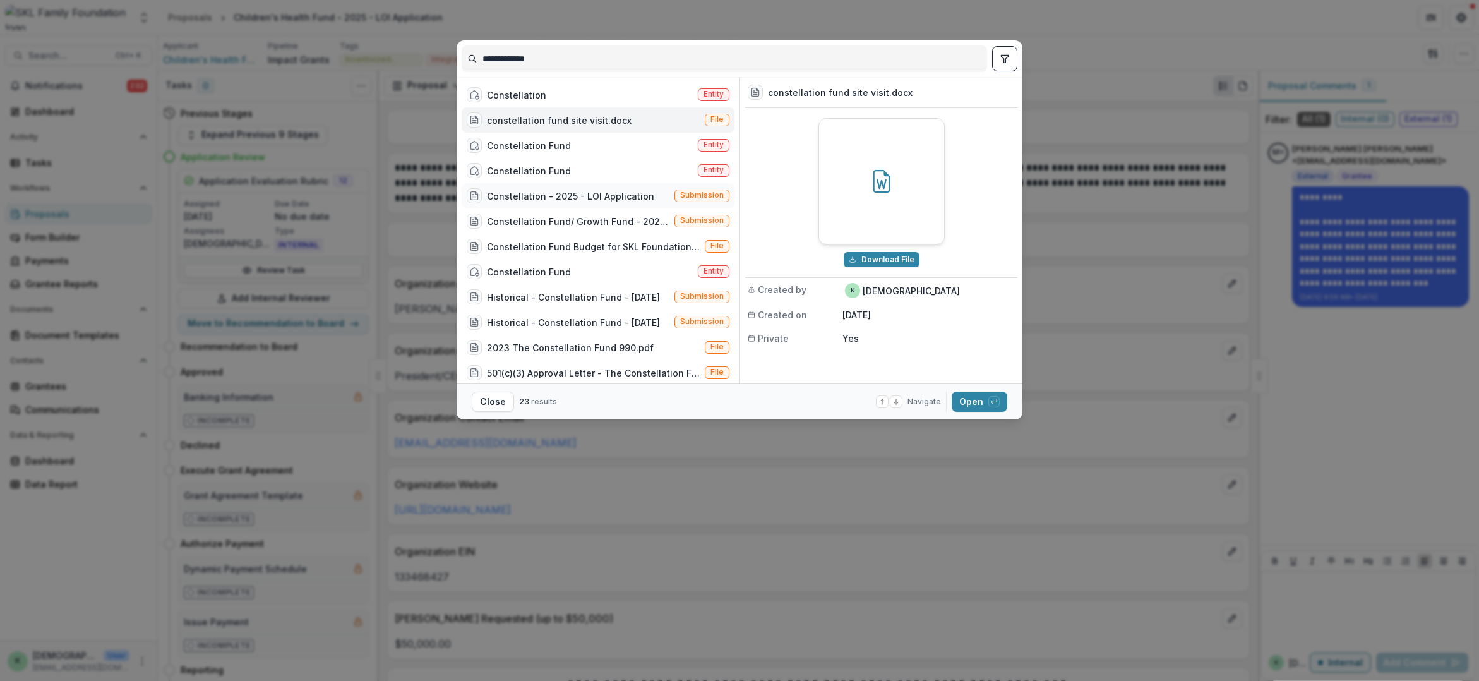
click at [573, 194] on div "Constellation - 2025 - LOI Application" at bounding box center [570, 195] width 167 height 13
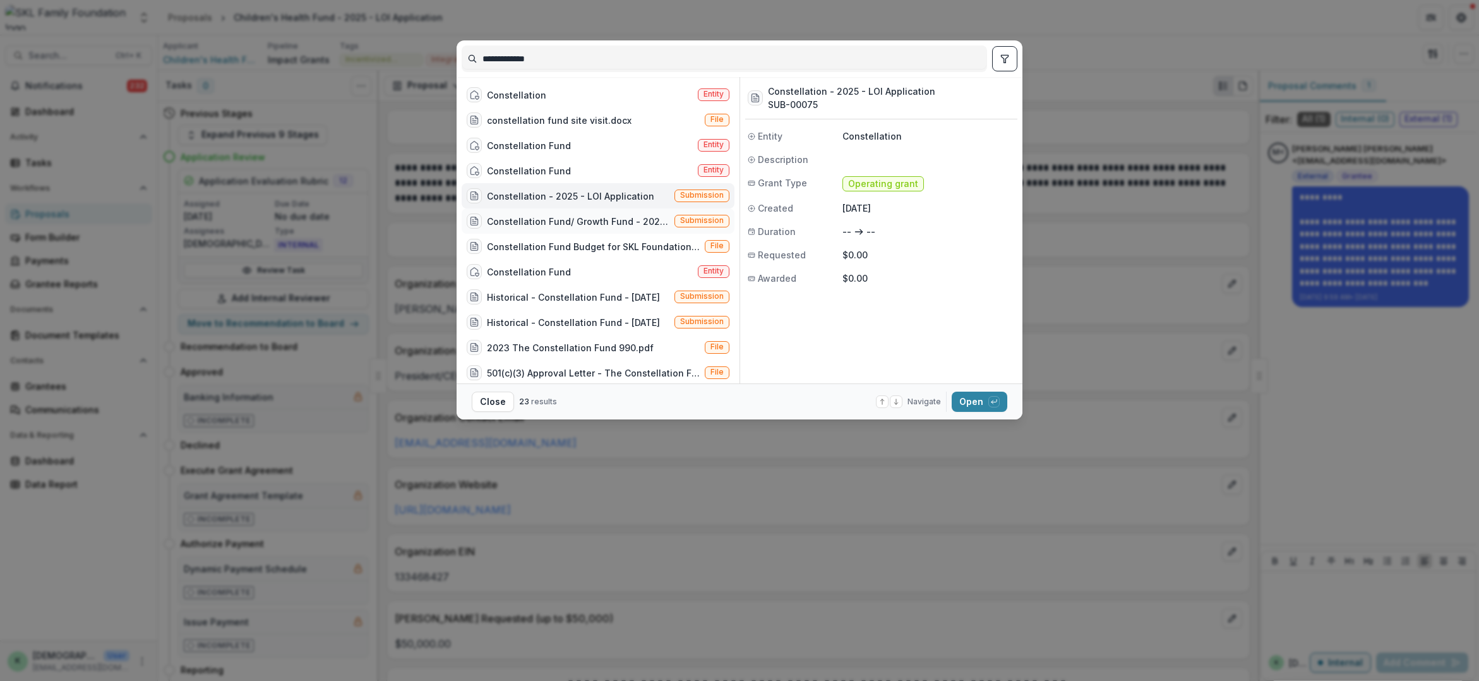
click at [576, 215] on div "Constellation Fund/ Growth Fund - 2025 - LOI Application" at bounding box center [578, 221] width 182 height 13
click at [984, 400] on button "Open with enter key" at bounding box center [980, 401] width 56 height 20
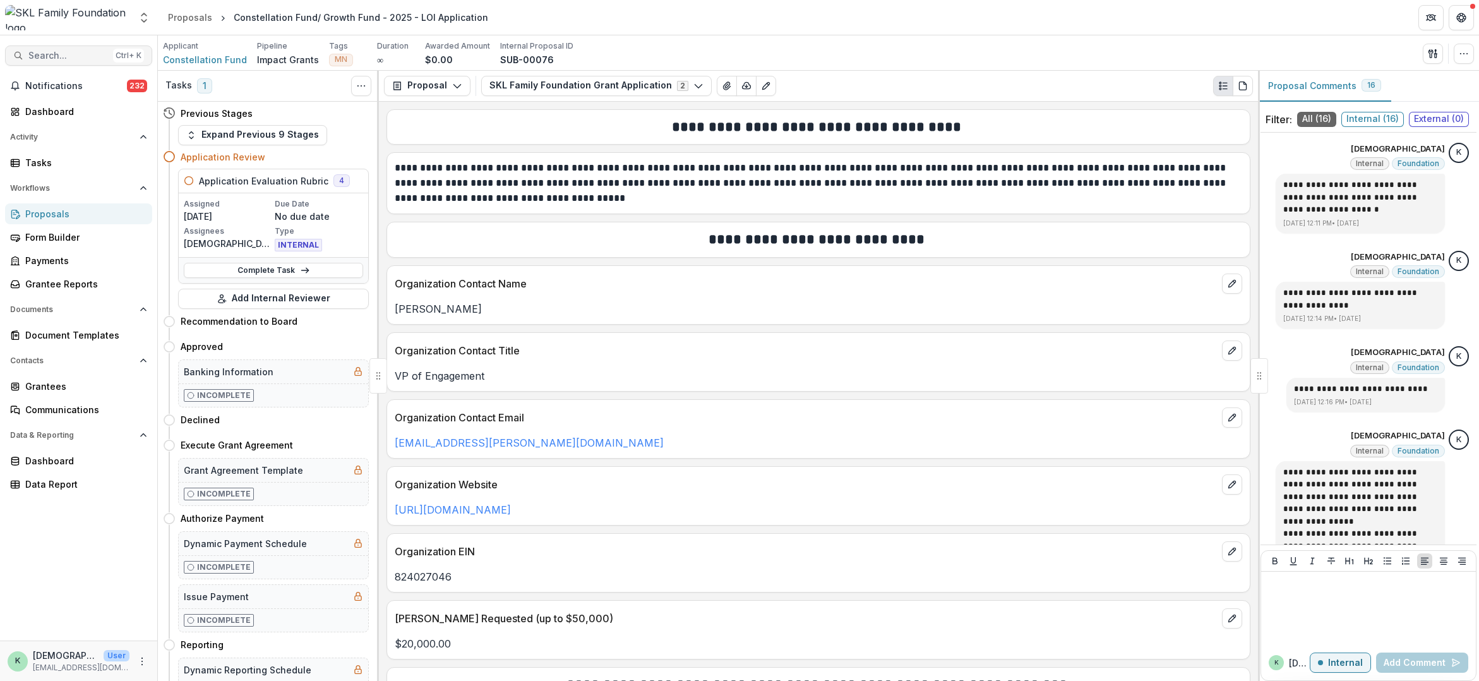
click at [47, 64] on button "Search... Ctrl + K" at bounding box center [78, 55] width 147 height 20
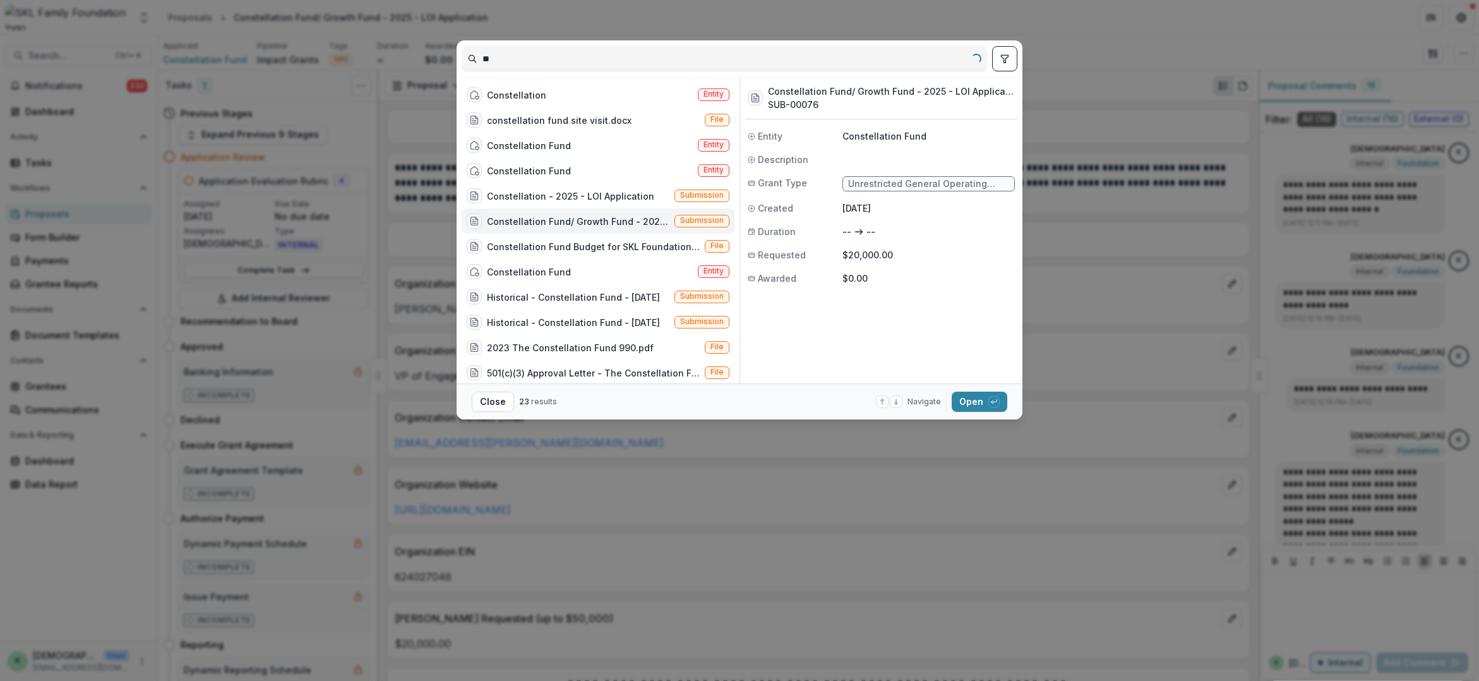
type input "*"
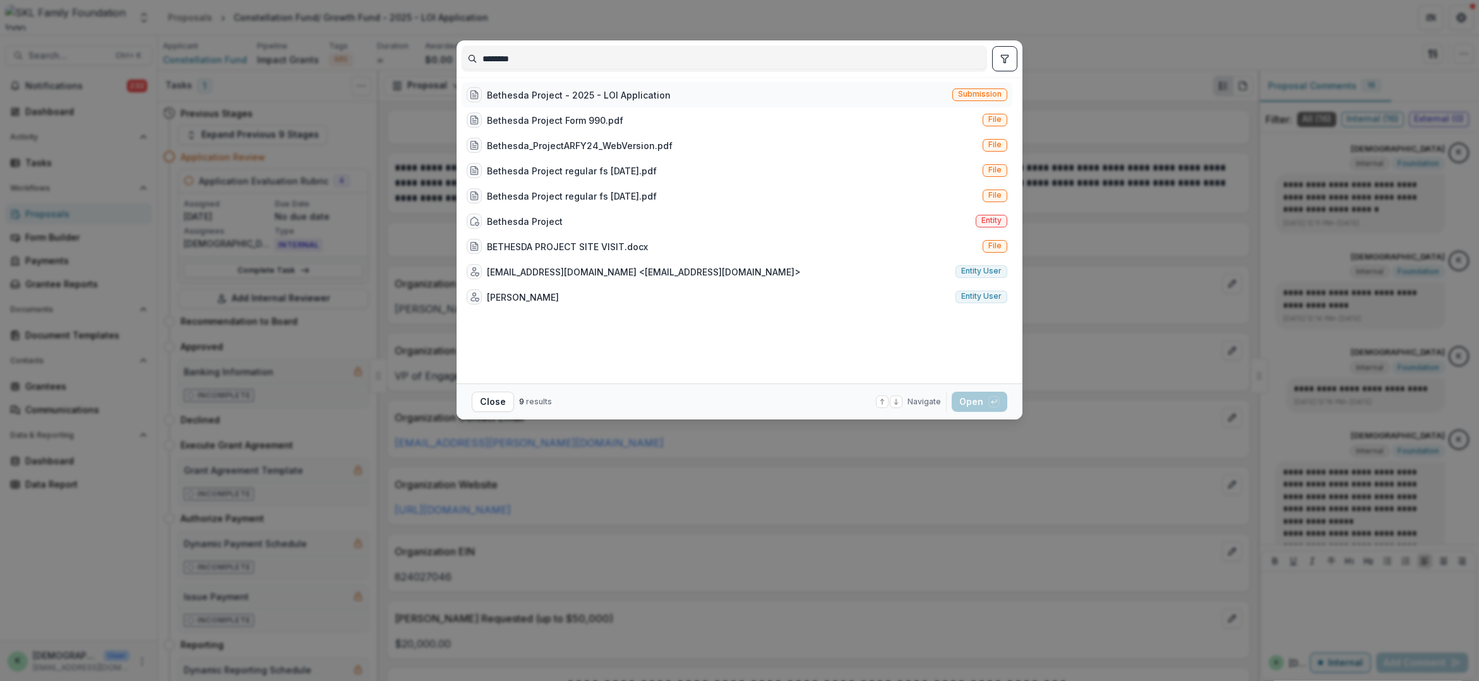
type input "********"
click at [561, 88] on div "Bethesda Project - 2025 - LOI Application" at bounding box center [579, 94] width 184 height 13
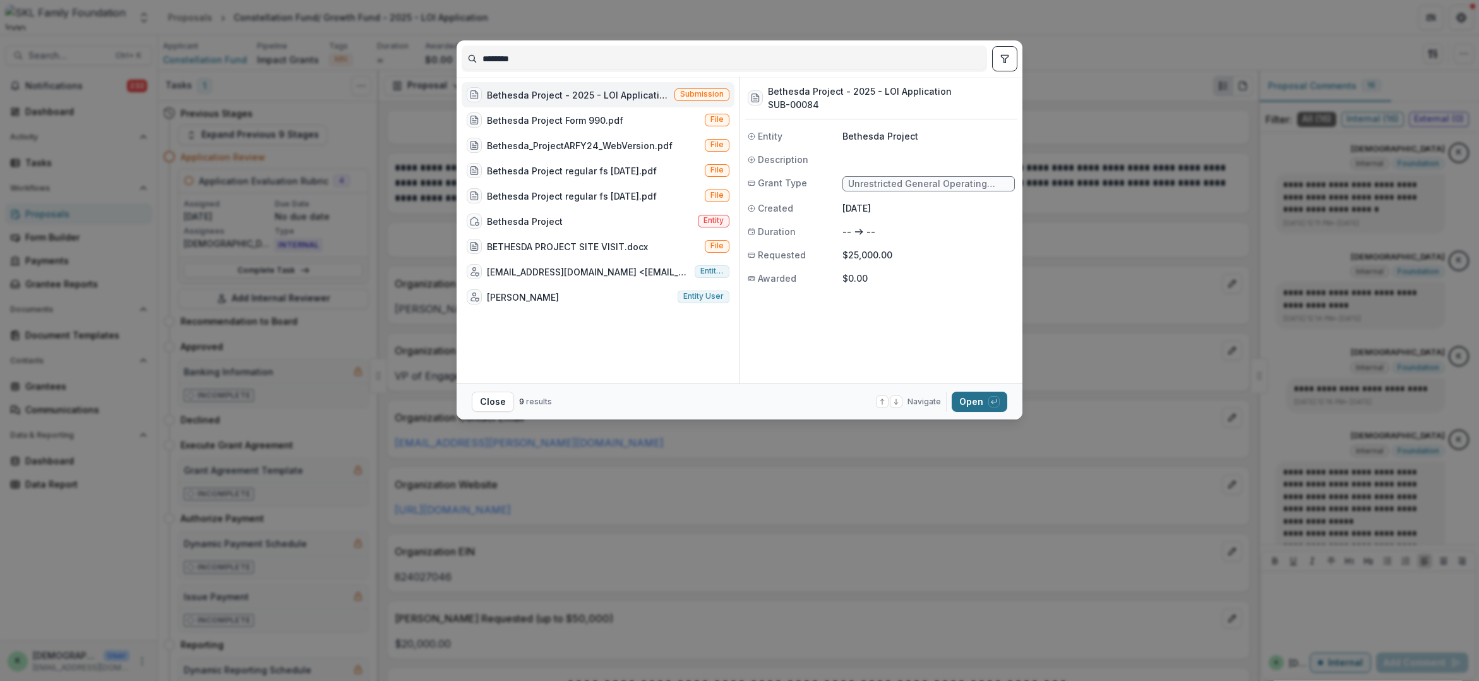
click at [986, 399] on button "Open with enter key" at bounding box center [980, 401] width 56 height 20
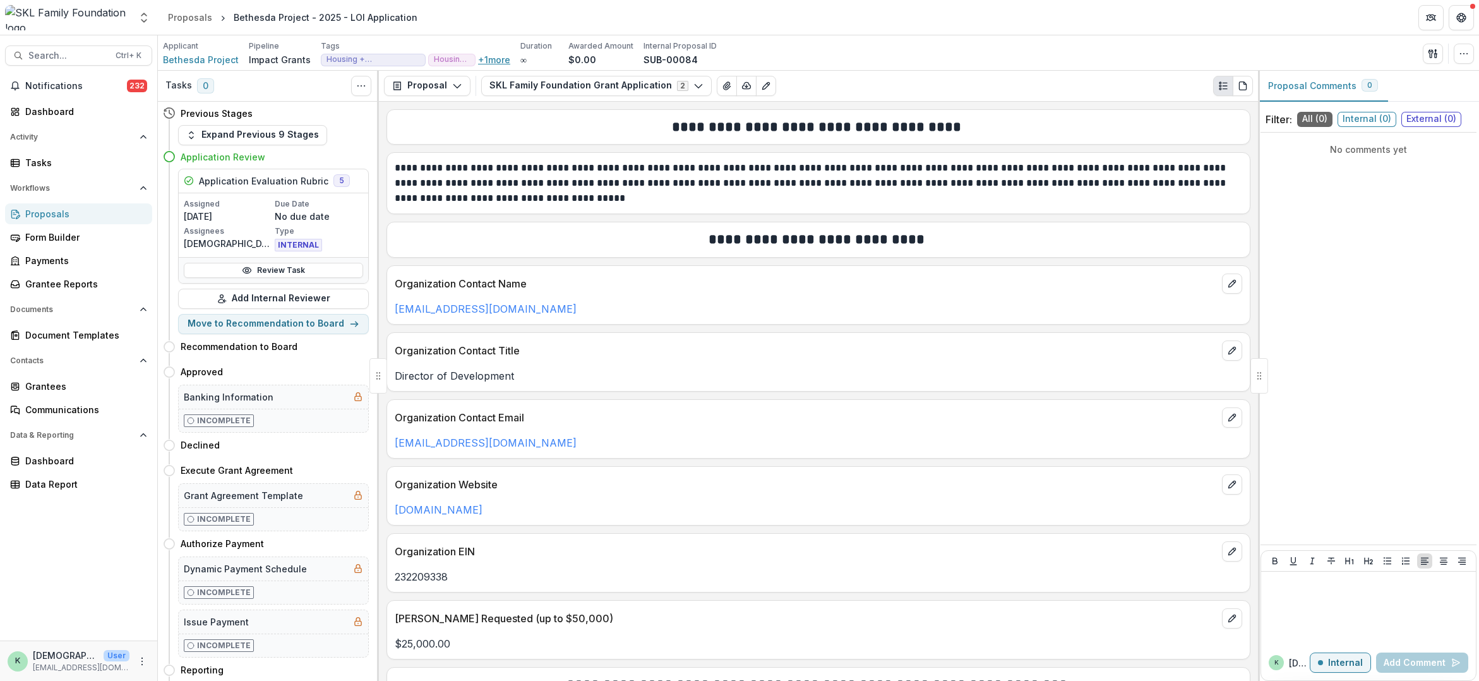
click at [492, 56] on button "+ 1 more" at bounding box center [494, 59] width 32 height 11
click at [817, 409] on div "Organization Contact Email" at bounding box center [818, 414] width 862 height 28
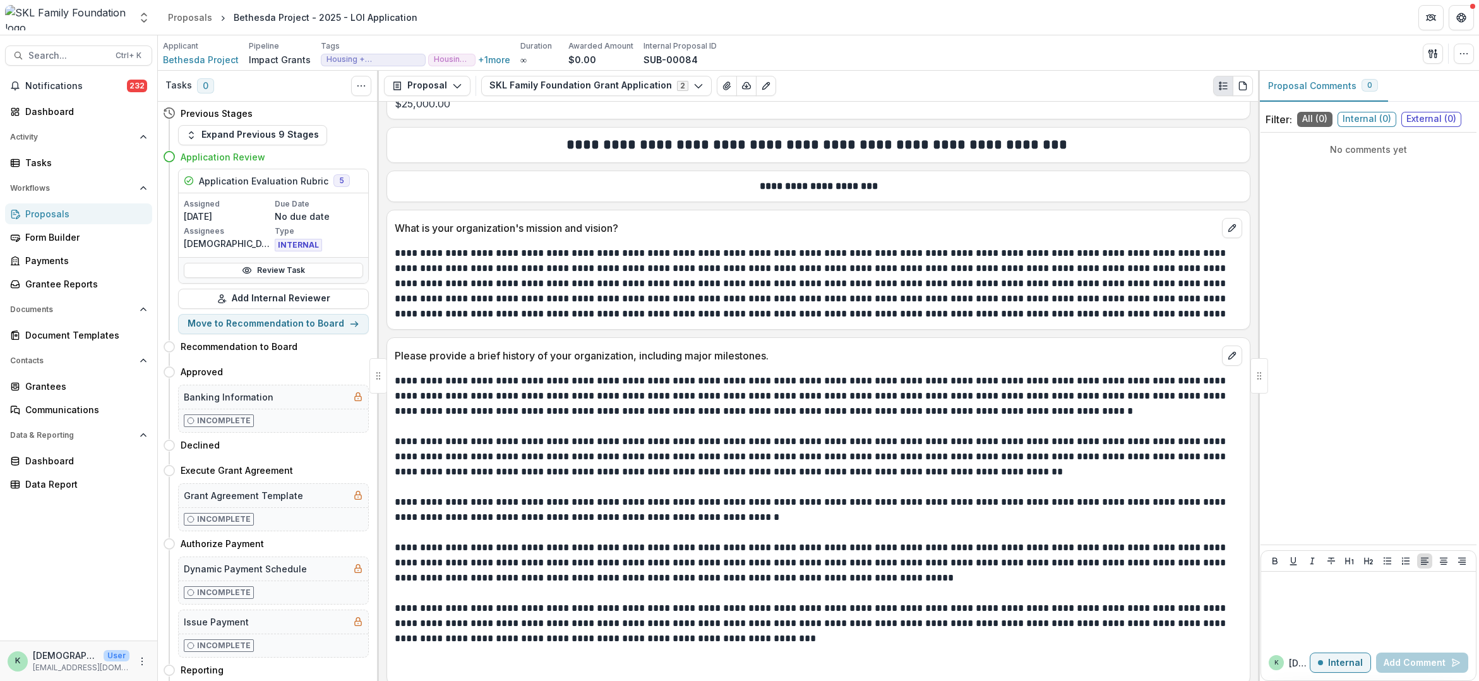
scroll to position [568, 0]
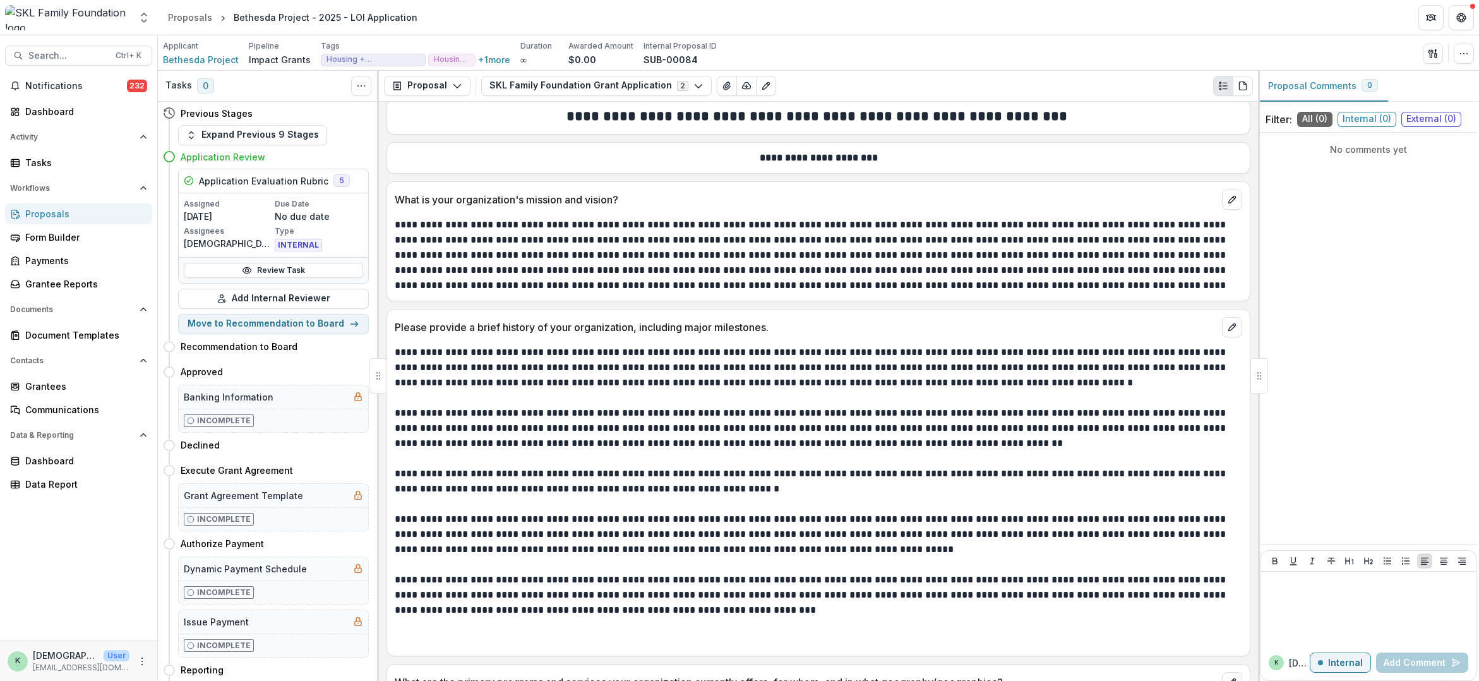
drag, startPoint x: 890, startPoint y: 481, endPoint x: 898, endPoint y: 480, distance: 7.6
click at [891, 481] on p "**********" at bounding box center [817, 481] width 844 height 30
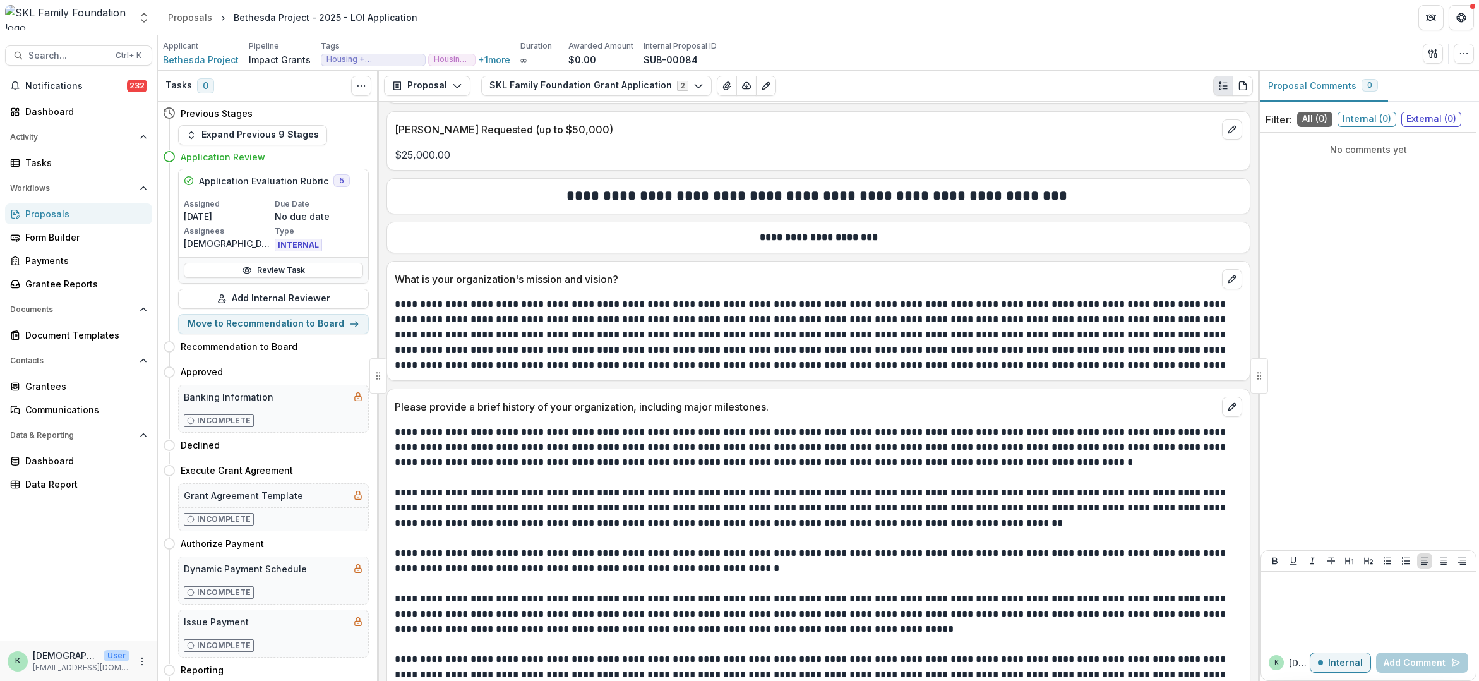
scroll to position [316, 0]
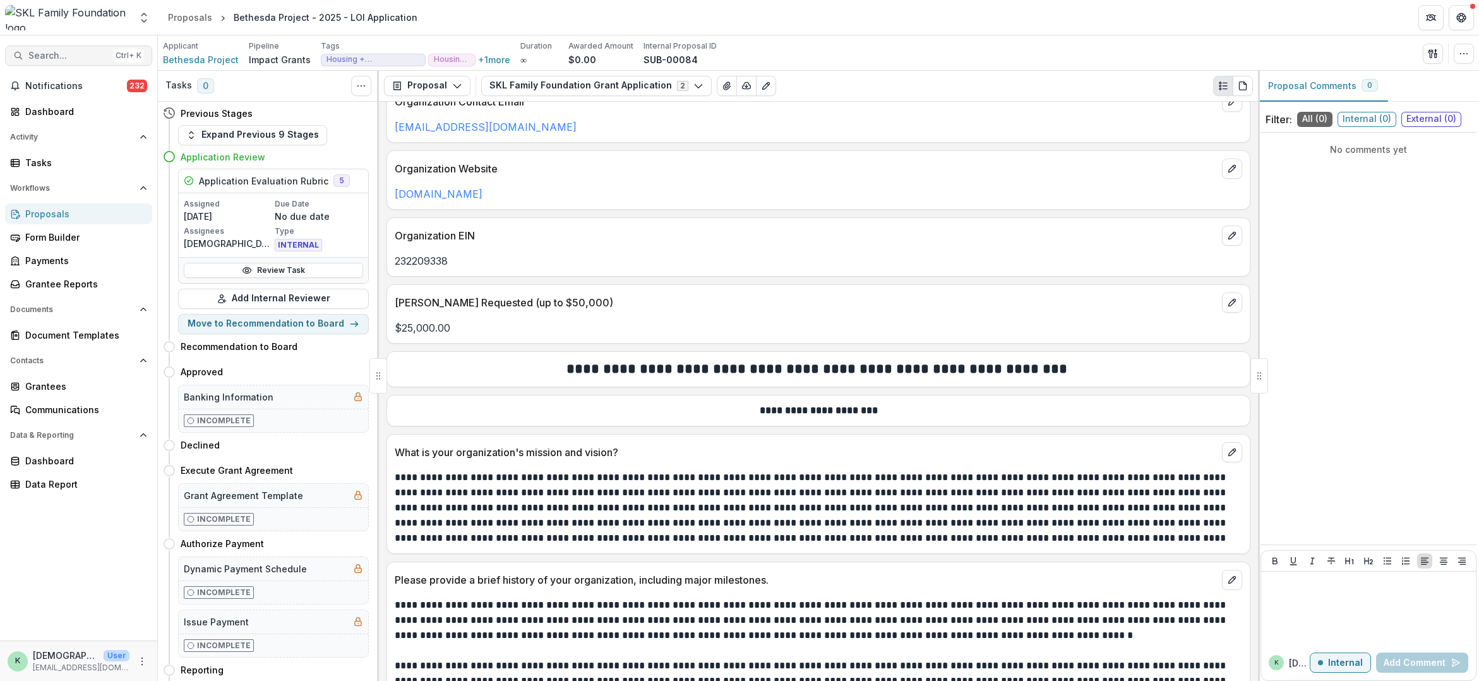
click at [46, 60] on span "Search..." at bounding box center [68, 56] width 80 height 11
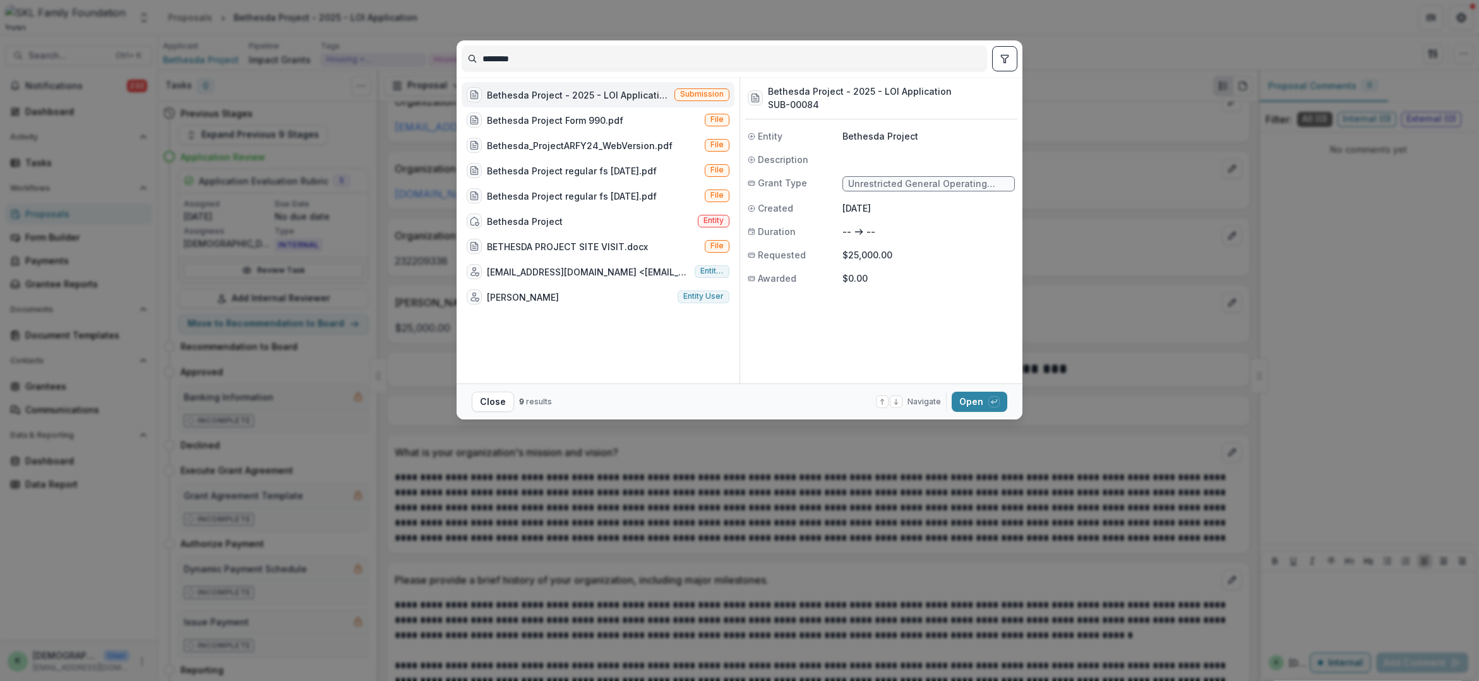
drag, startPoint x: 562, startPoint y: 60, endPoint x: 343, endPoint y: 12, distance: 223.7
click at [343, 12] on div "******** Bethesda Project - 2025 - LOI Application Submission Bethesda Project …" at bounding box center [739, 340] width 1479 height 681
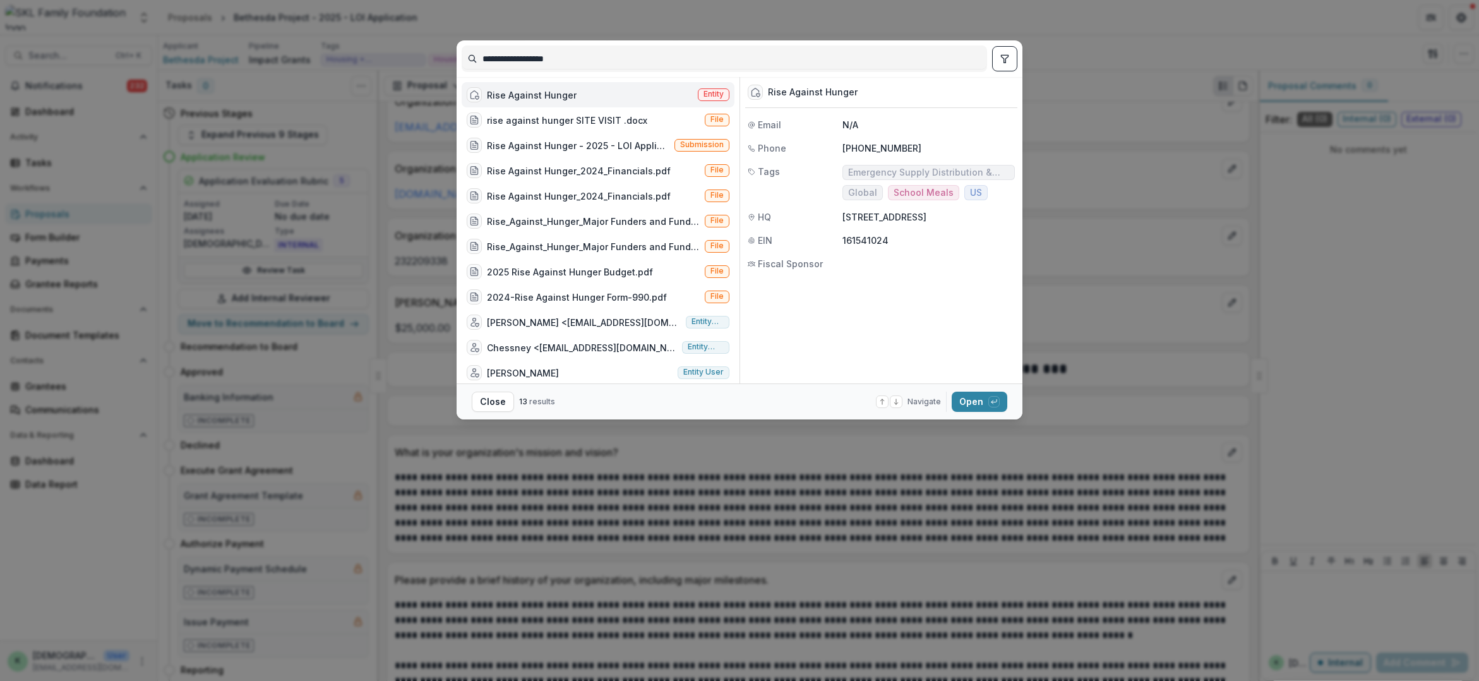
type input "**********"
click at [915, 194] on span "School Meals" at bounding box center [923, 193] width 60 height 11
click at [534, 94] on div "Rise Against Hunger" at bounding box center [532, 94] width 90 height 13
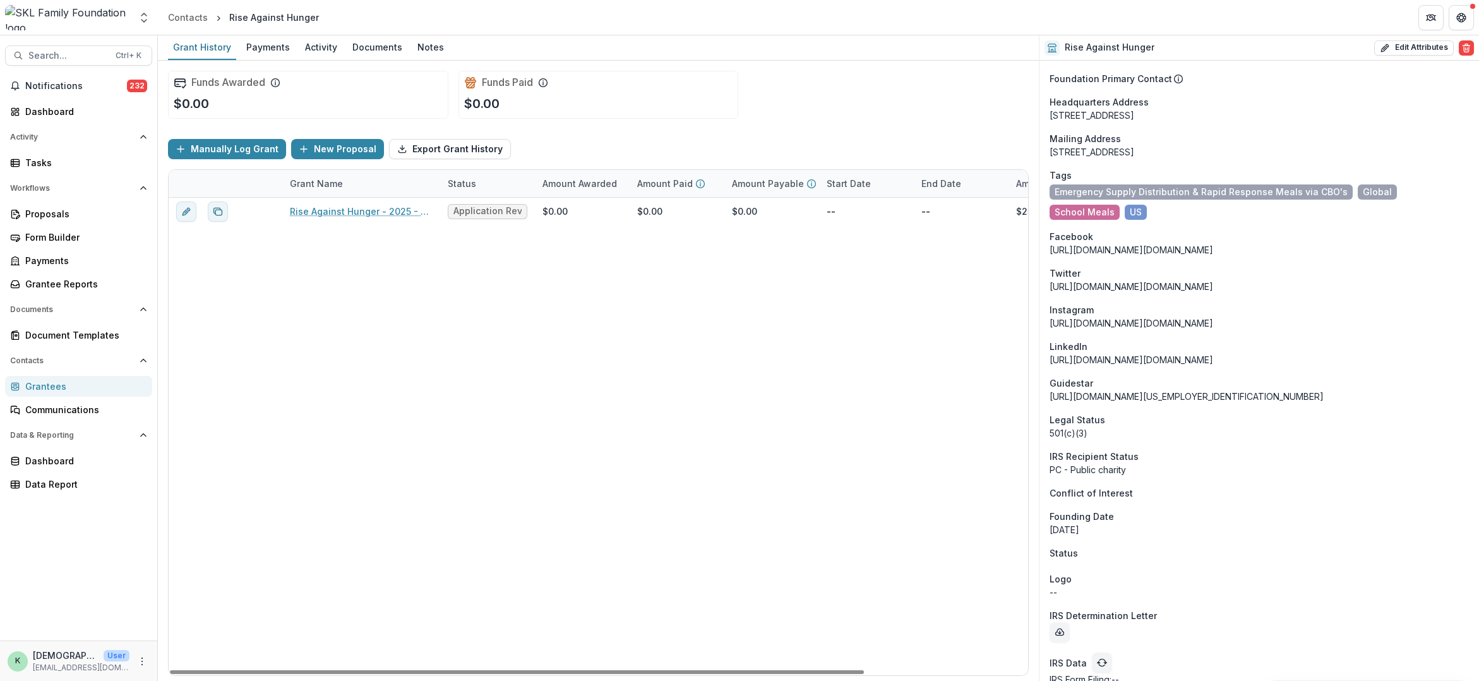
scroll to position [1005, 0]
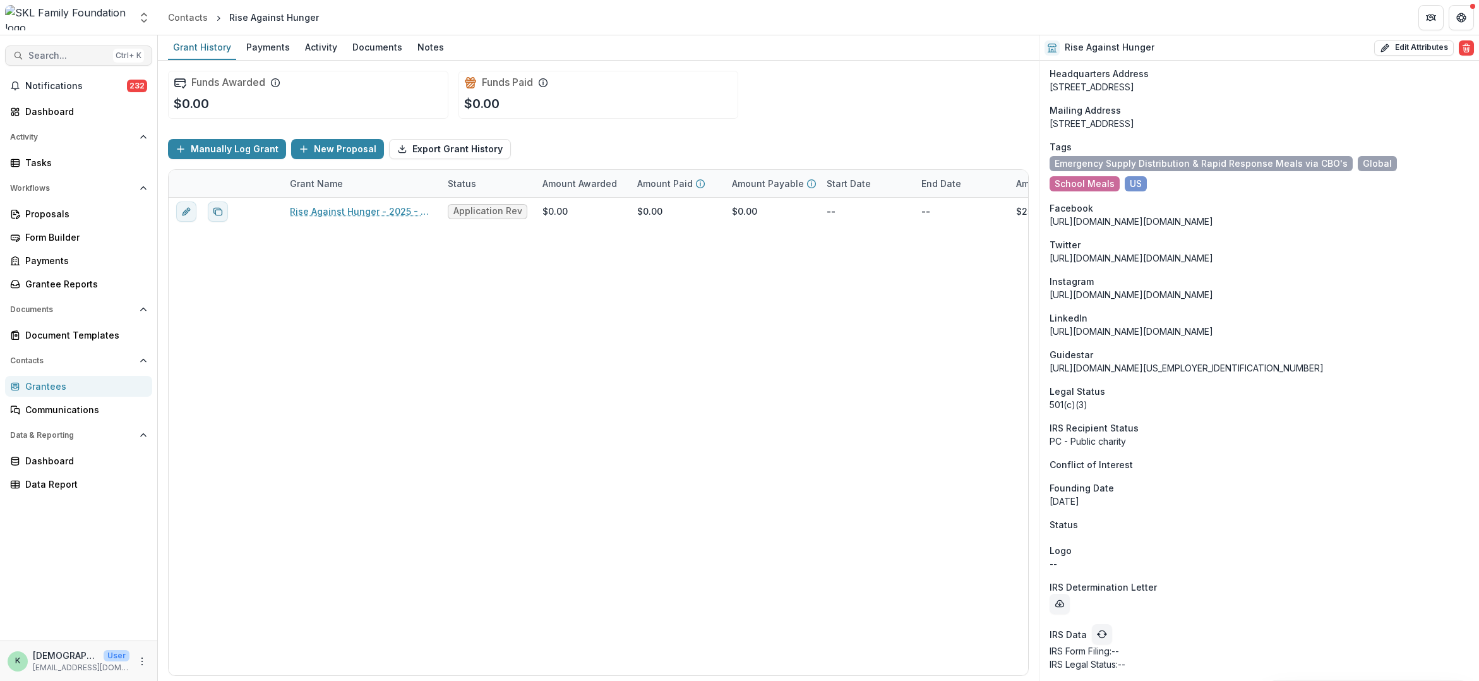
click at [68, 52] on span "Search..." at bounding box center [68, 56] width 80 height 11
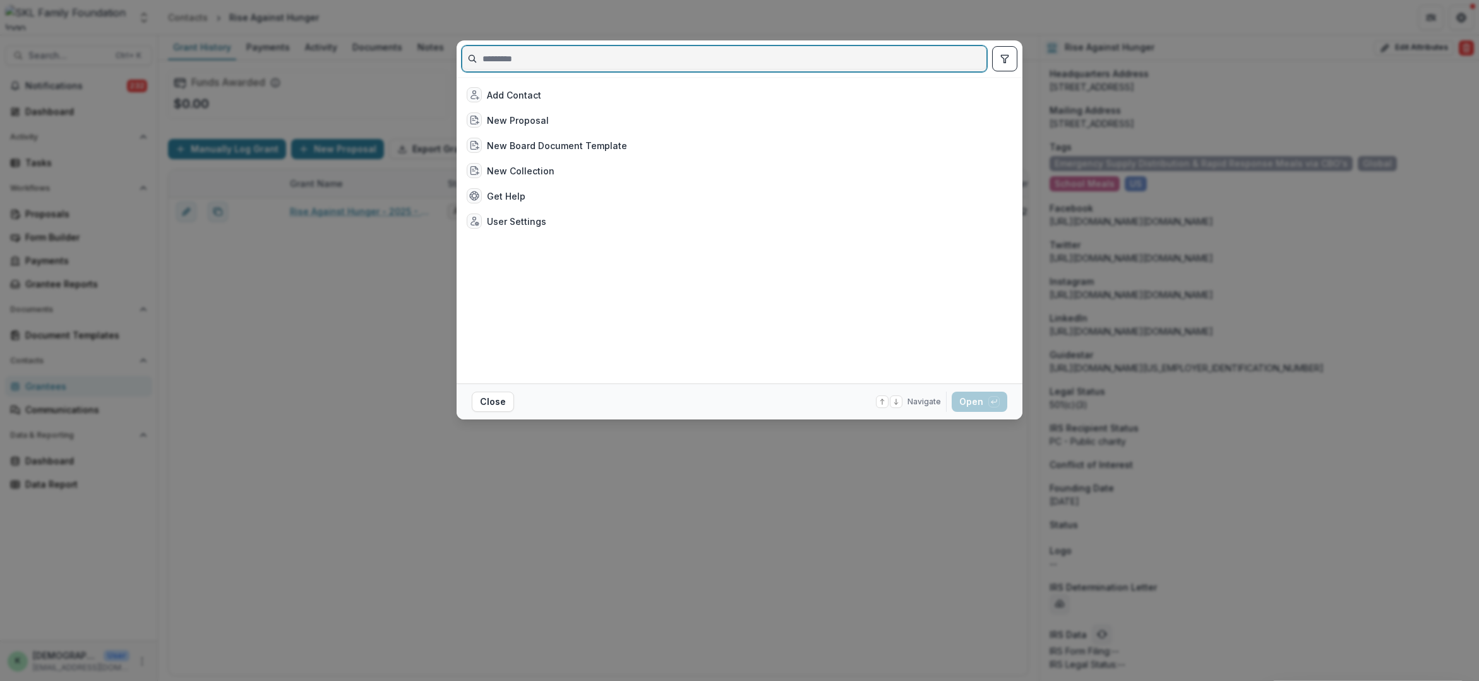
click at [521, 52] on input at bounding box center [724, 59] width 524 height 20
drag, startPoint x: 522, startPoint y: 58, endPoint x: 446, endPoint y: 51, distance: 76.8
click at [446, 51] on div "* Loading... Close Navigate up and down with arrow keys Open with enter key" at bounding box center [739, 340] width 1479 height 681
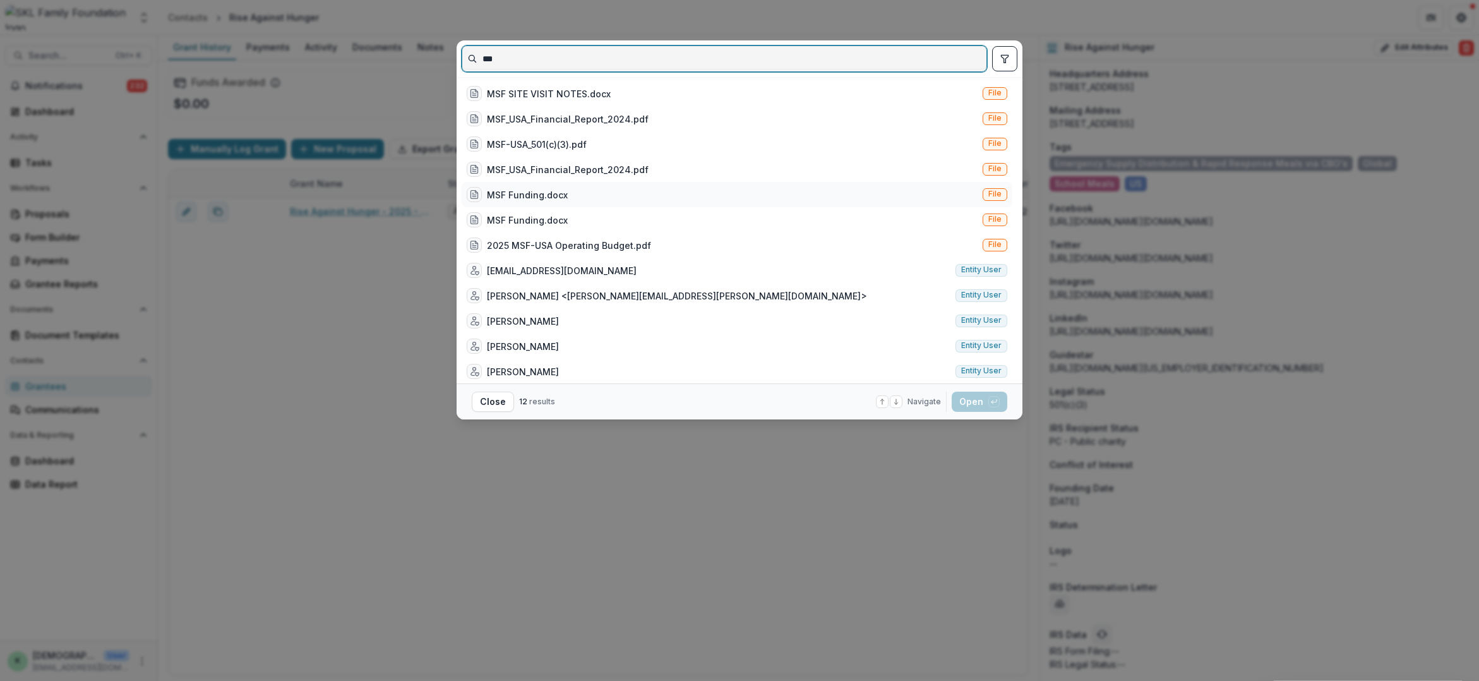
scroll to position [0, 0]
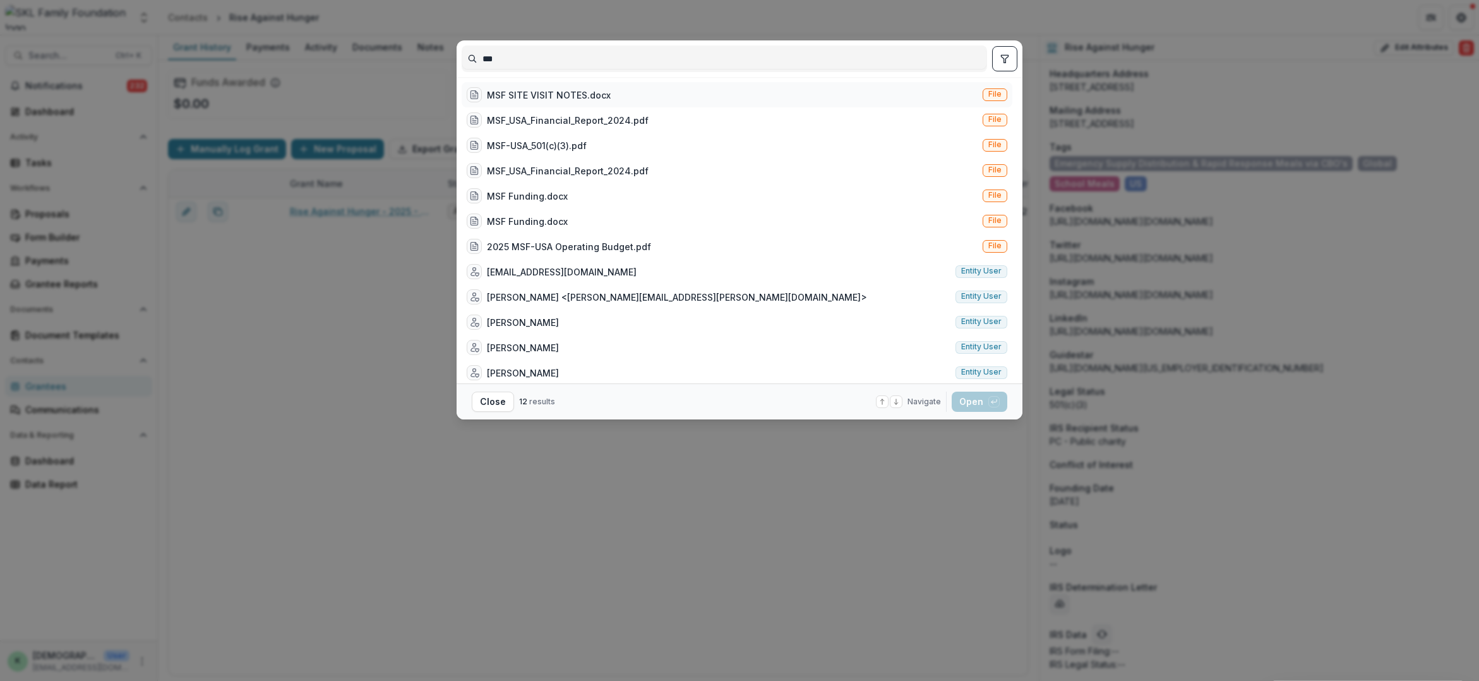
click at [549, 98] on div "MSF SITE VISIT NOTES.docx" at bounding box center [549, 94] width 124 height 13
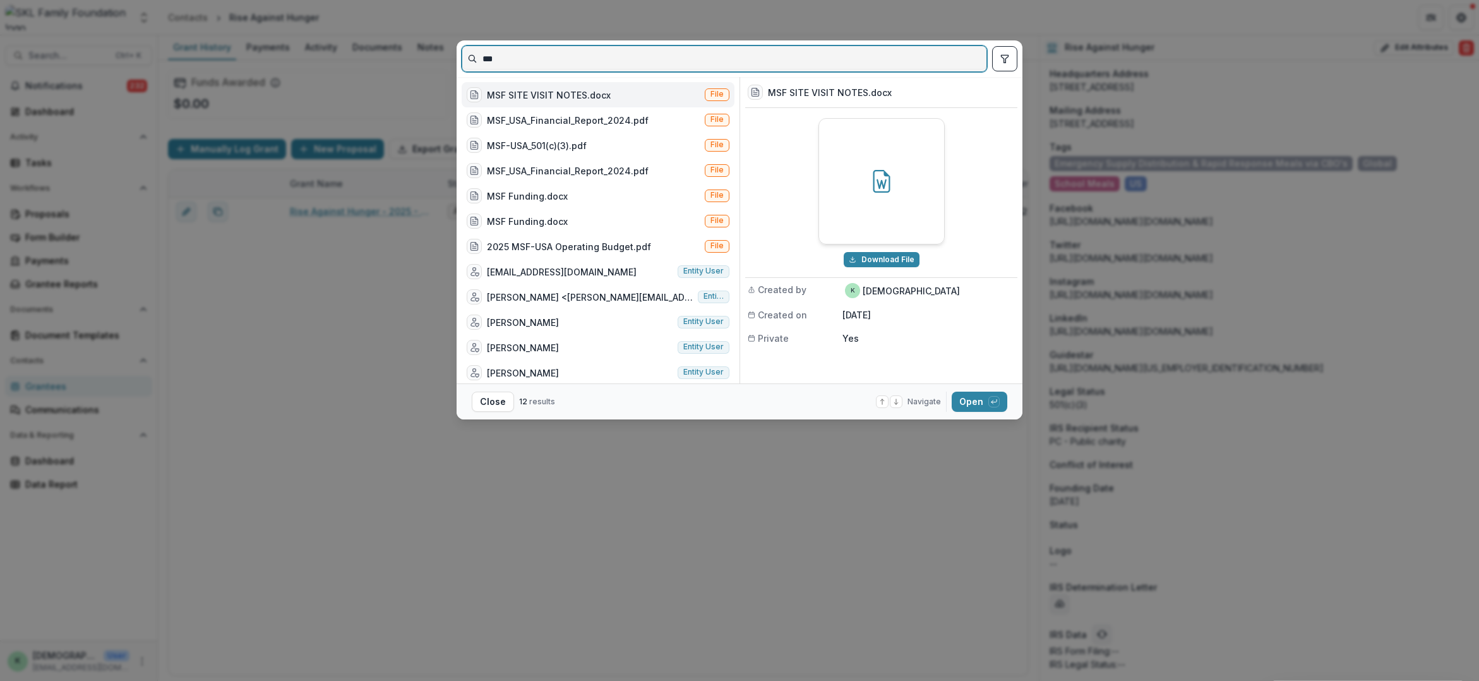
drag, startPoint x: 565, startPoint y: 60, endPoint x: 448, endPoint y: 42, distance: 118.2
click at [448, 42] on div "*** MSF SITE VISIT NOTES.docx File MSF_USA_Financial_Report_2024.pdf File MSF-[…" at bounding box center [739, 340] width 1479 height 681
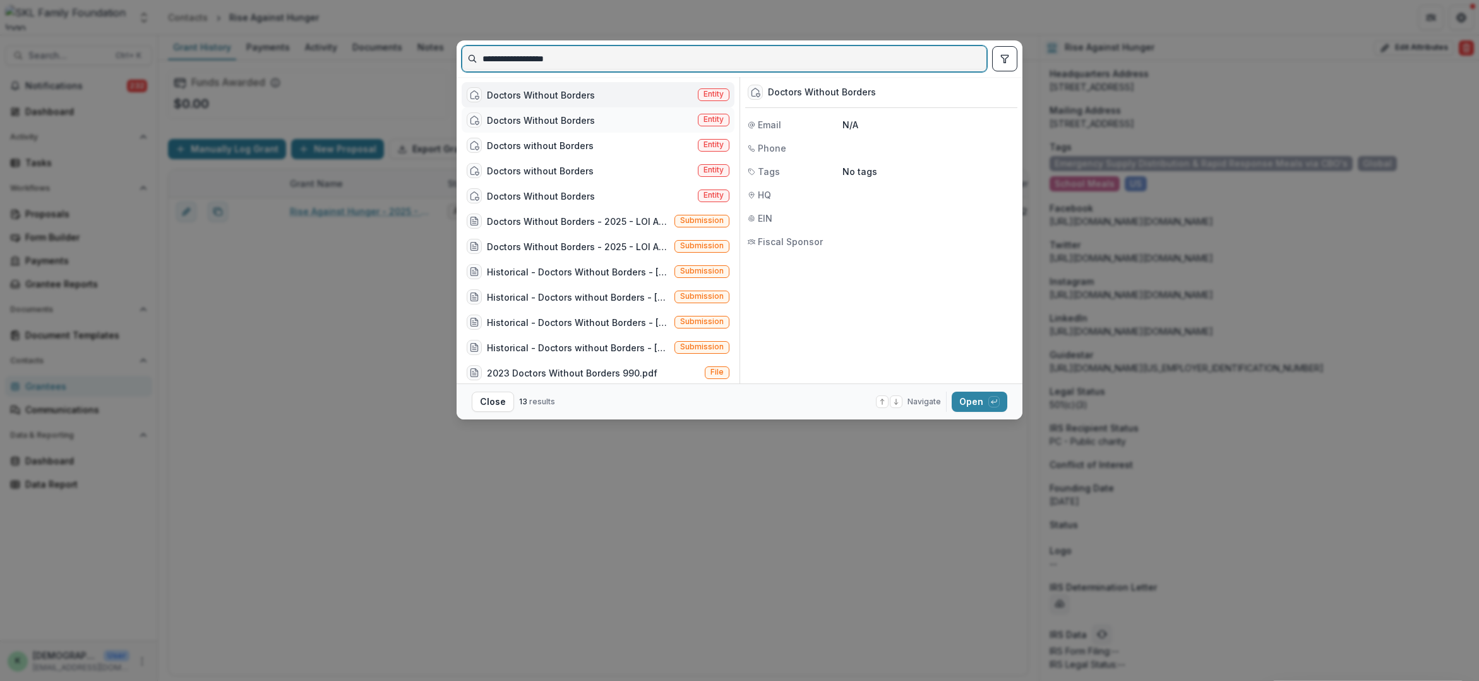
type input "**********"
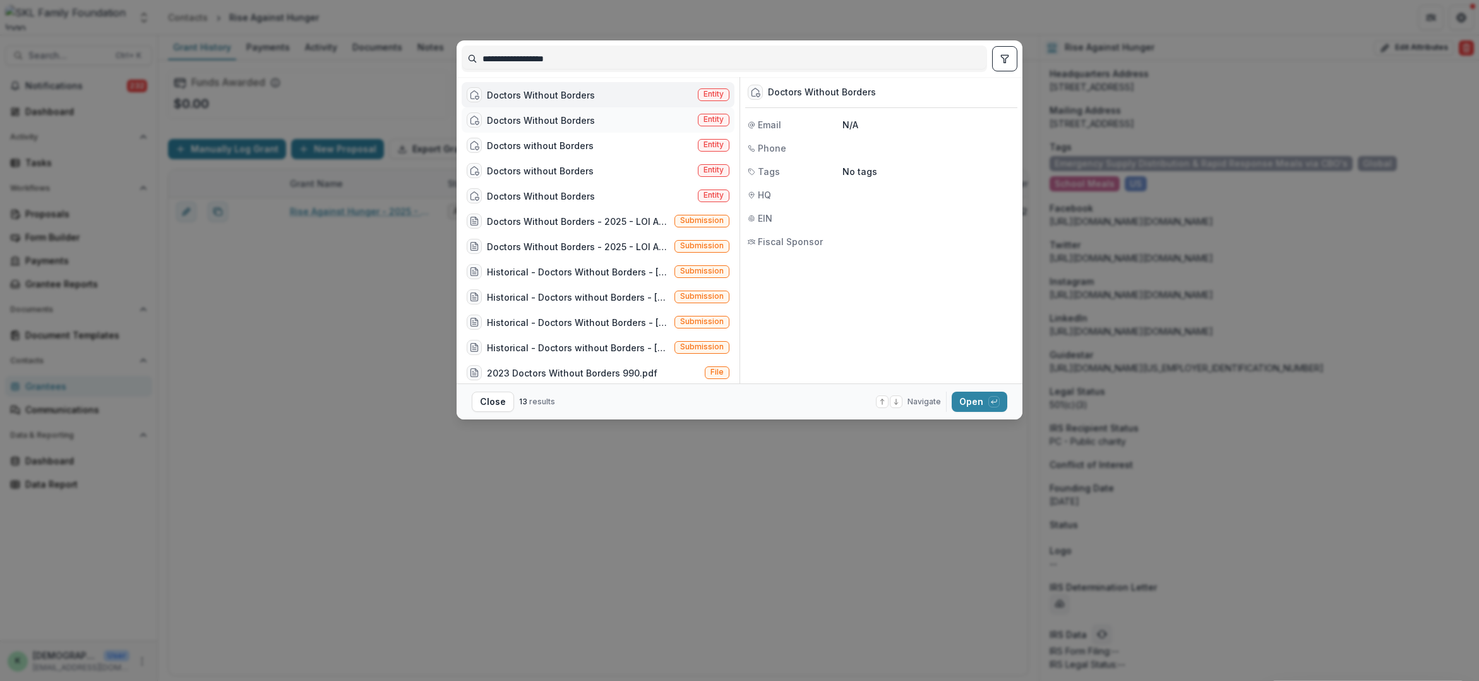
click at [586, 114] on div "Doctors Without Borders" at bounding box center [541, 120] width 108 height 13
click at [581, 140] on div "Doctors without Borders" at bounding box center [540, 145] width 107 height 13
click at [576, 172] on div "Doctors without Borders" at bounding box center [540, 170] width 107 height 13
click at [575, 198] on div "Doctors Without Borders" at bounding box center [541, 195] width 108 height 13
click at [573, 222] on div "Doctors Without Borders - 2025 - LOI Application" at bounding box center [578, 221] width 182 height 13
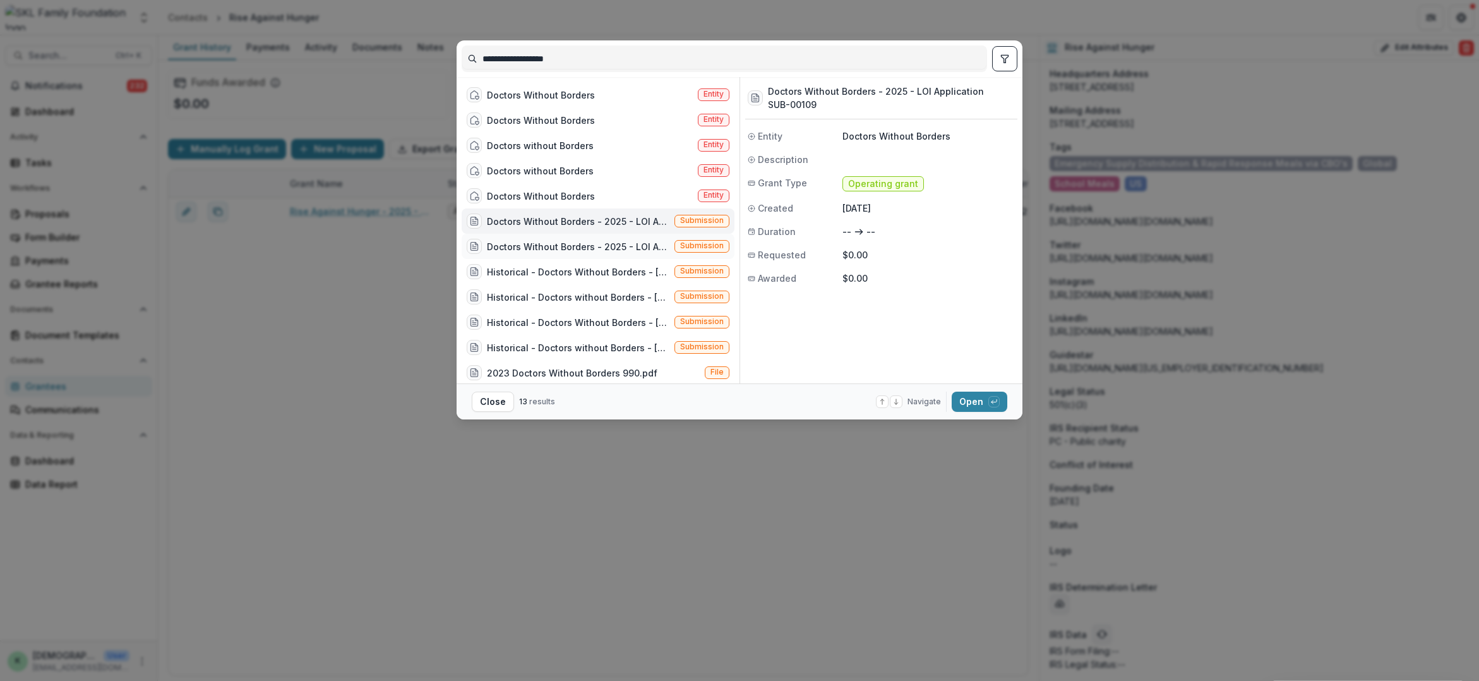
click at [573, 243] on div "Doctors Without Borders - 2025 - LOI Application" at bounding box center [578, 246] width 182 height 13
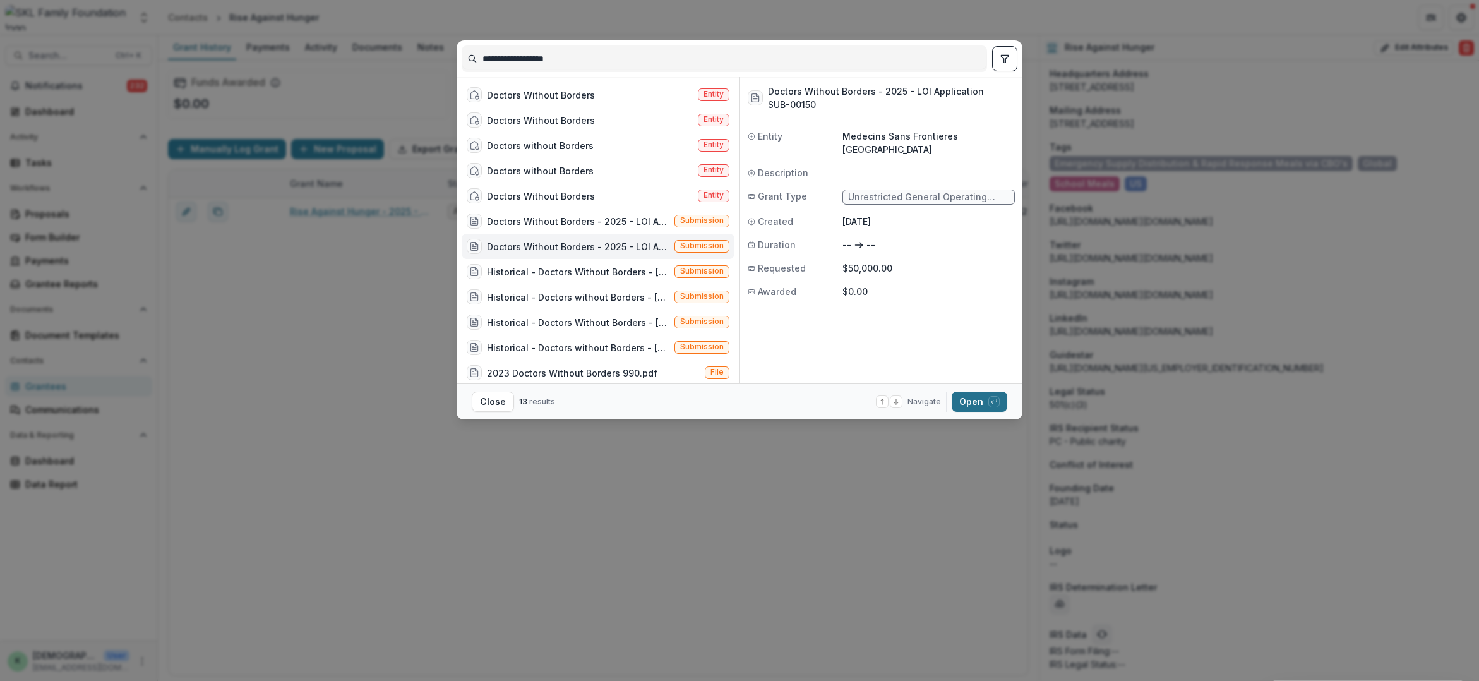
click at [967, 401] on button "Open with enter key" at bounding box center [980, 401] width 56 height 20
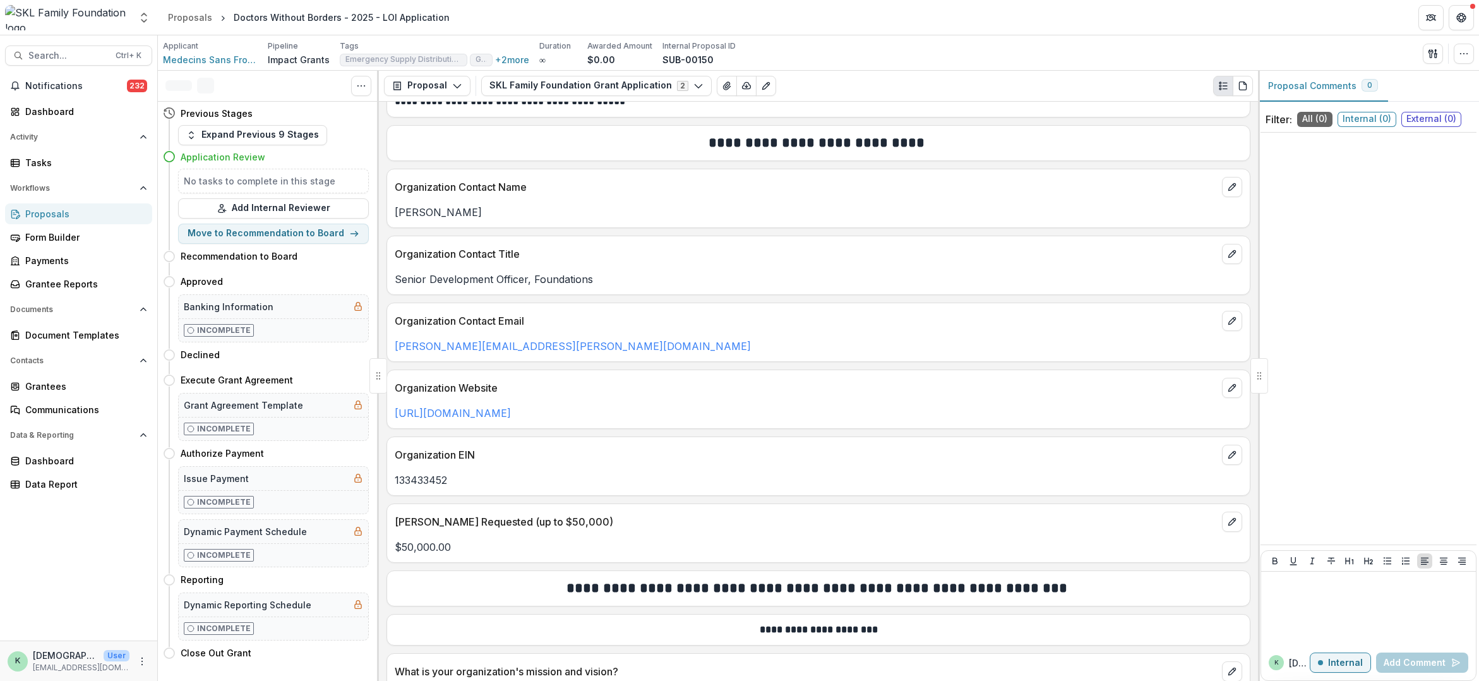
scroll to position [126, 0]
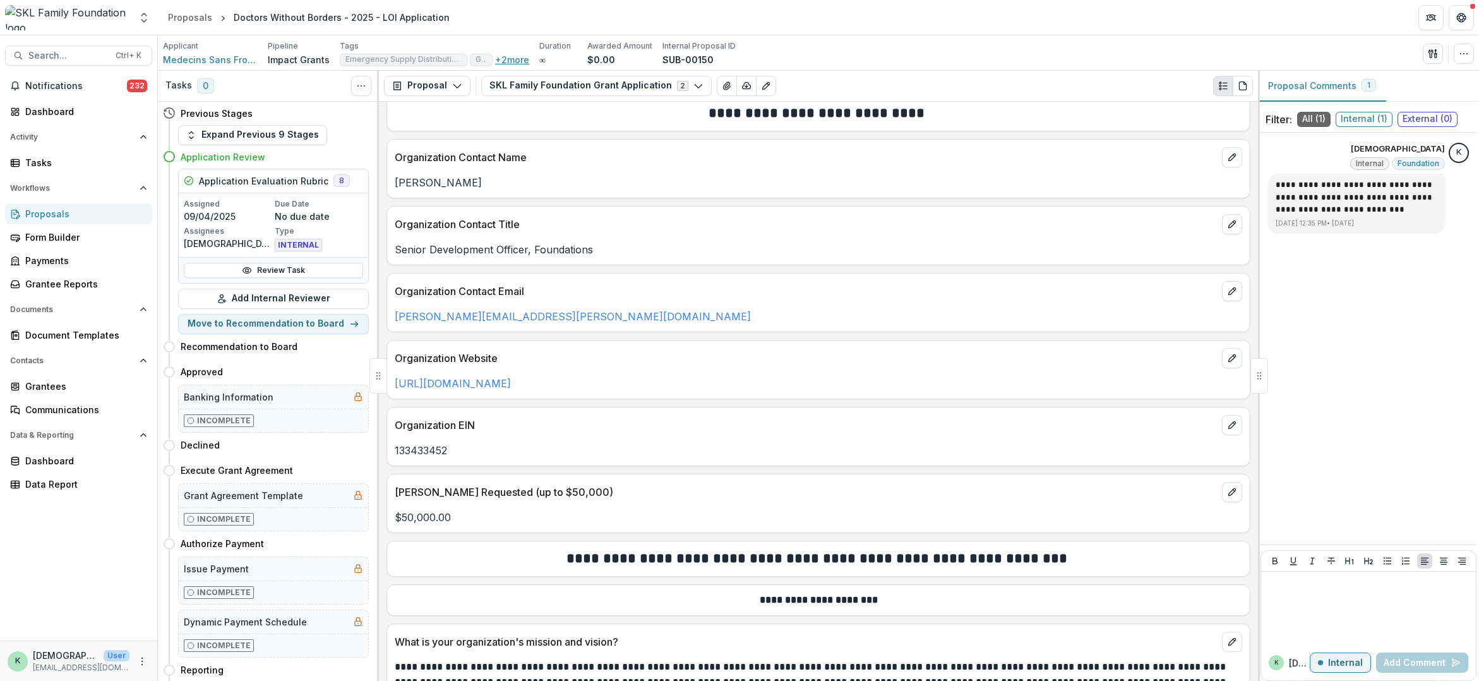
click at [523, 62] on button "+ 2 more" at bounding box center [512, 59] width 34 height 11
click at [37, 57] on span "Search..." at bounding box center [68, 56] width 80 height 11
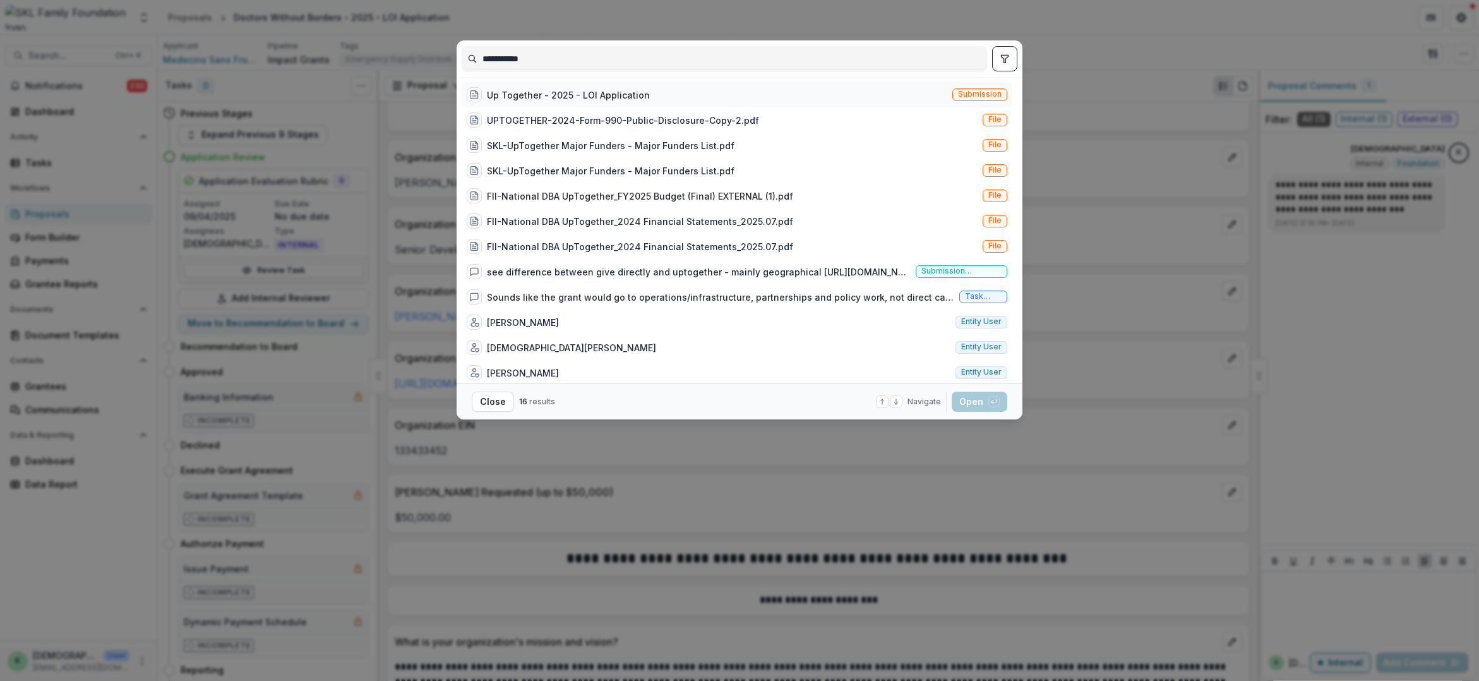
type input "**********"
click at [516, 93] on div "Up Together - 2025 - LOI Application" at bounding box center [568, 94] width 163 height 13
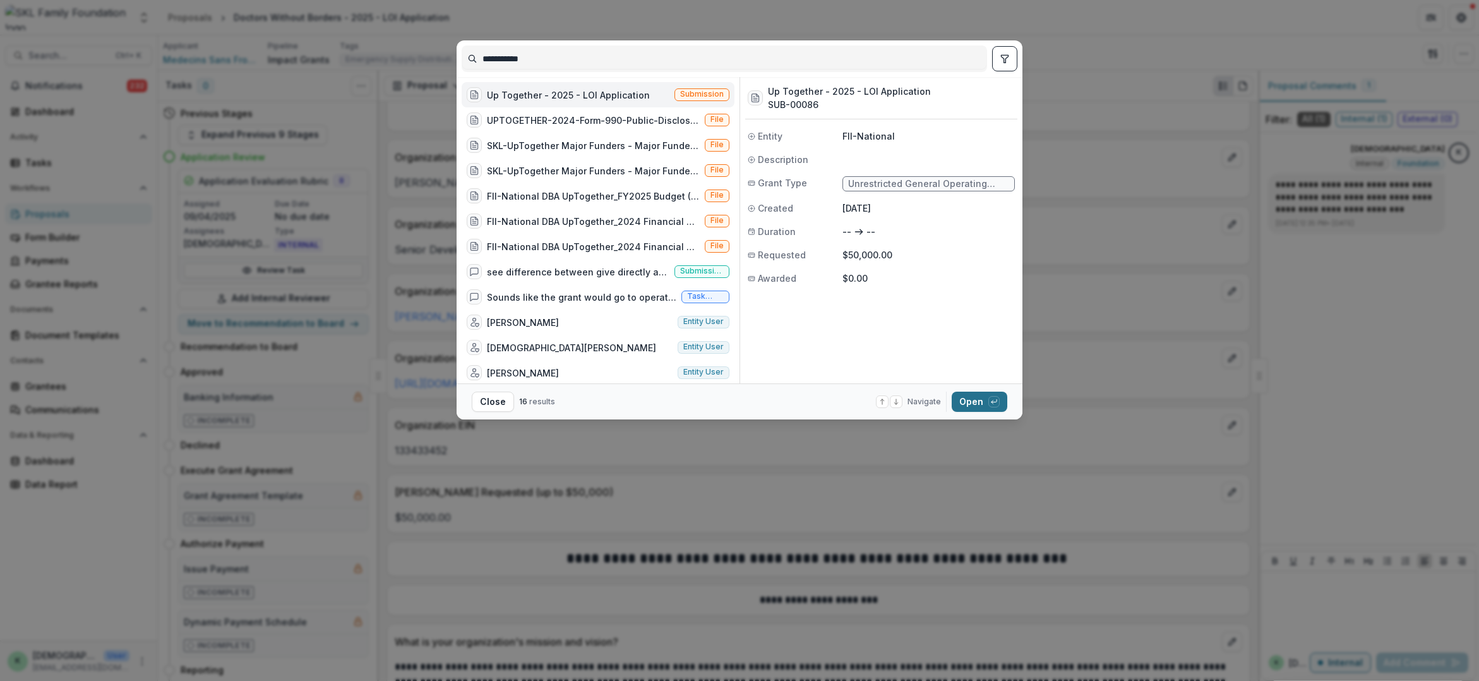
click at [980, 402] on button "Open with enter key" at bounding box center [980, 401] width 56 height 20
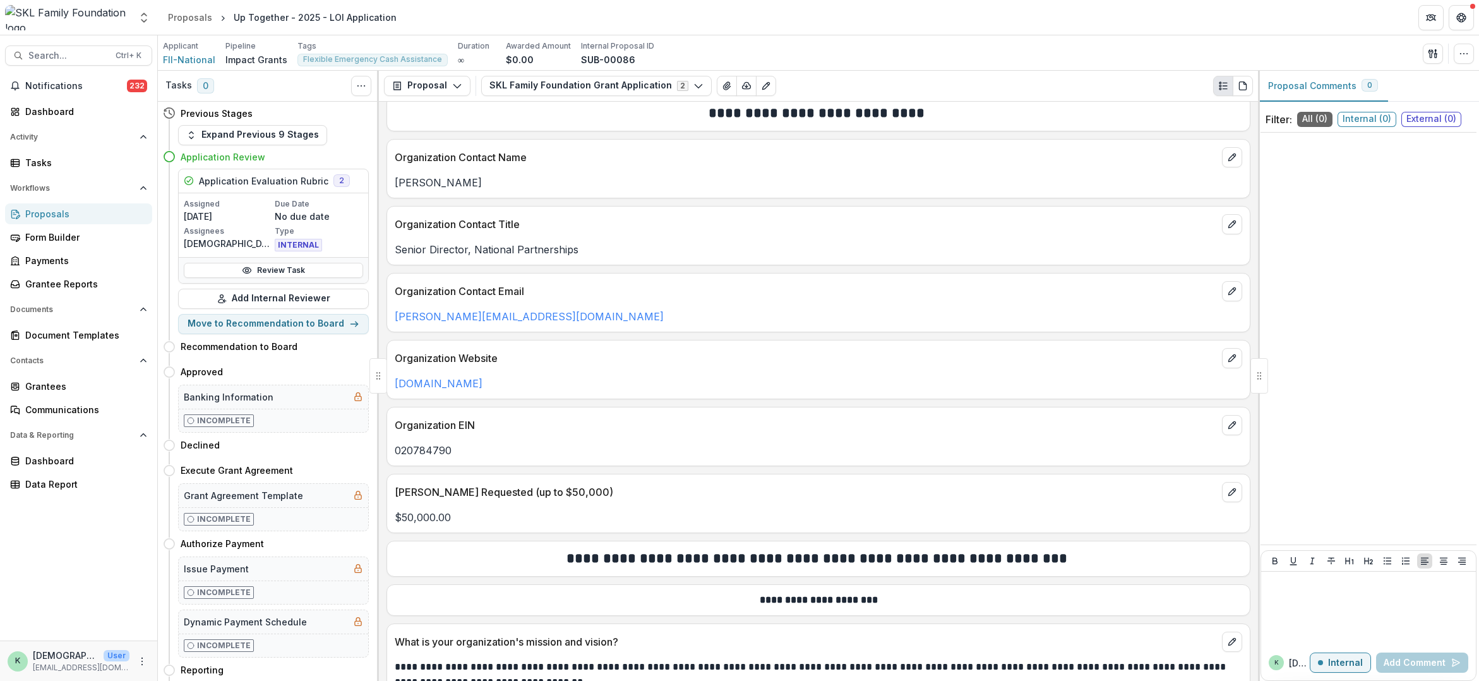
click at [381, 57] on span "Flexible Emergency Cash Assistance" at bounding box center [372, 59] width 139 height 9
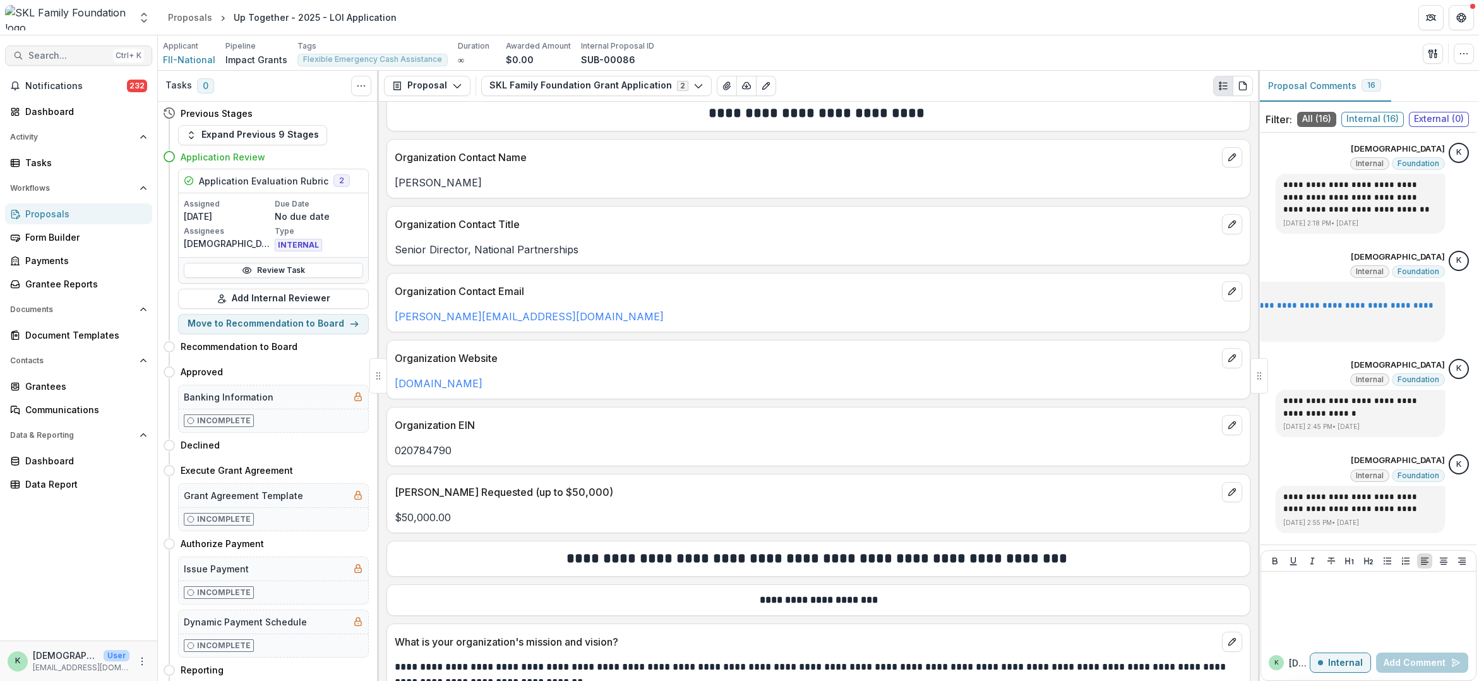
click at [63, 61] on span "Search..." at bounding box center [68, 56] width 80 height 11
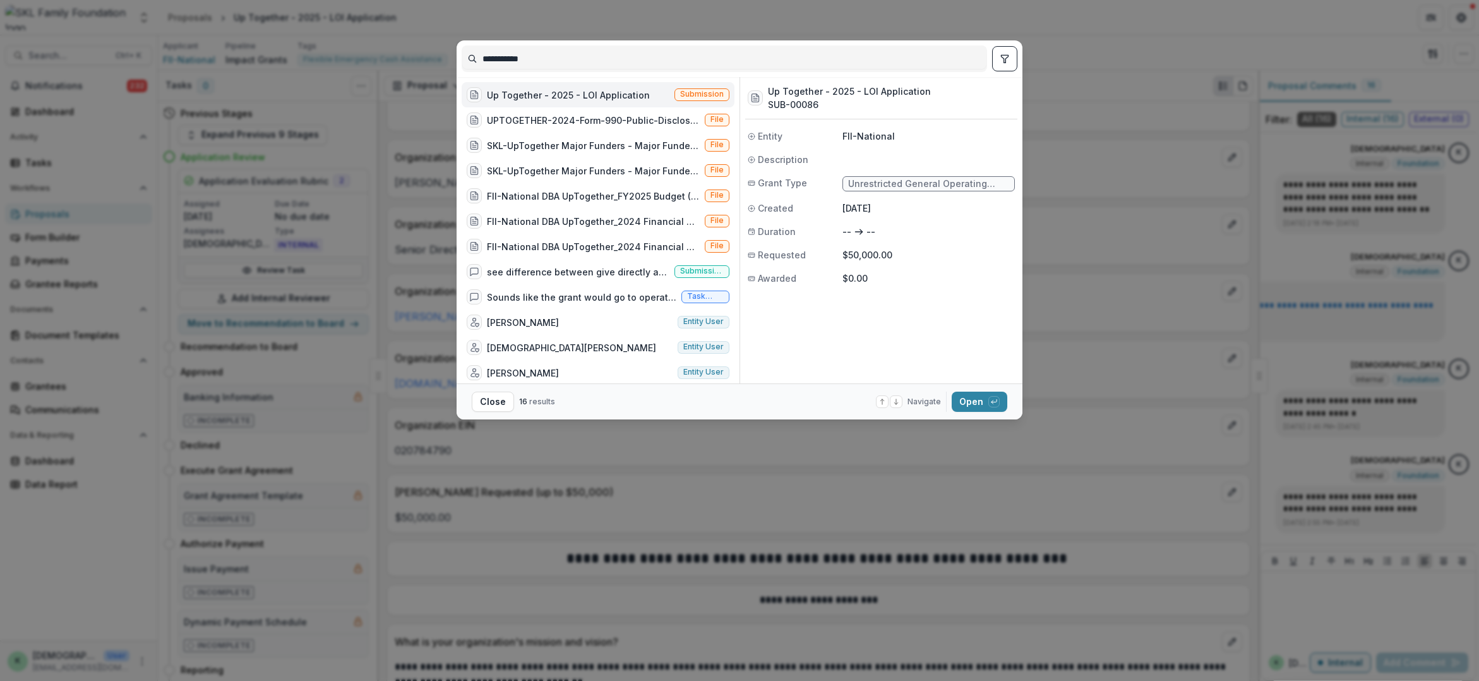
drag, startPoint x: 556, startPoint y: 57, endPoint x: 141, endPoint y: 45, distance: 415.0
click at [141, 45] on div "**********" at bounding box center [739, 340] width 1479 height 681
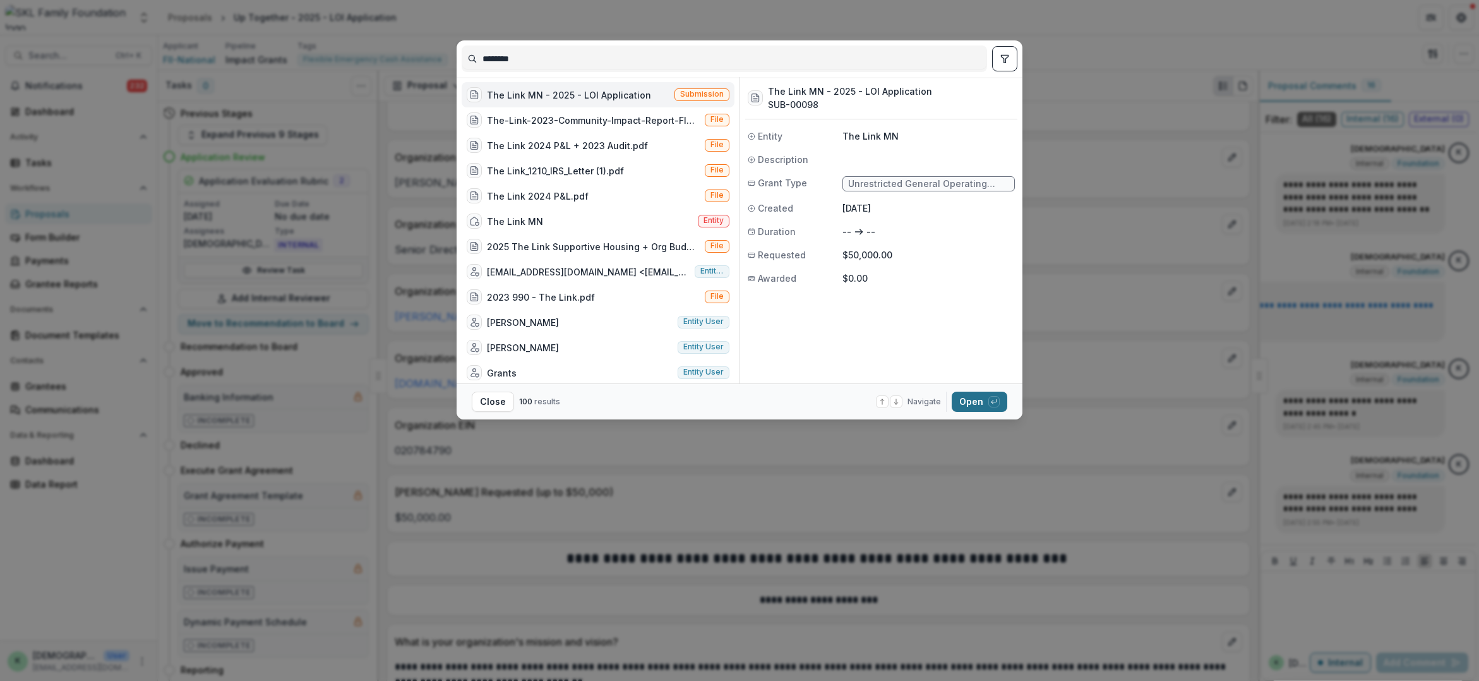
type input "********"
click at [974, 398] on button "Open with enter key" at bounding box center [980, 401] width 56 height 20
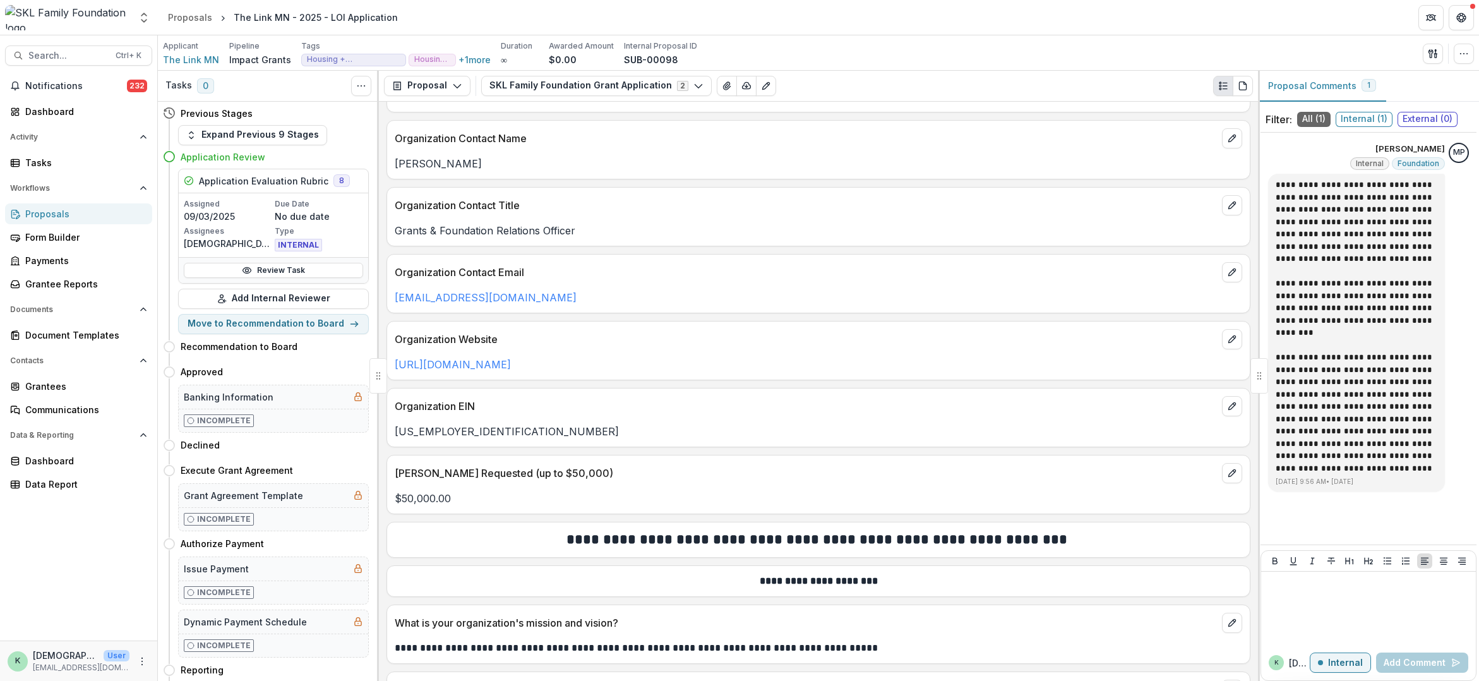
scroll to position [63, 0]
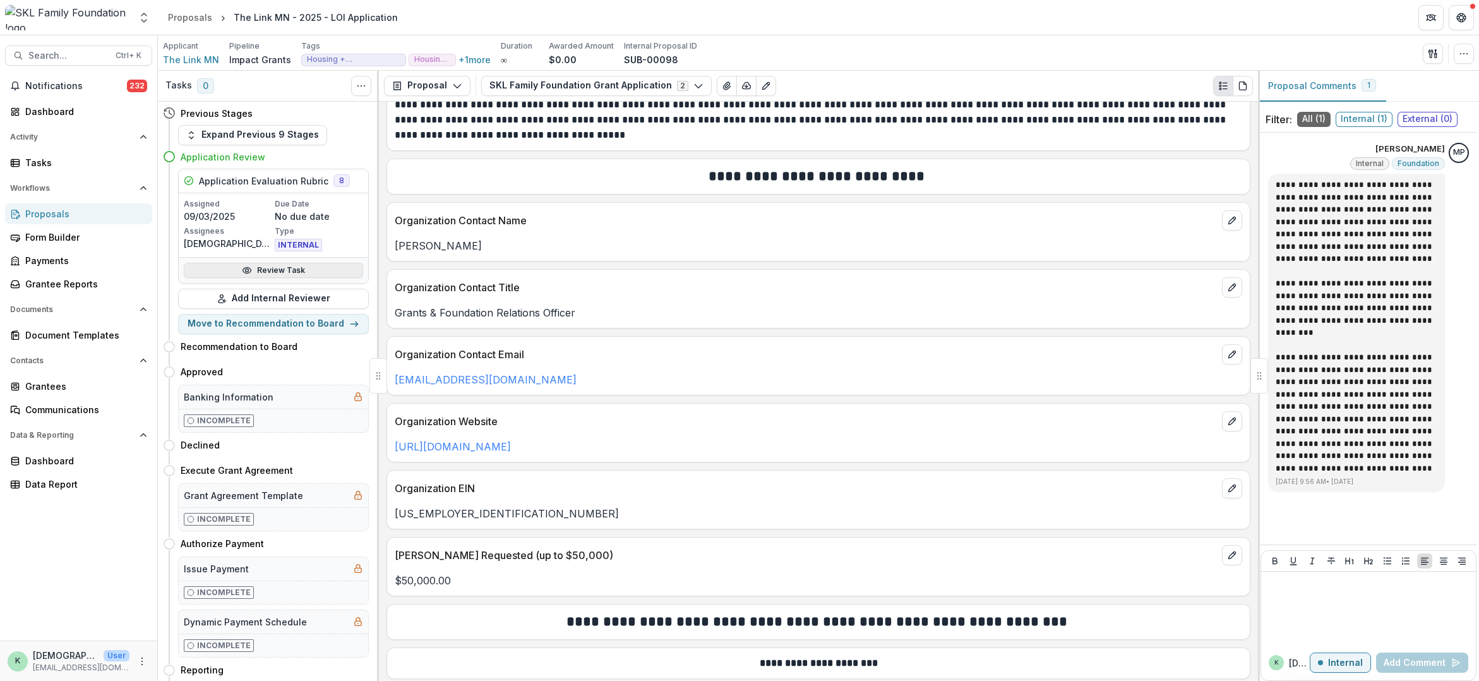
click at [266, 268] on link "Review Task" at bounding box center [273, 270] width 179 height 15
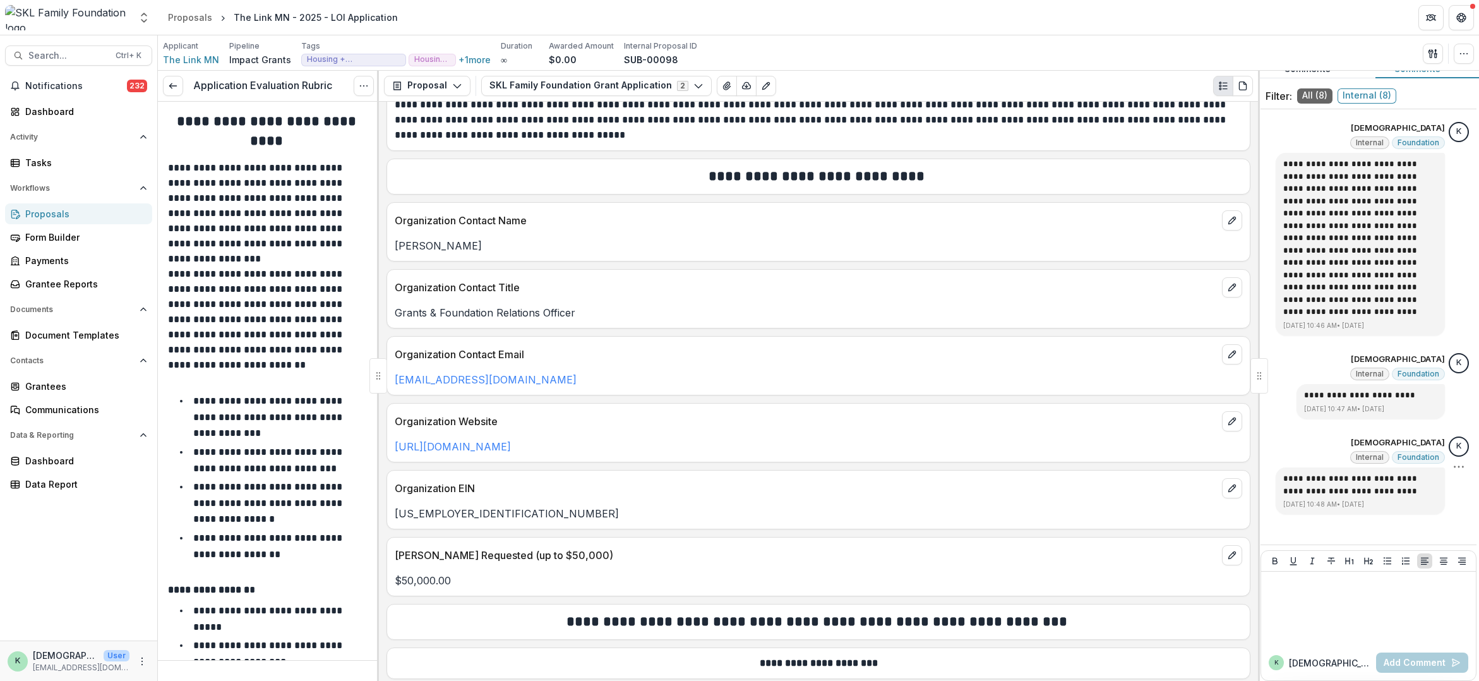
scroll to position [36, 0]
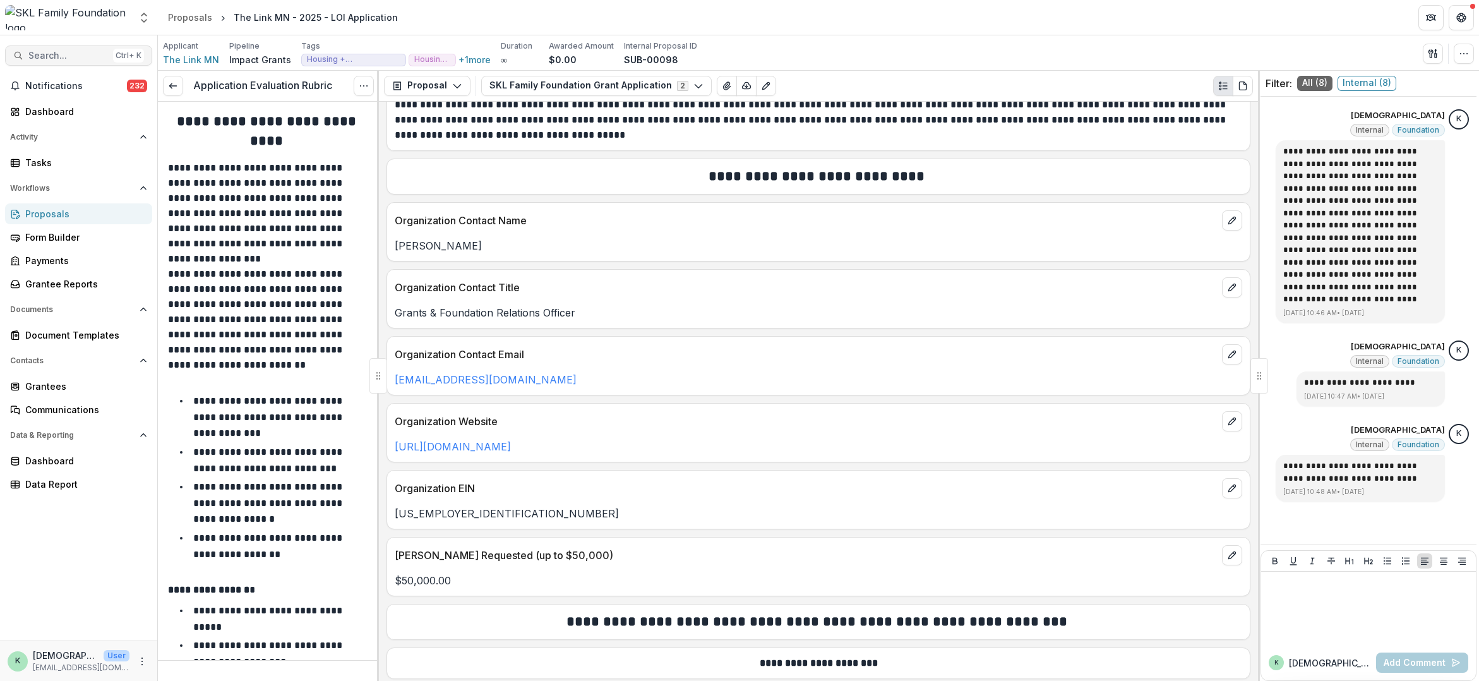
click at [65, 57] on span "Search..." at bounding box center [68, 56] width 80 height 11
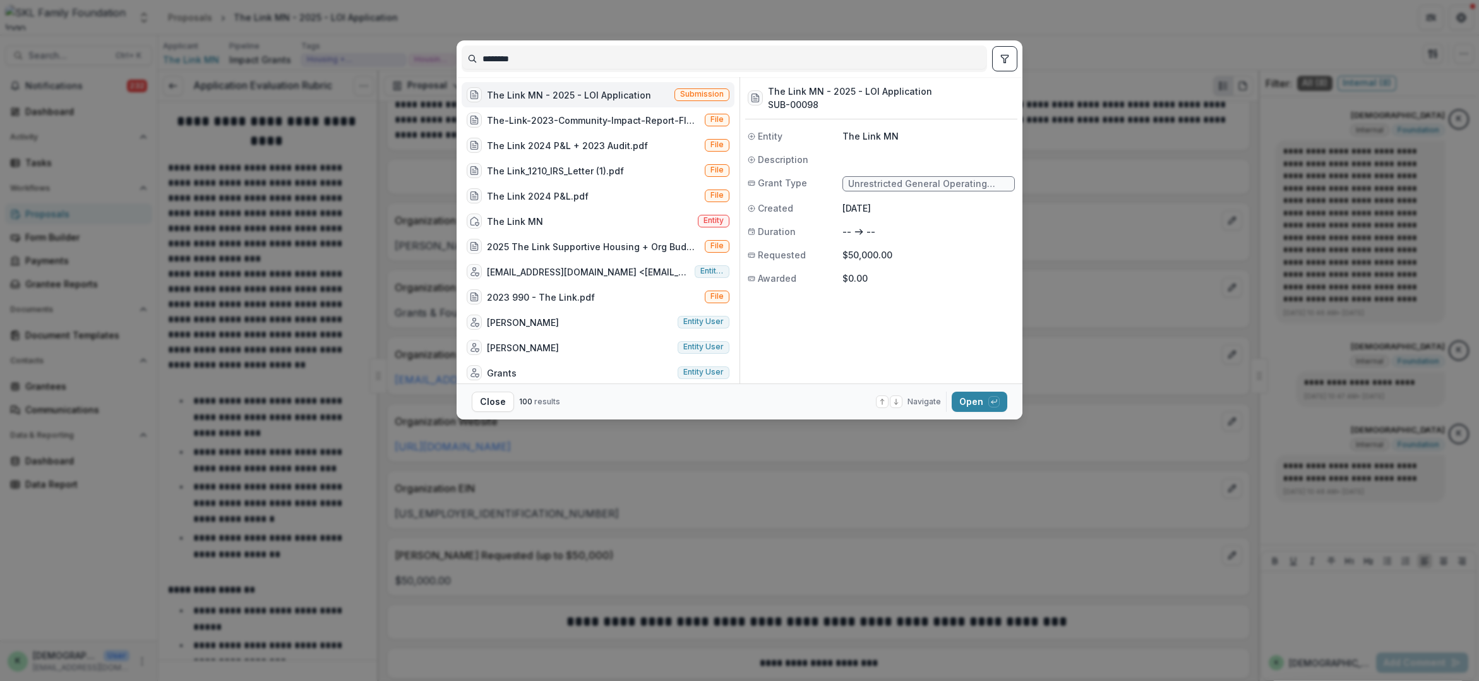
drag, startPoint x: 542, startPoint y: 61, endPoint x: 378, endPoint y: 28, distance: 167.4
click at [385, 27] on div "******** The Link MN - 2025 - LOI Application Submission The-Link-2023-Communit…" at bounding box center [739, 340] width 1479 height 681
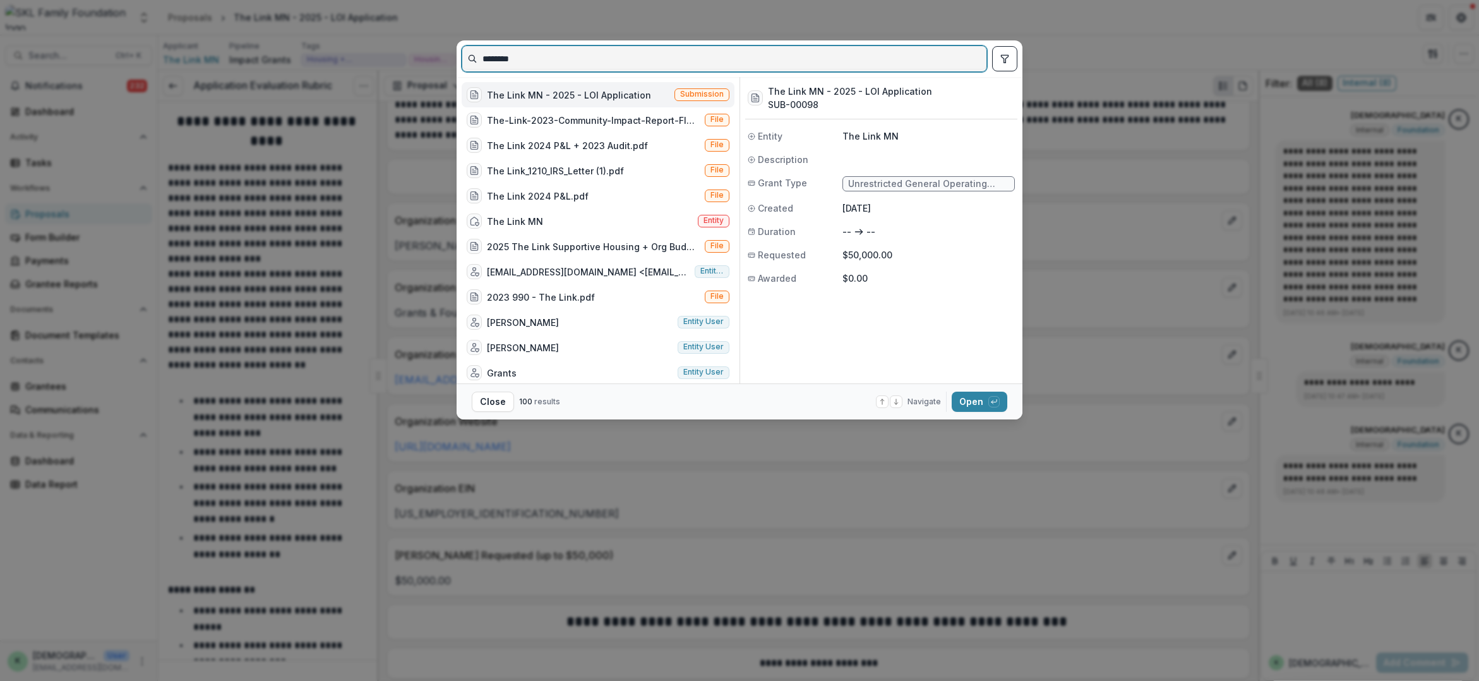
click at [550, 61] on input "********" at bounding box center [724, 59] width 524 height 20
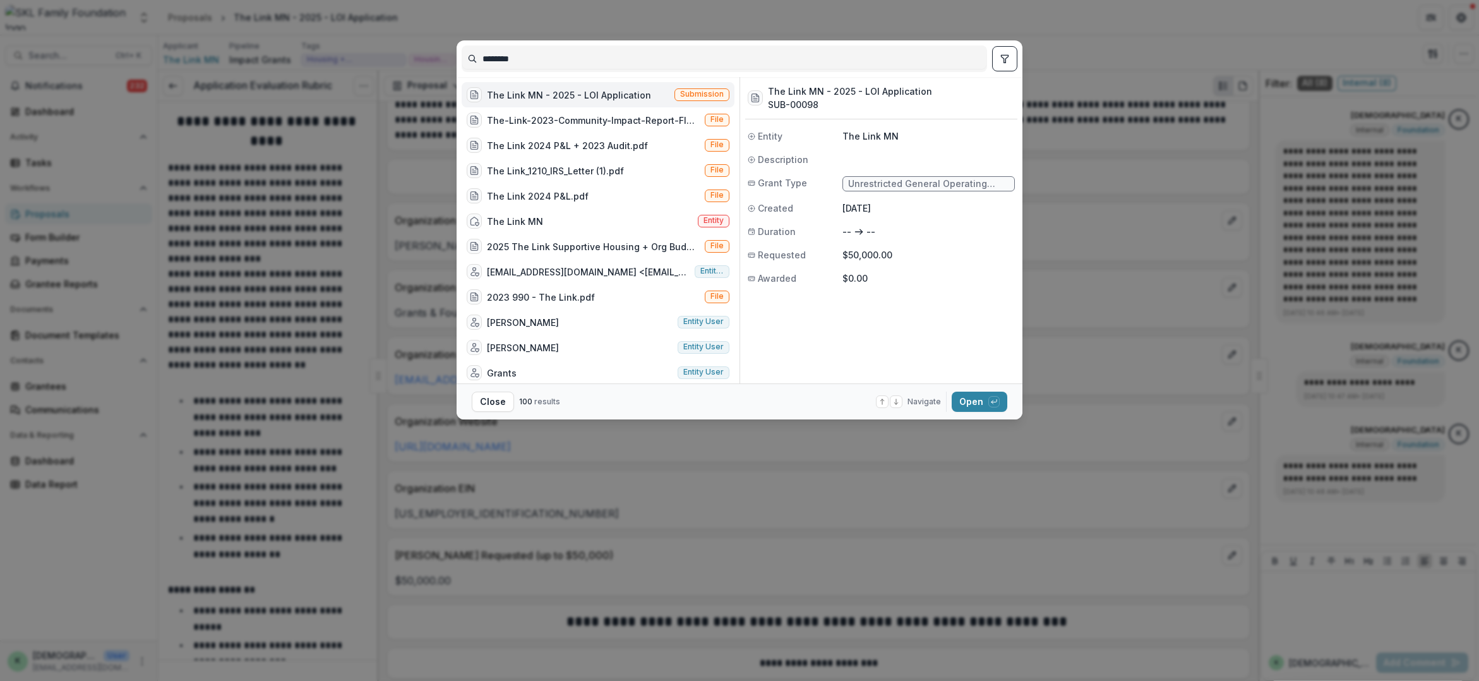
click at [903, 11] on div "******** The Link MN - 2025 - LOI Application Submission The-Link-2023-Communit…" at bounding box center [739, 340] width 1479 height 681
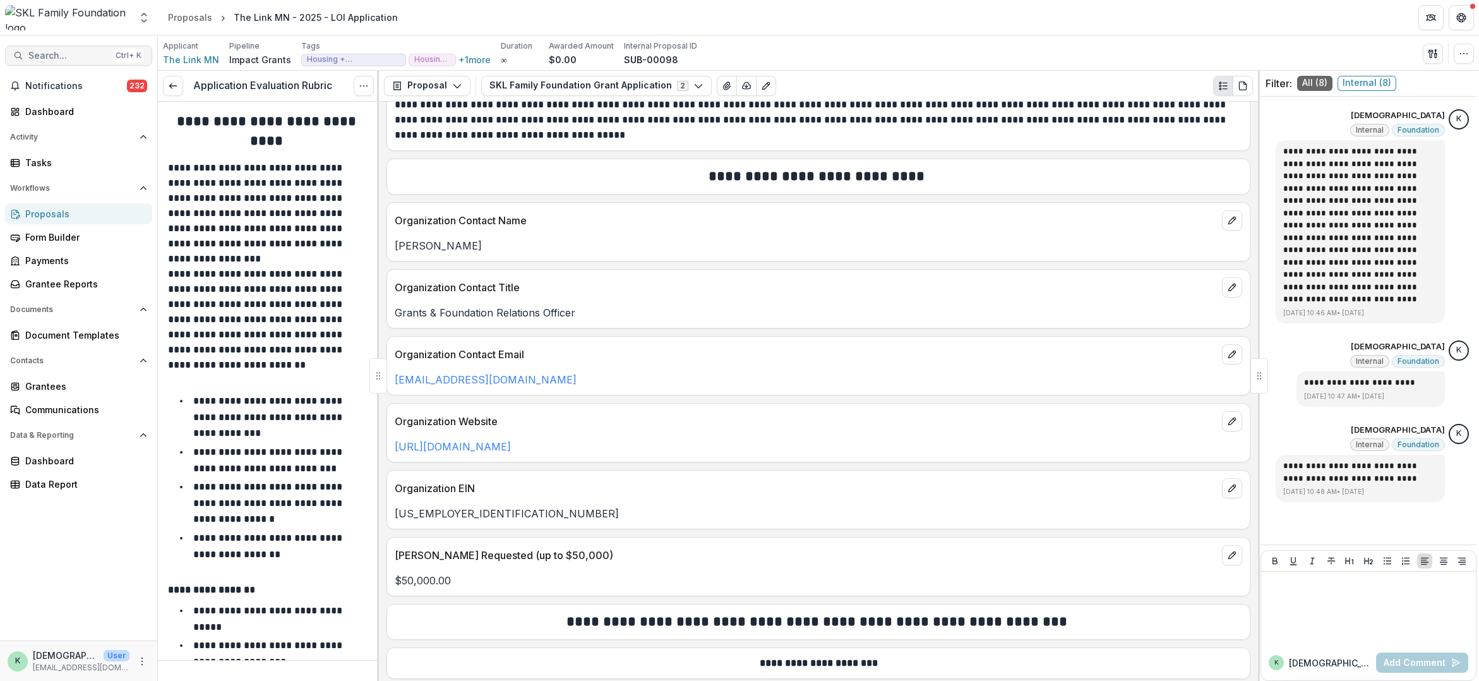
click at [40, 51] on span "Search..." at bounding box center [68, 56] width 80 height 11
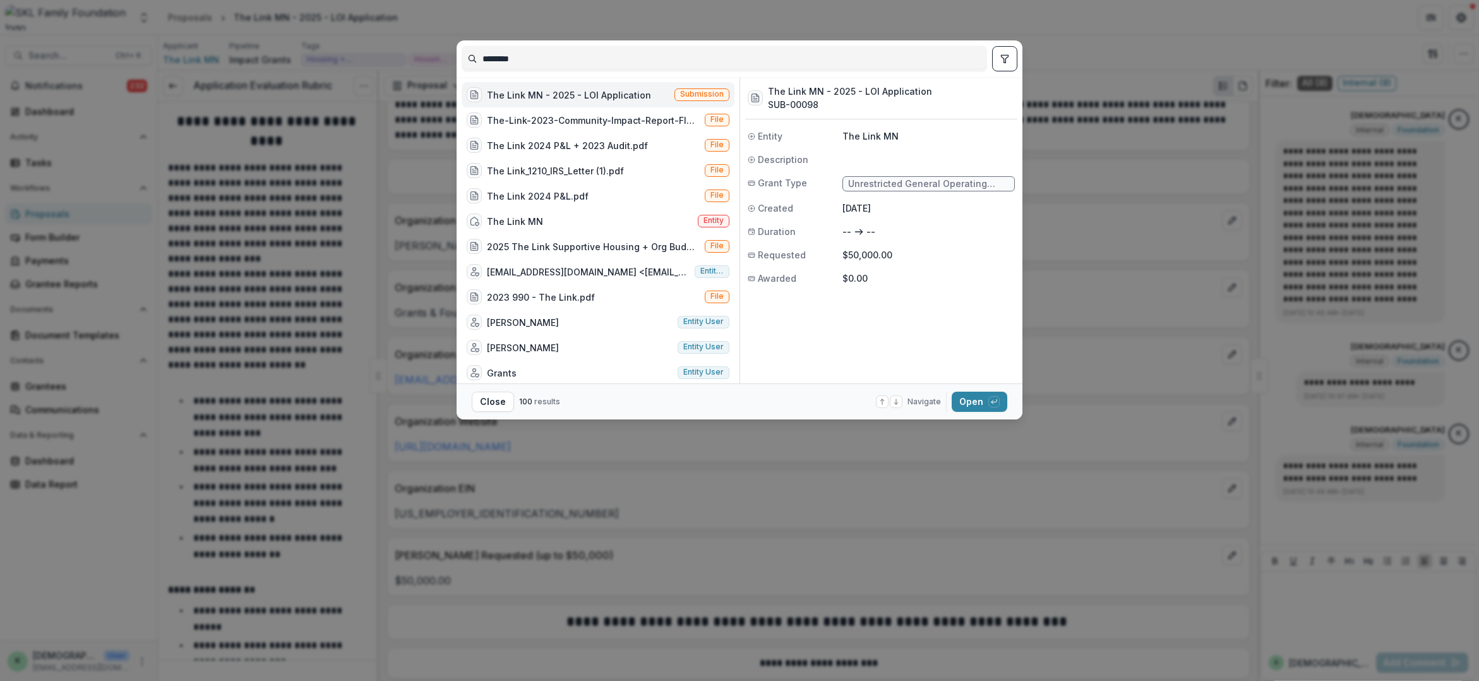
drag, startPoint x: 612, startPoint y: 64, endPoint x: 222, endPoint y: 61, distance: 389.6
click at [222, 61] on div "******** The Link MN - 2025 - LOI Application Submission The-Link-2023-Communit…" at bounding box center [739, 340] width 1479 height 681
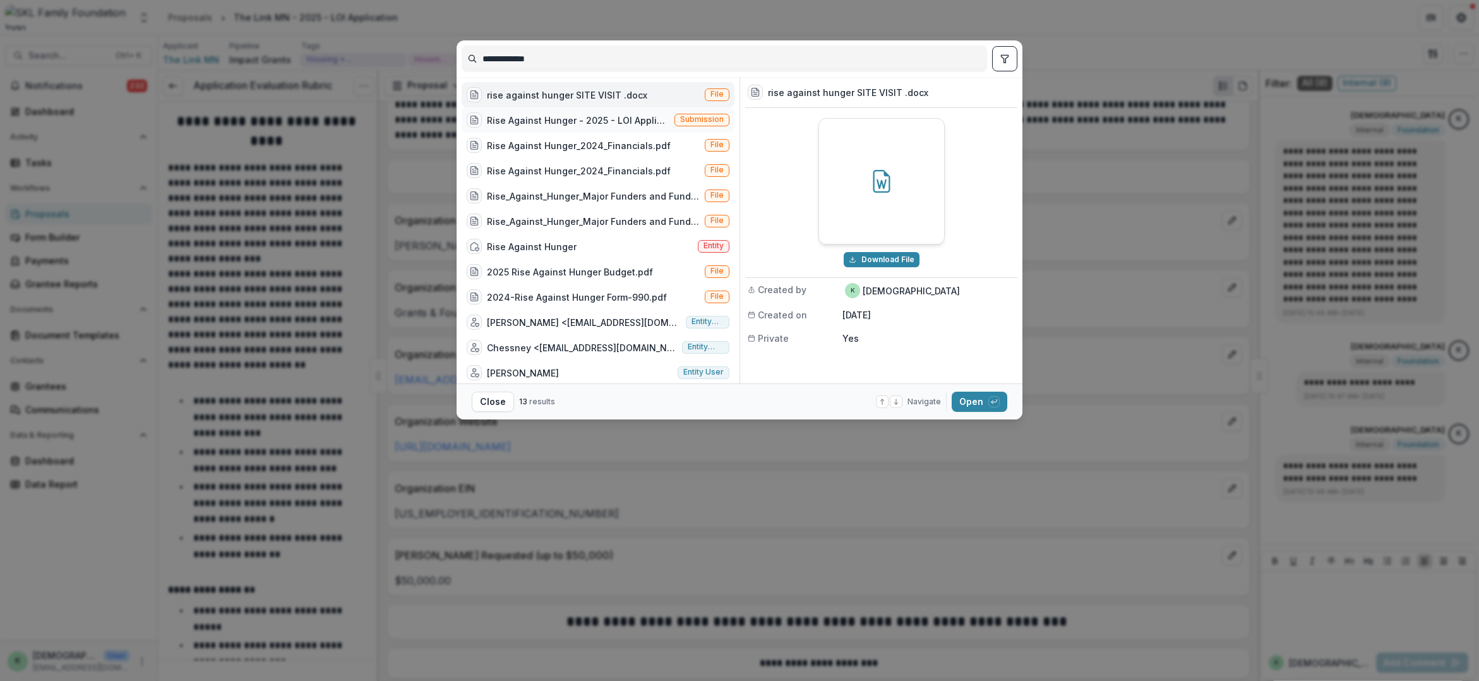
type input "**********"
click at [541, 121] on div "Rise Against Hunger - 2025 - LOI Application" at bounding box center [578, 120] width 182 height 13
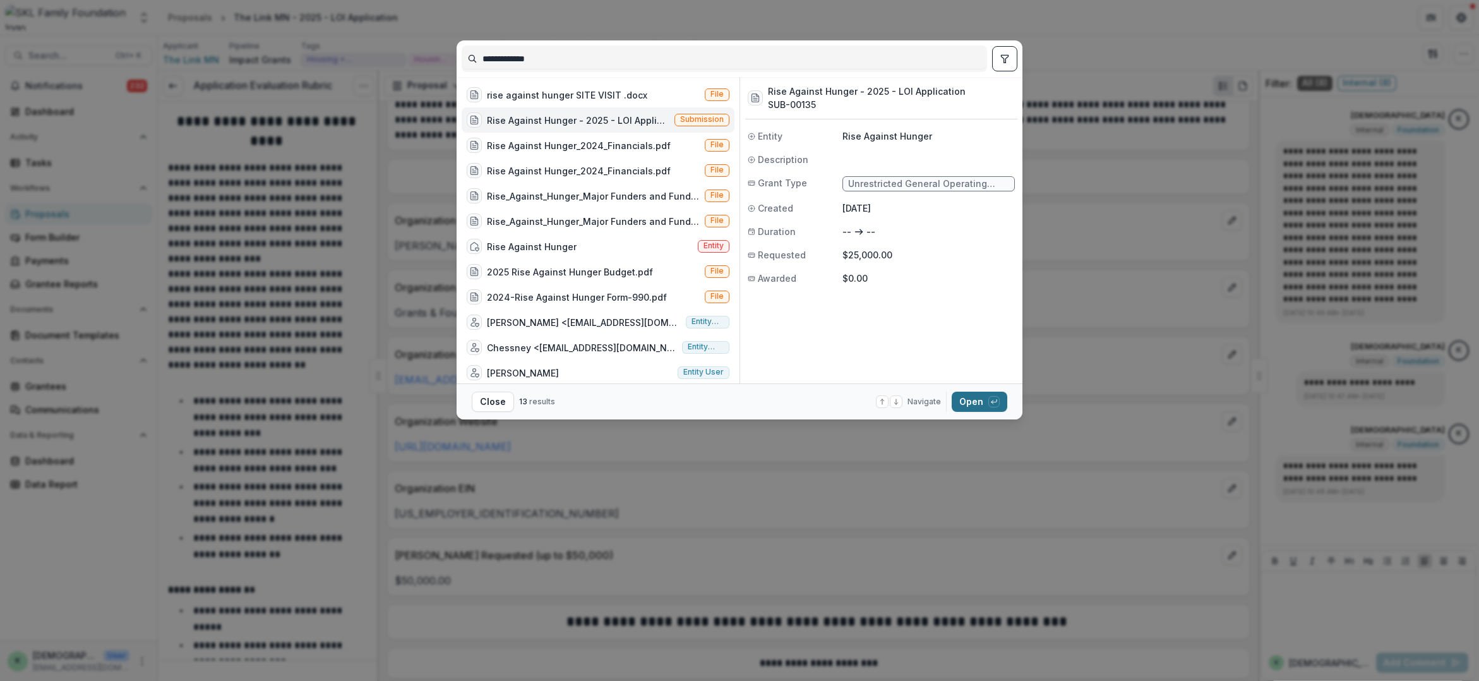
click at [986, 398] on button "Open with enter key" at bounding box center [980, 401] width 56 height 20
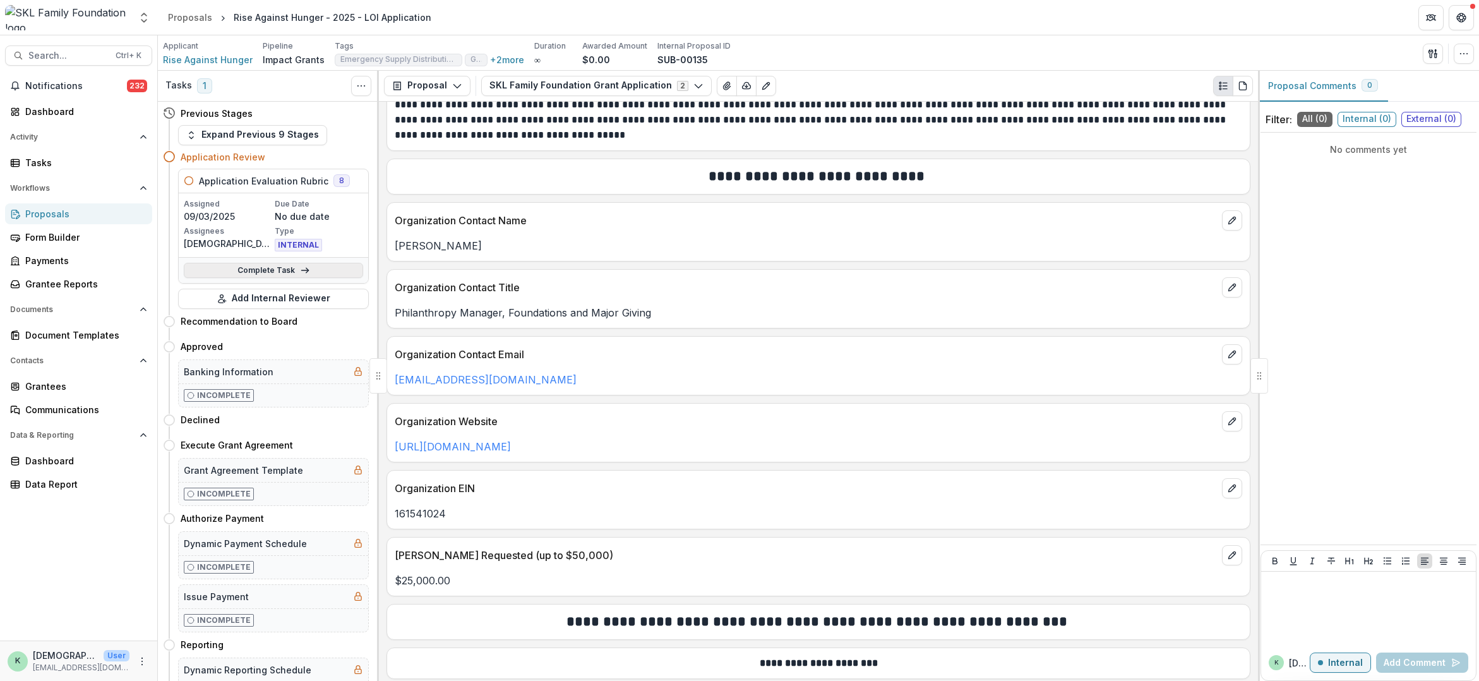
click at [272, 268] on link "Complete Task" at bounding box center [273, 270] width 179 height 15
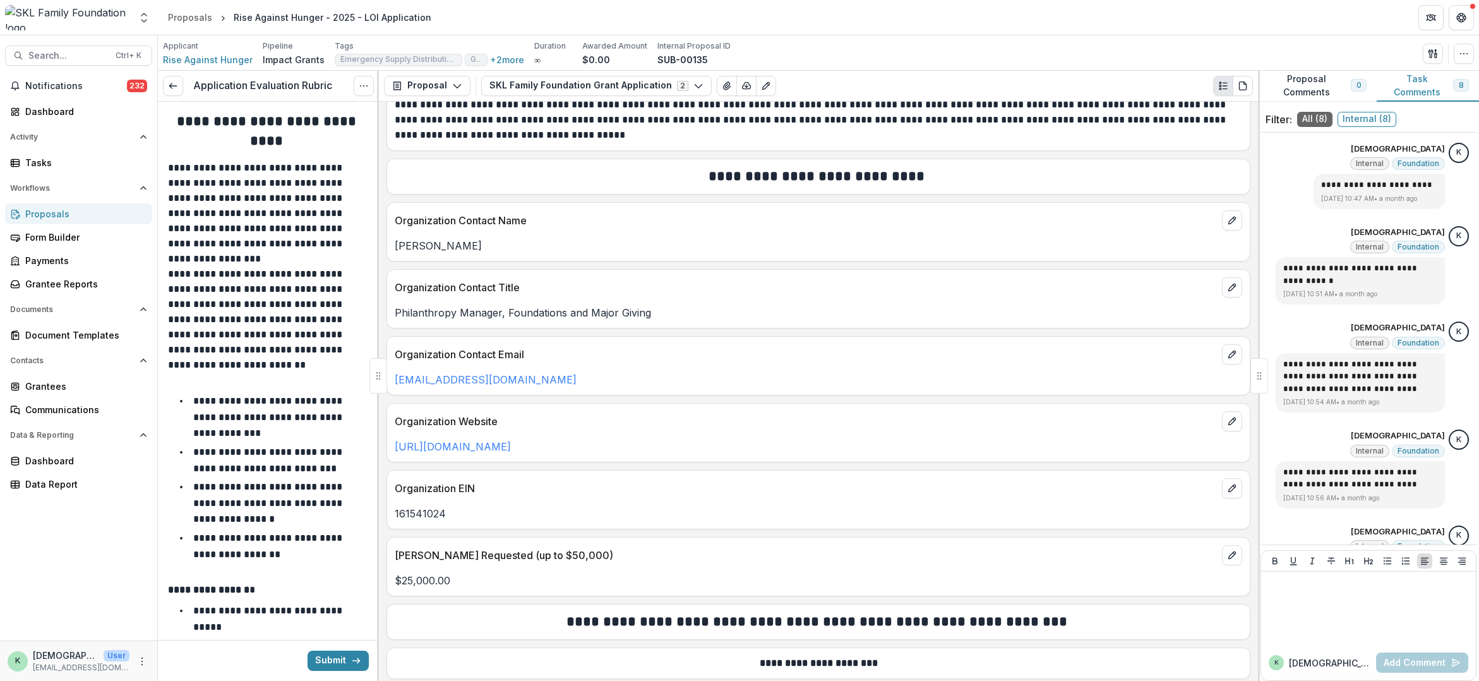
click at [474, 56] on span "Global" at bounding box center [475, 59] width 11 height 9
click at [501, 57] on button "+ 2 more" at bounding box center [507, 59] width 34 height 11
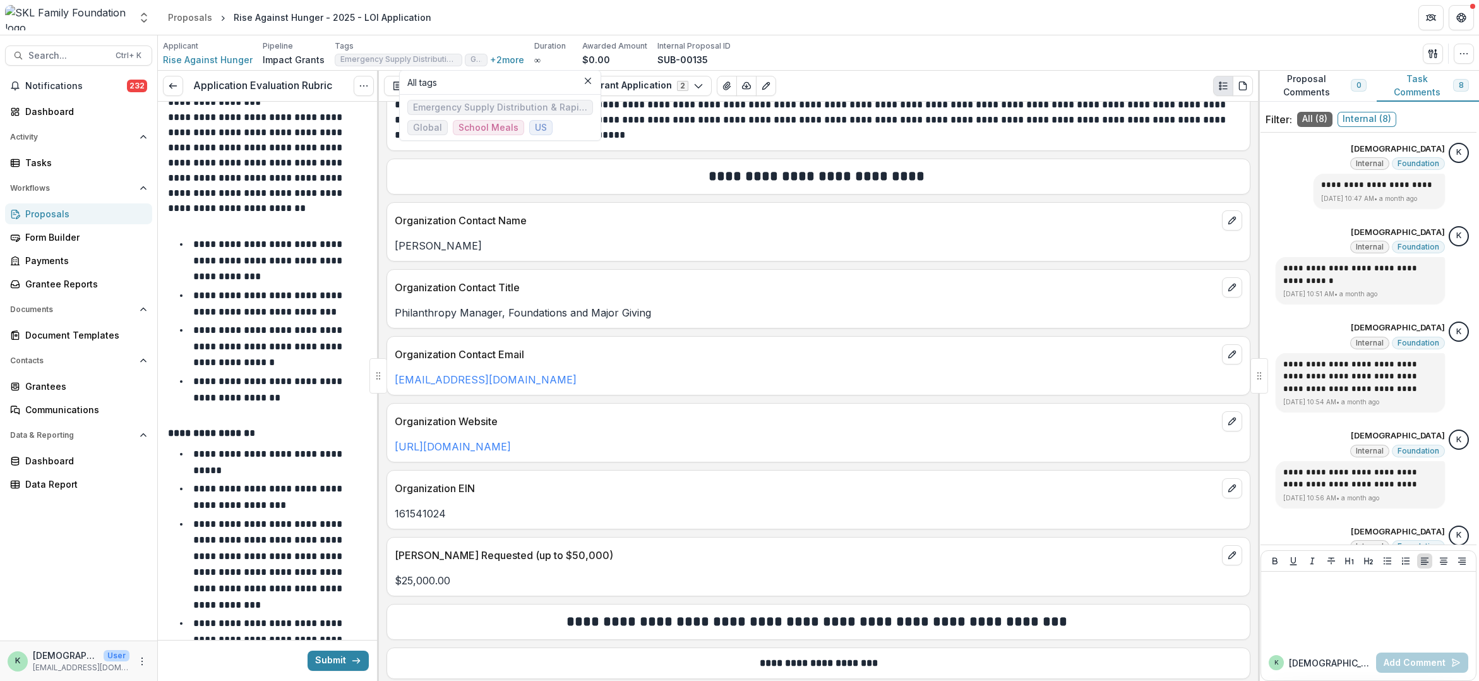
scroll to position [253, 0]
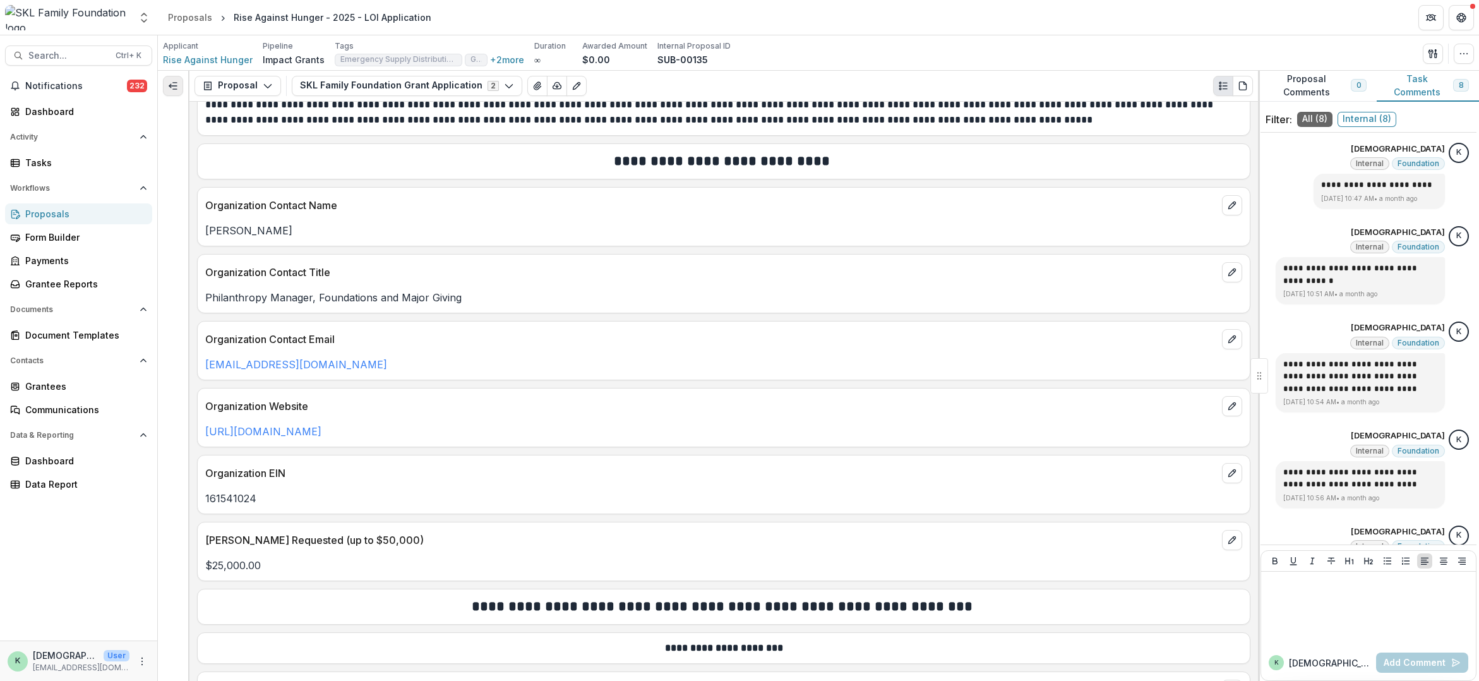
click at [174, 86] on line "Expand left" at bounding box center [173, 86] width 8 height 0
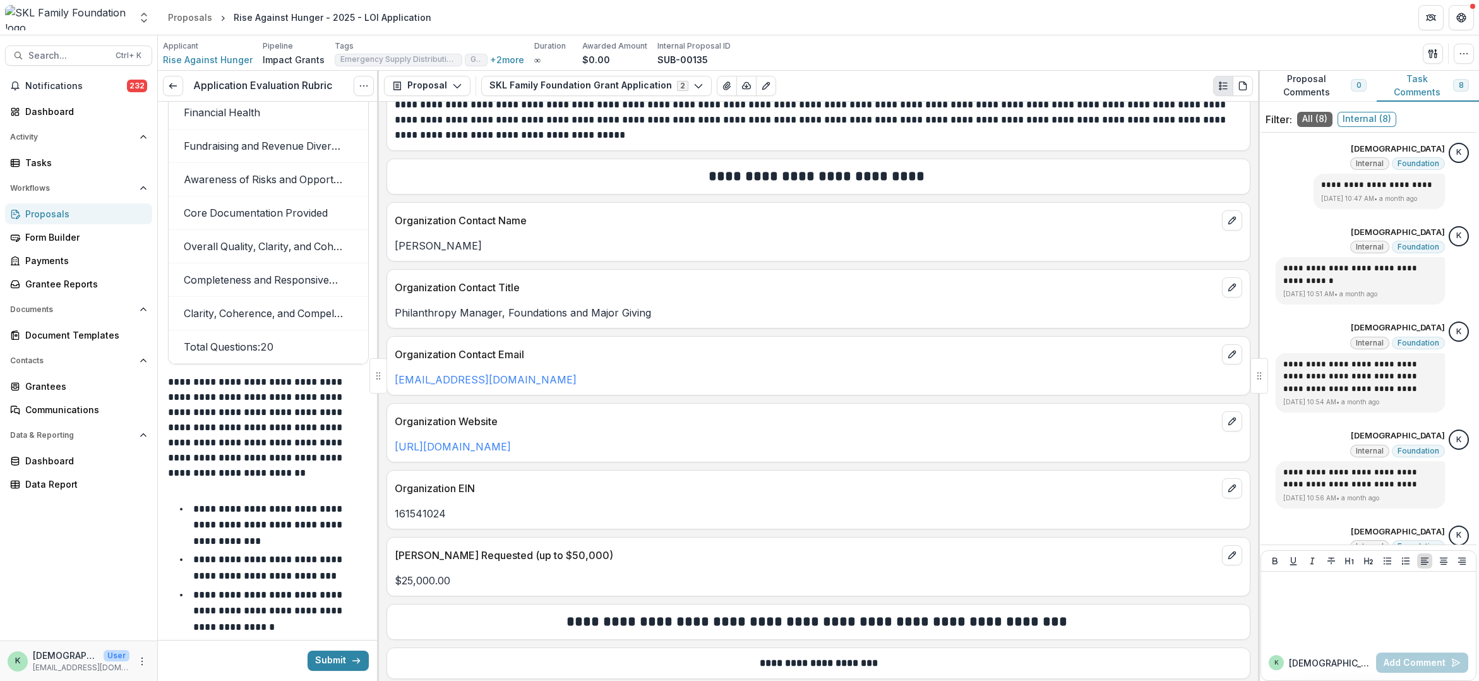
scroll to position [16937, 0]
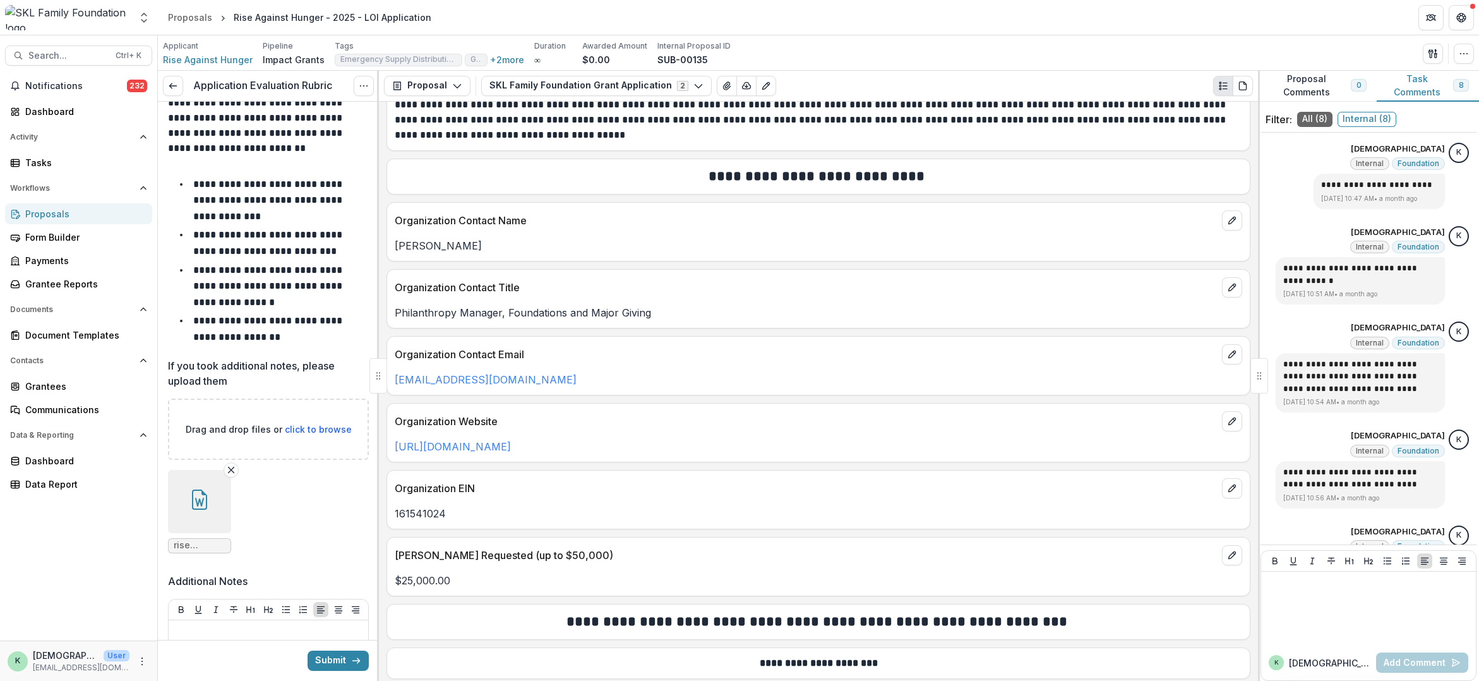
click at [189, 470] on button "button" at bounding box center [199, 501] width 63 height 63
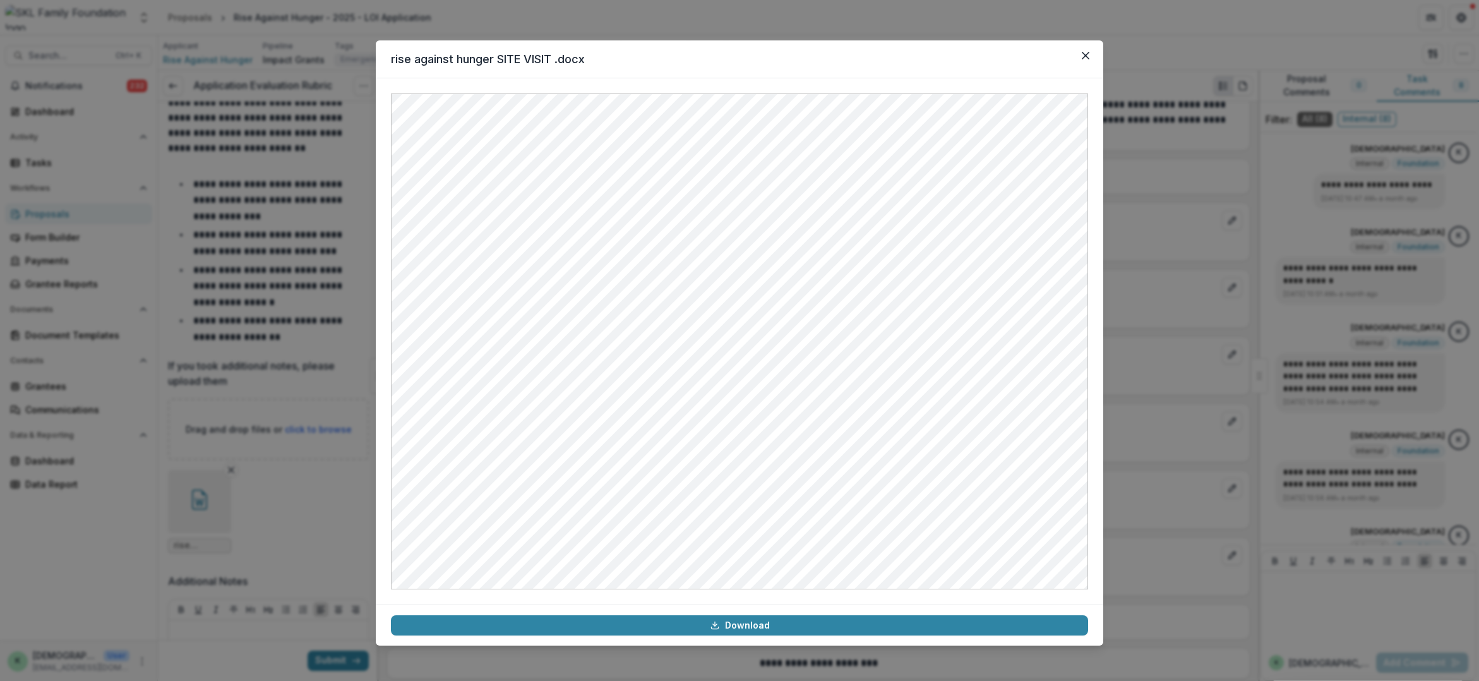
click at [1124, 355] on div "rise against hunger SITE VISIT .docx Download" at bounding box center [739, 340] width 1479 height 681
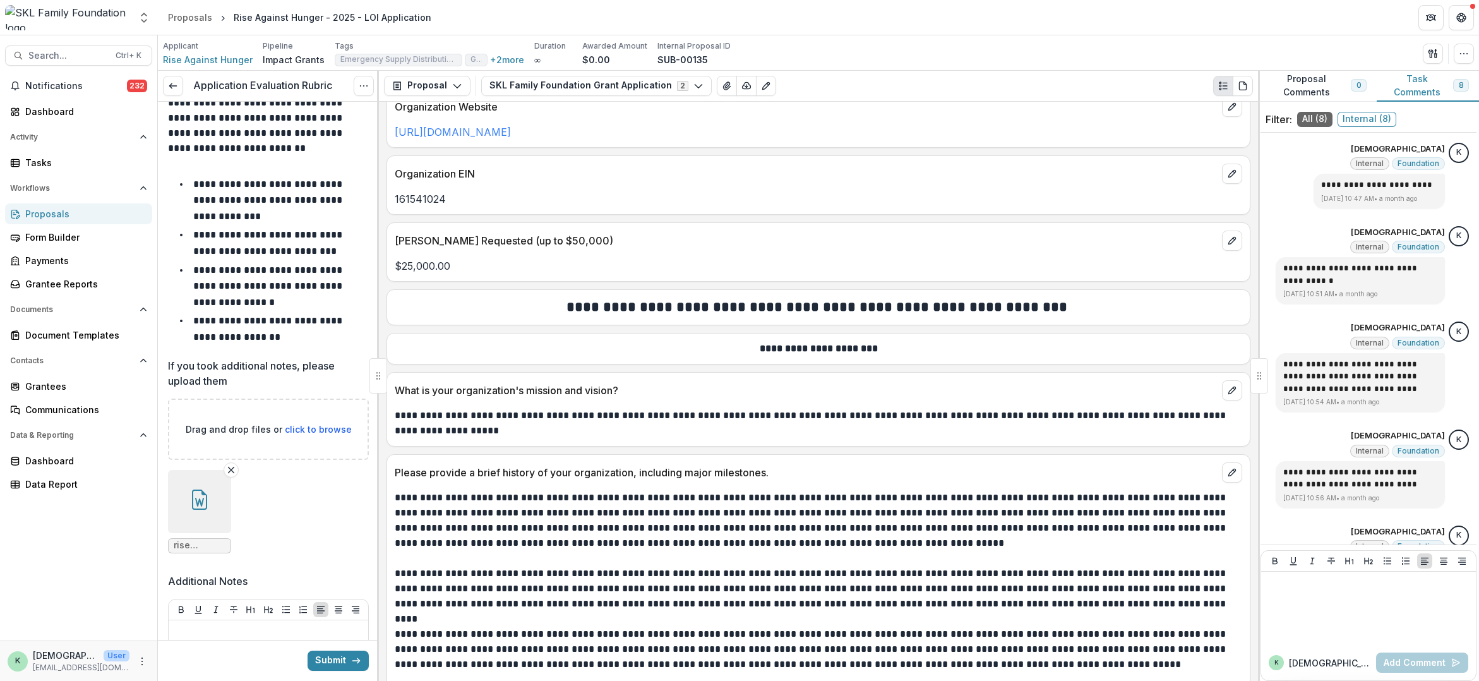
scroll to position [442, 0]
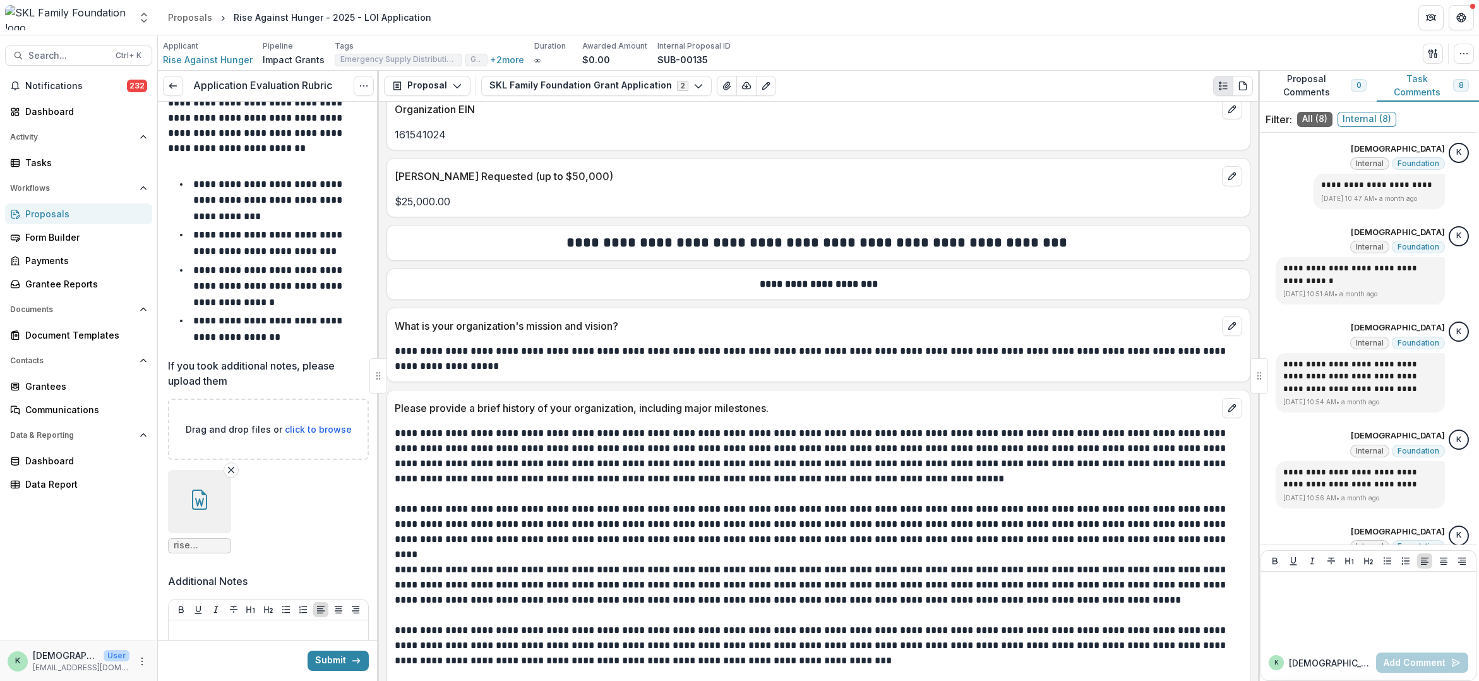
click at [36, 215] on div "Proposals" at bounding box center [83, 213] width 117 height 13
